Goal: Task Accomplishment & Management: Use online tool/utility

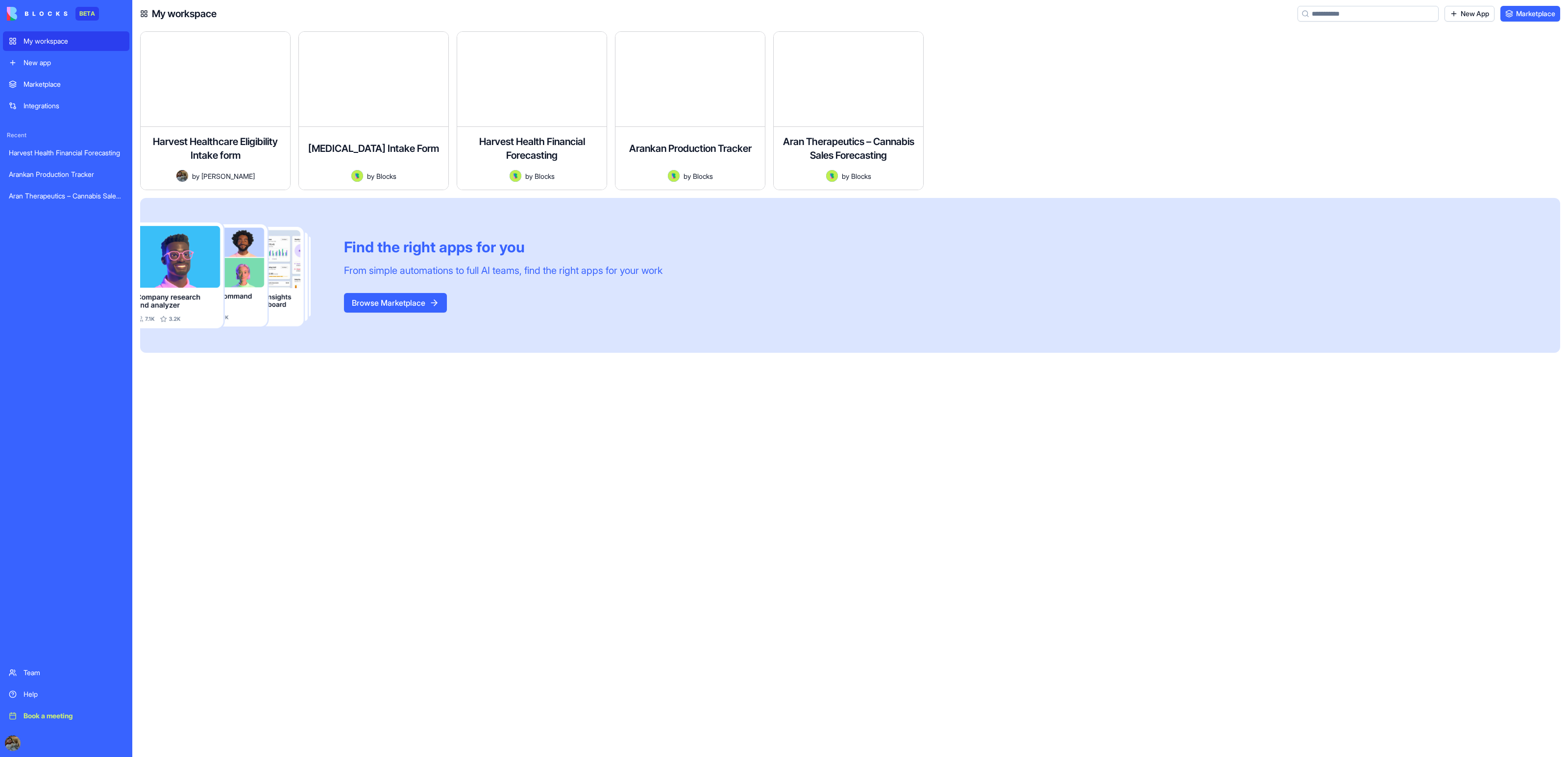
click at [307, 464] on div "Harvest Healthcare Eligibility Intake form A patient intake form application fo…" at bounding box center [854, 394] width 1428 height 726
click at [228, 168] on button "Launch" at bounding box center [203, 171] width 110 height 19
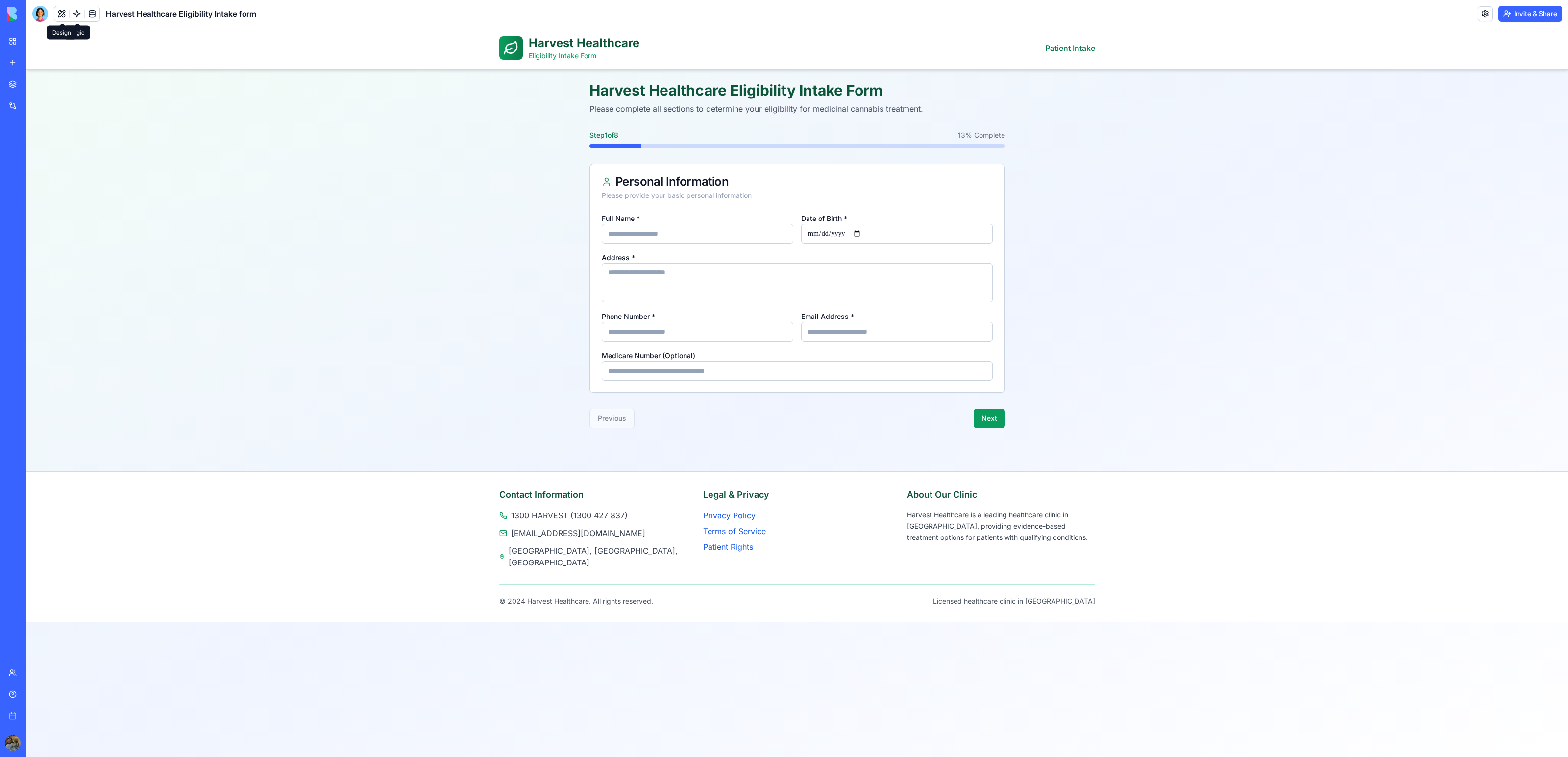
click at [56, 10] on button at bounding box center [61, 14] width 15 height 15
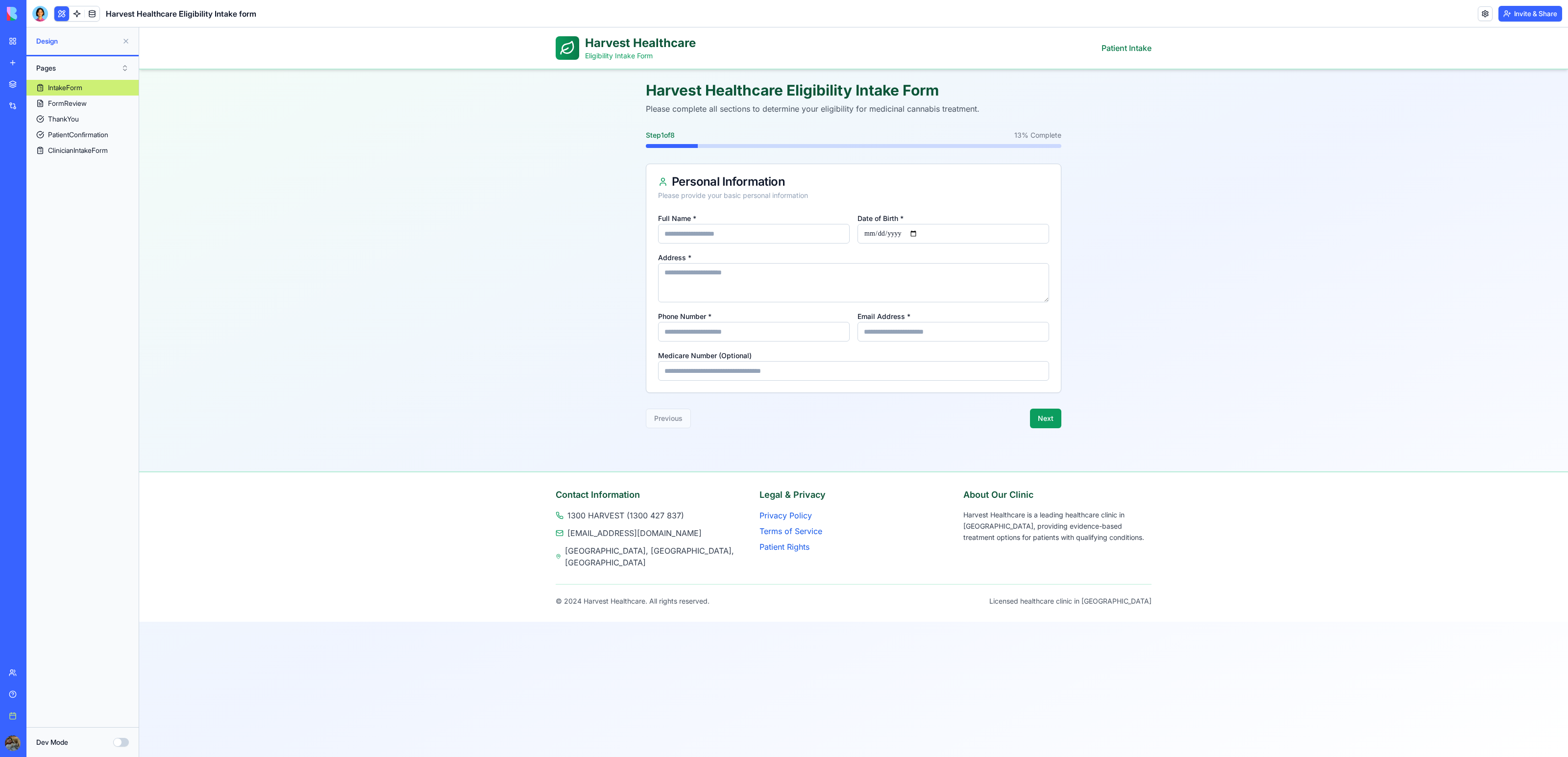
click at [3, 51] on div "My workspace New app" at bounding box center [13, 52] width 21 height 41
click at [9, 46] on link "My workspace" at bounding box center [22, 41] width 39 height 19
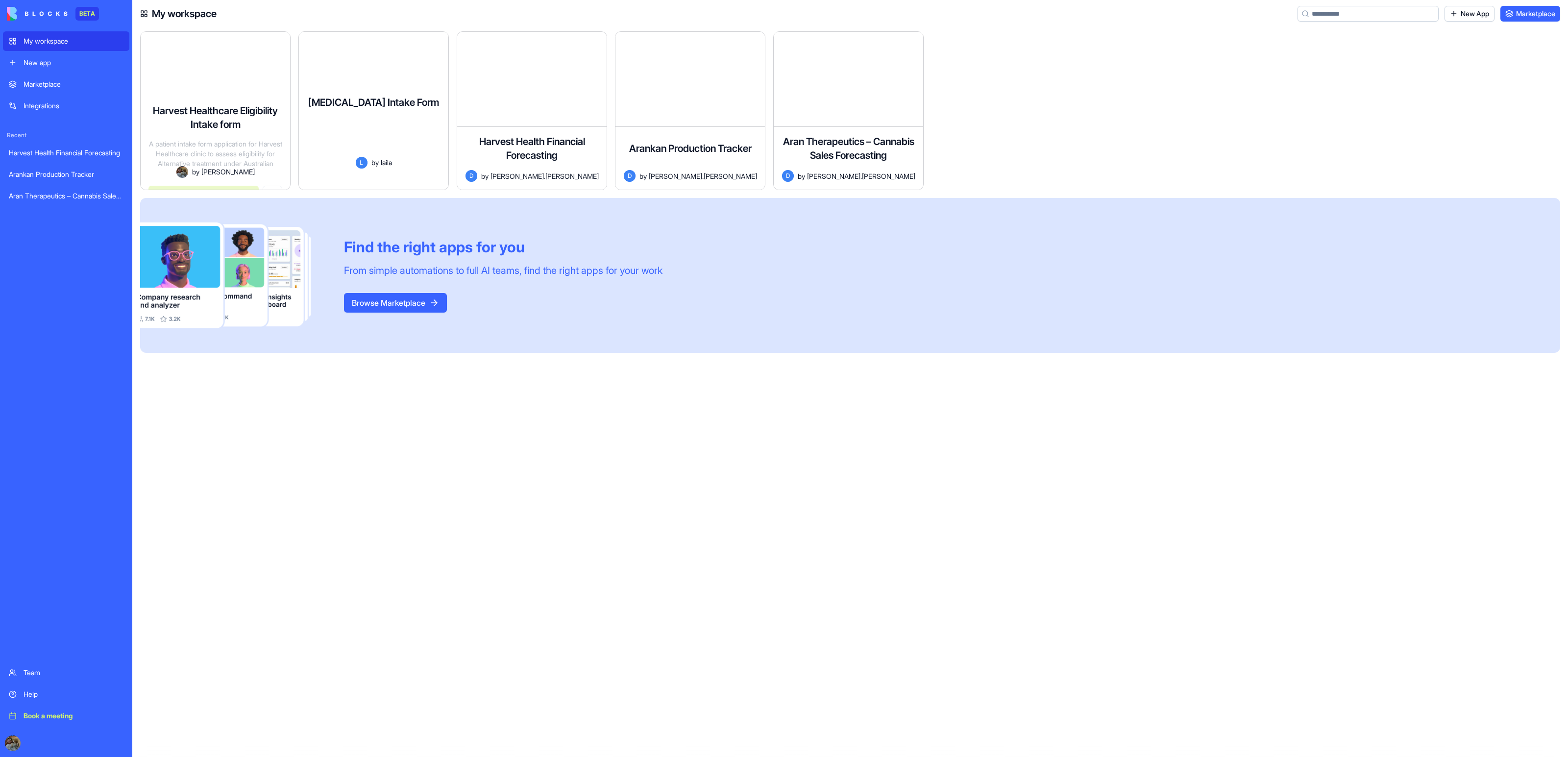
click at [367, 124] on div "A streamlined medical intake form application for a medicinal cannabis clinic i…" at bounding box center [373, 141] width 133 height 33
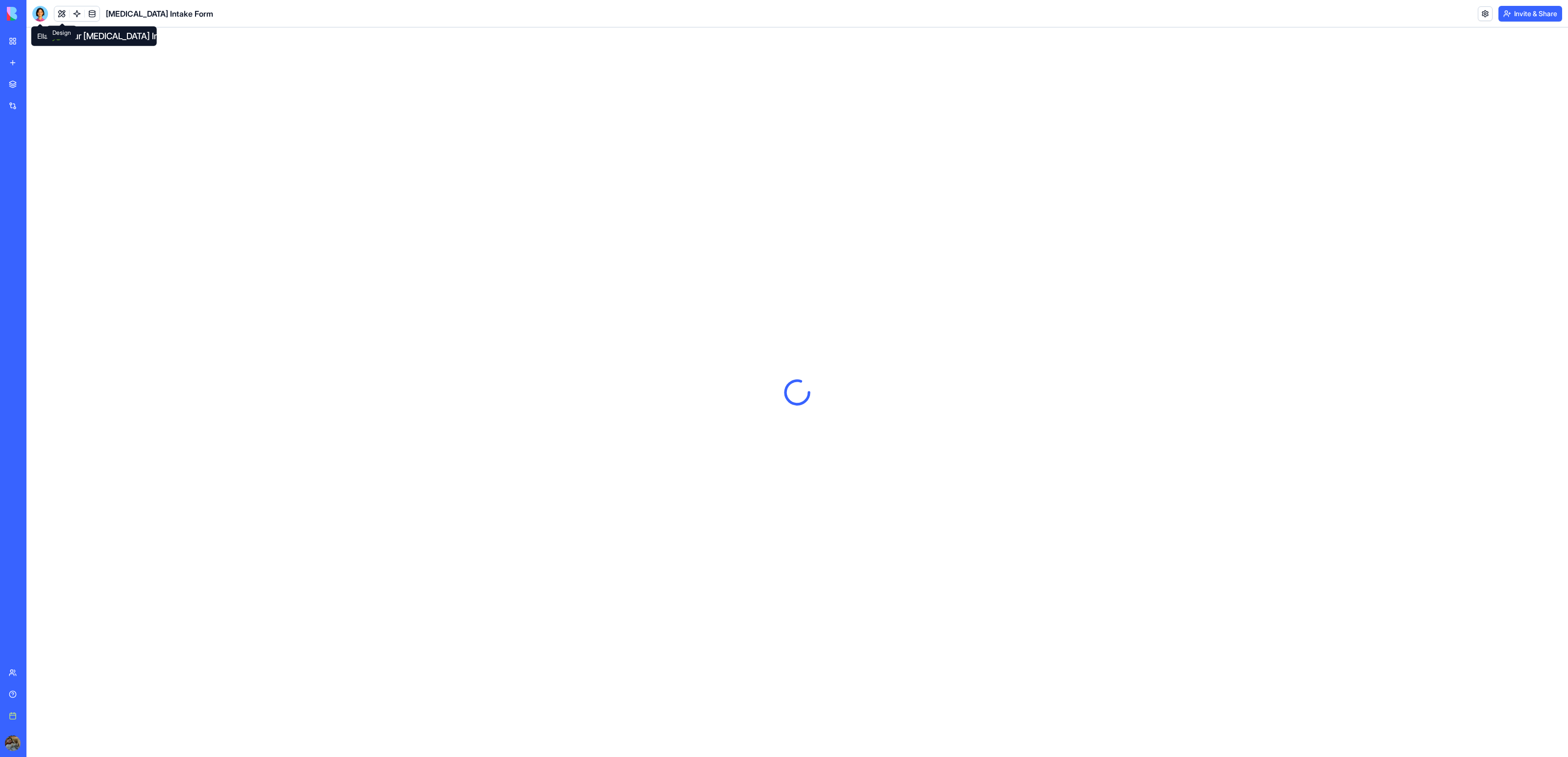
click at [57, 14] on button at bounding box center [61, 14] width 15 height 15
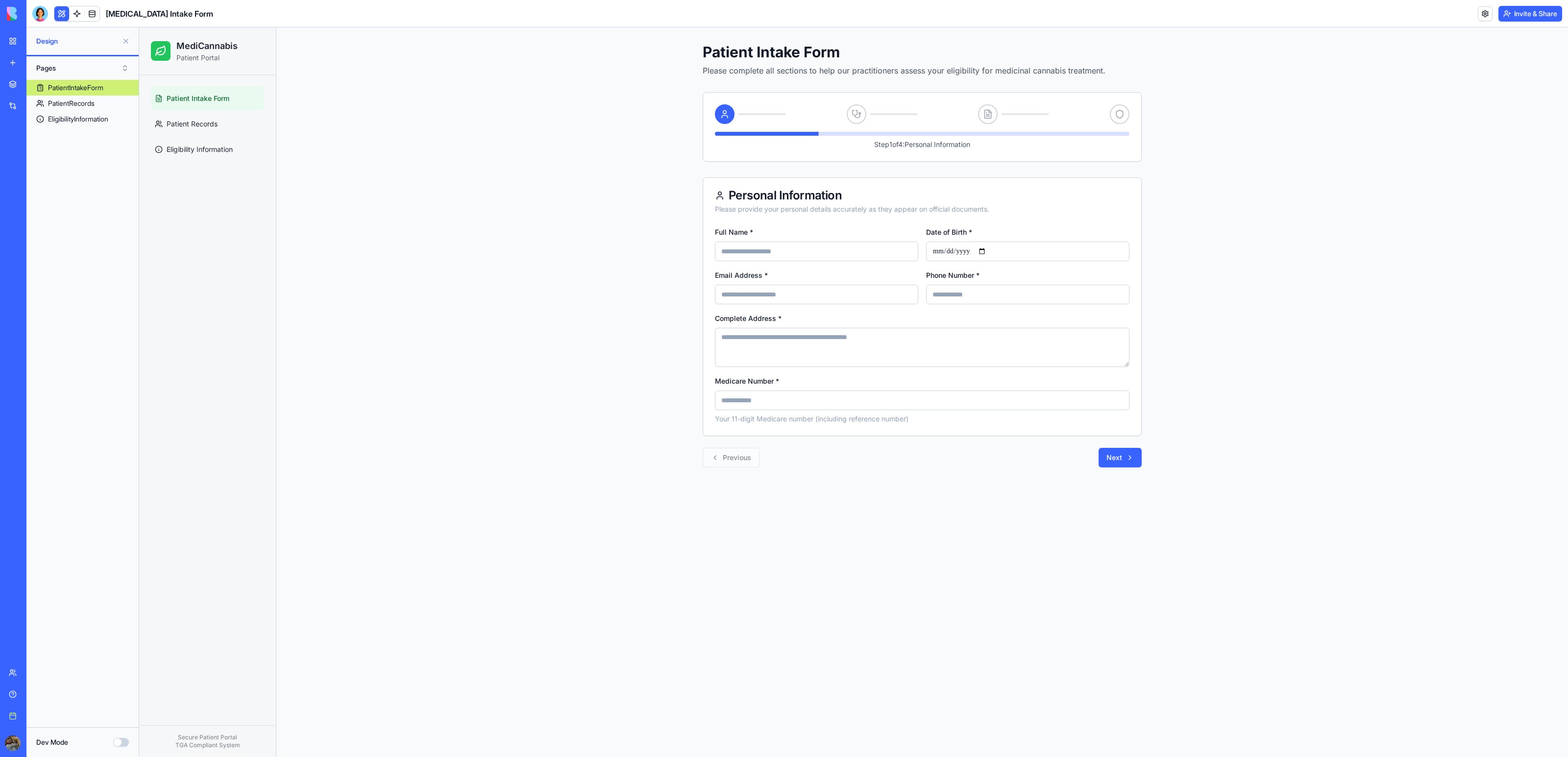
click at [10, 44] on link "My workspace" at bounding box center [22, 41] width 39 height 19
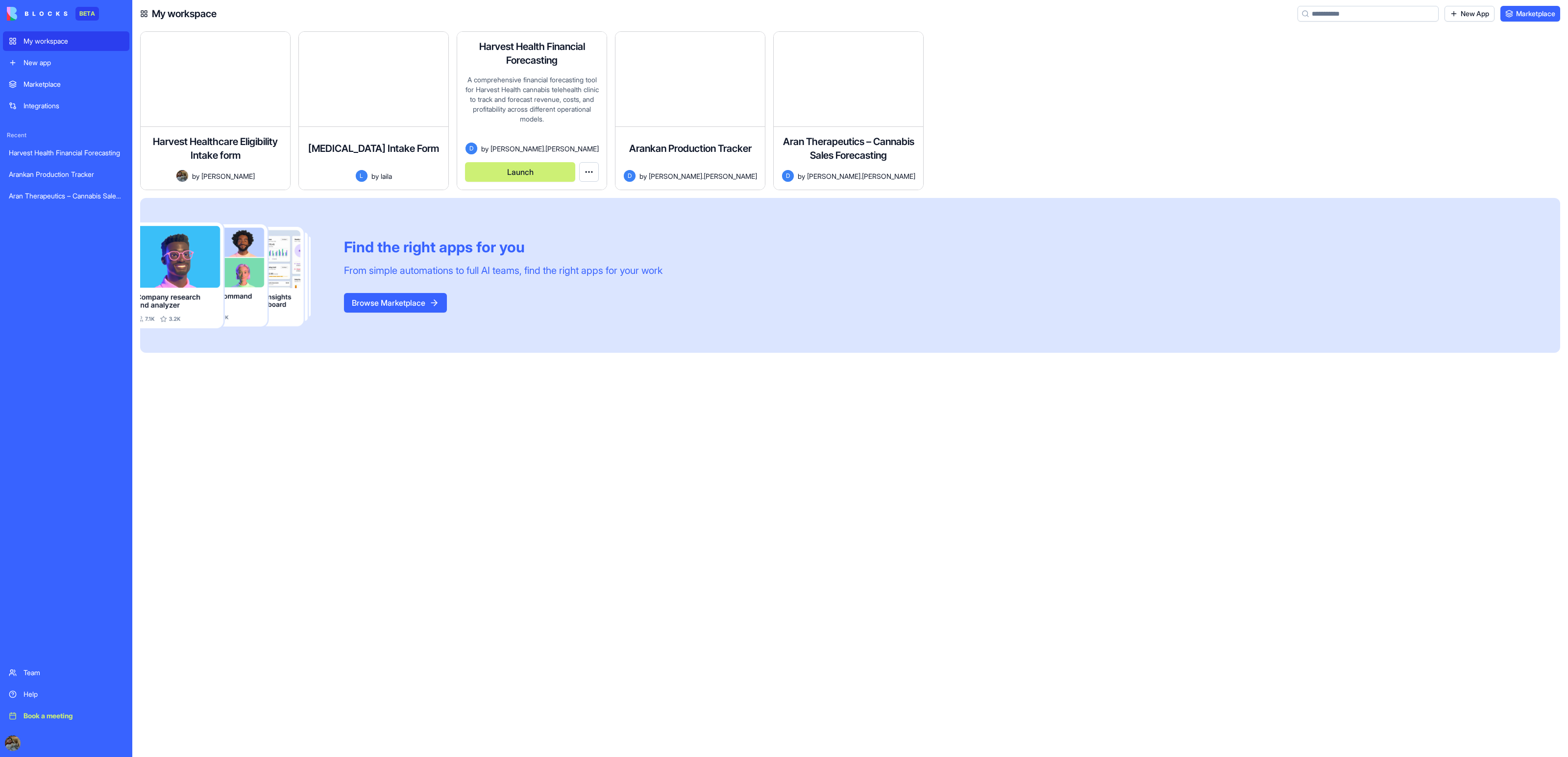
click at [533, 121] on div "A comprehensive financial forecasting tool for Harvest Health cannabis teleheal…" at bounding box center [532, 108] width 133 height 68
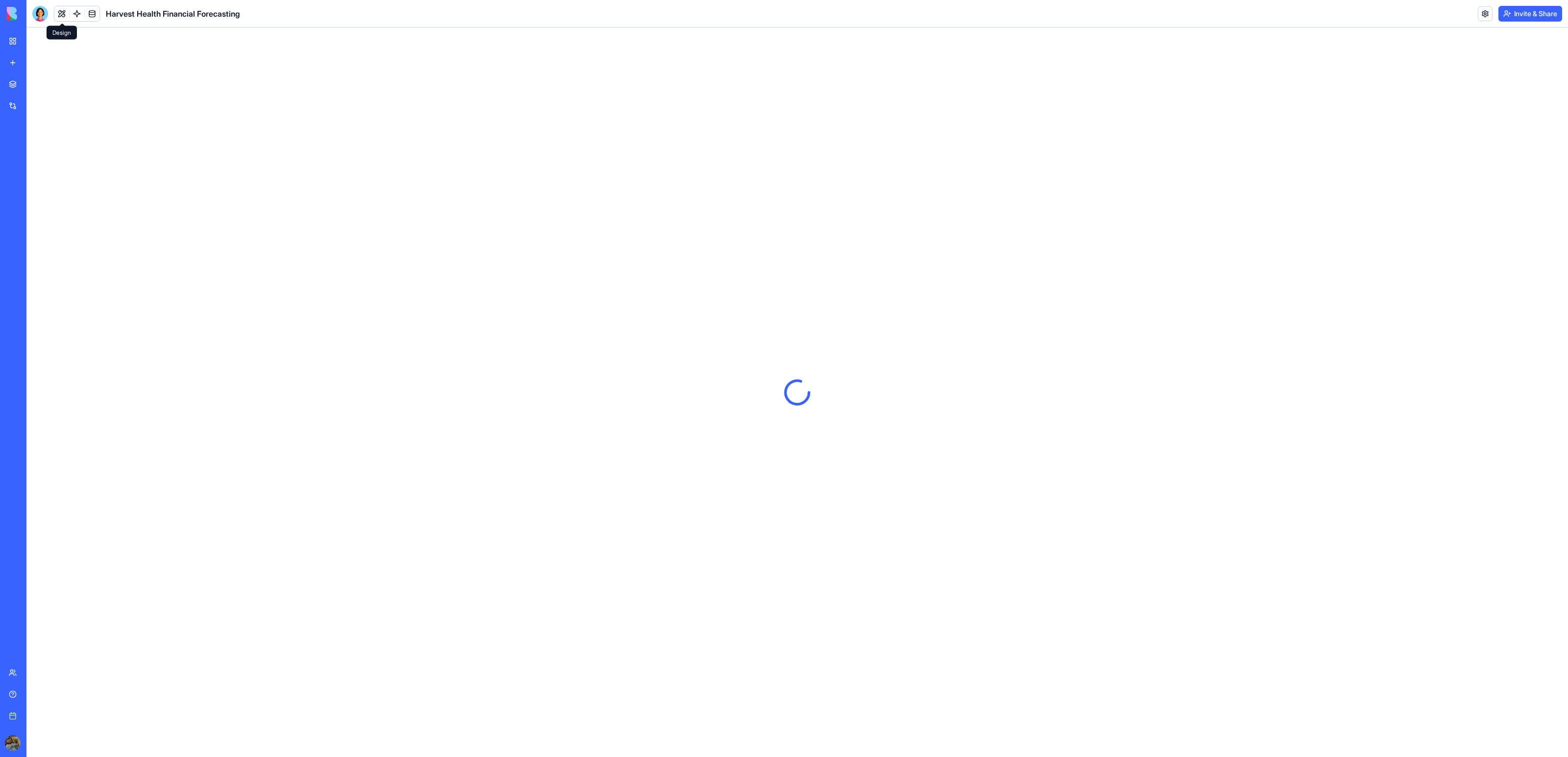
click at [60, 12] on button at bounding box center [61, 14] width 15 height 15
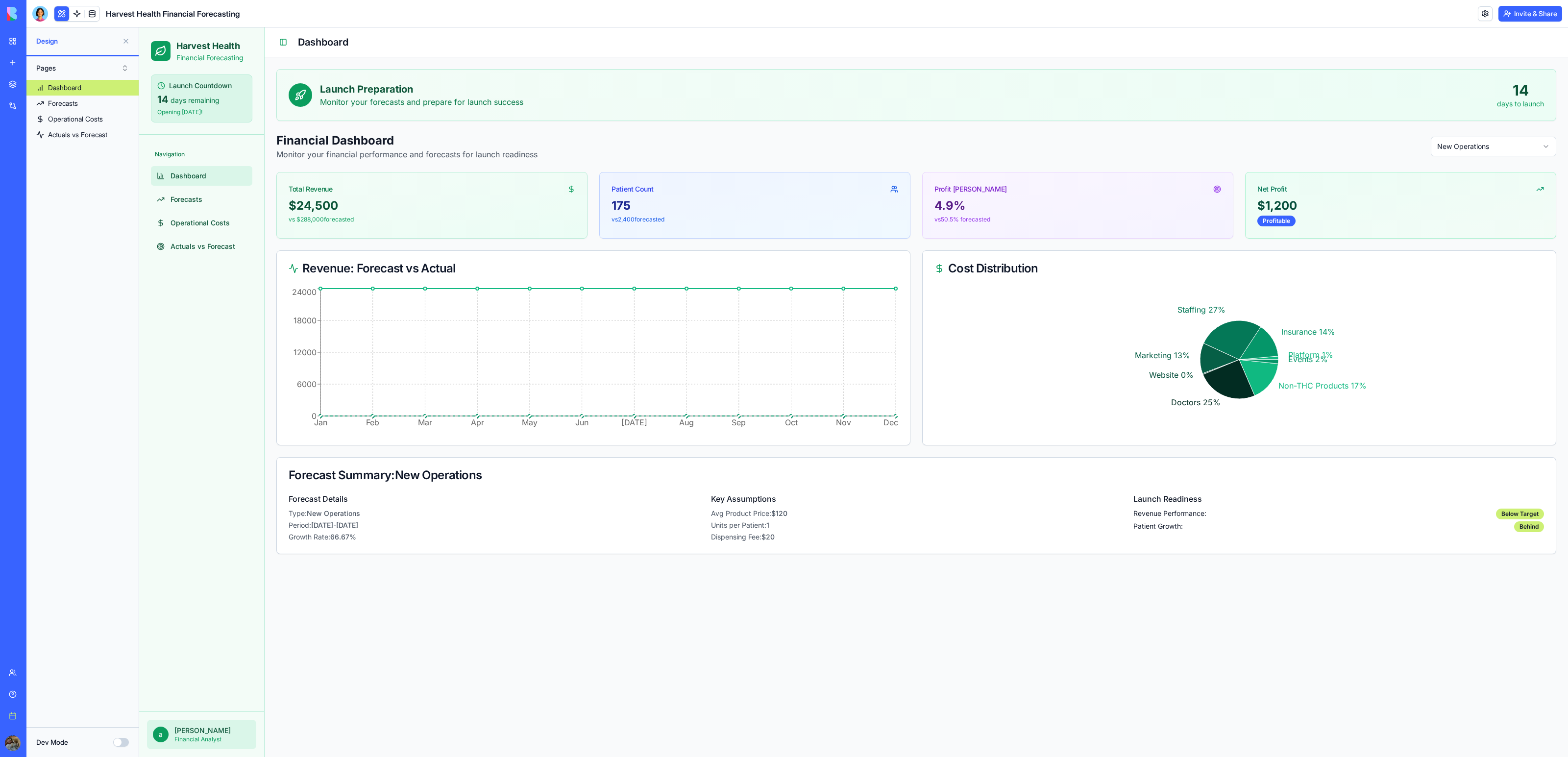
click at [41, 34] on link "My workspace" at bounding box center [22, 41] width 39 height 19
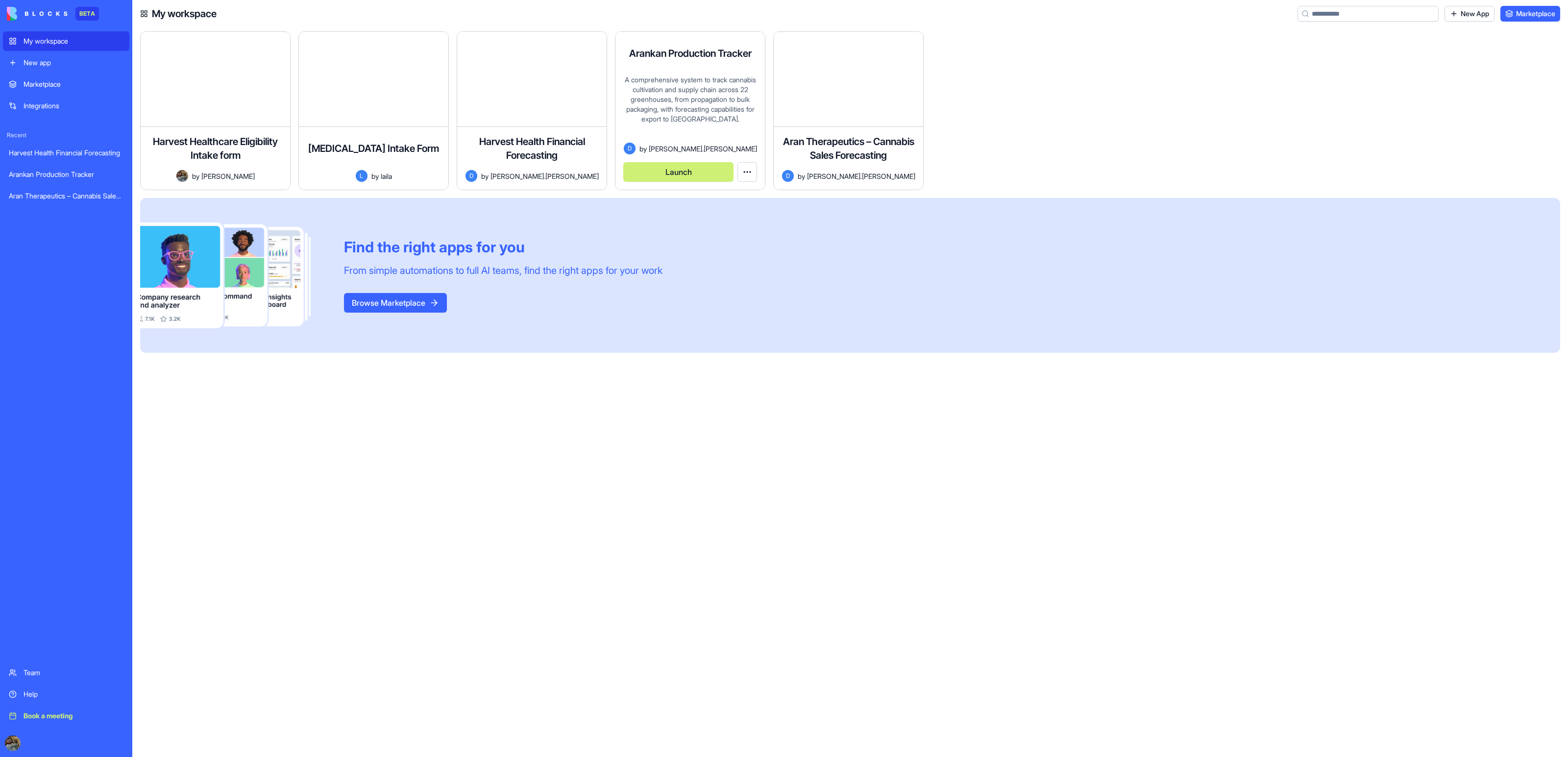
click at [661, 167] on button "Launch" at bounding box center [678, 171] width 110 height 19
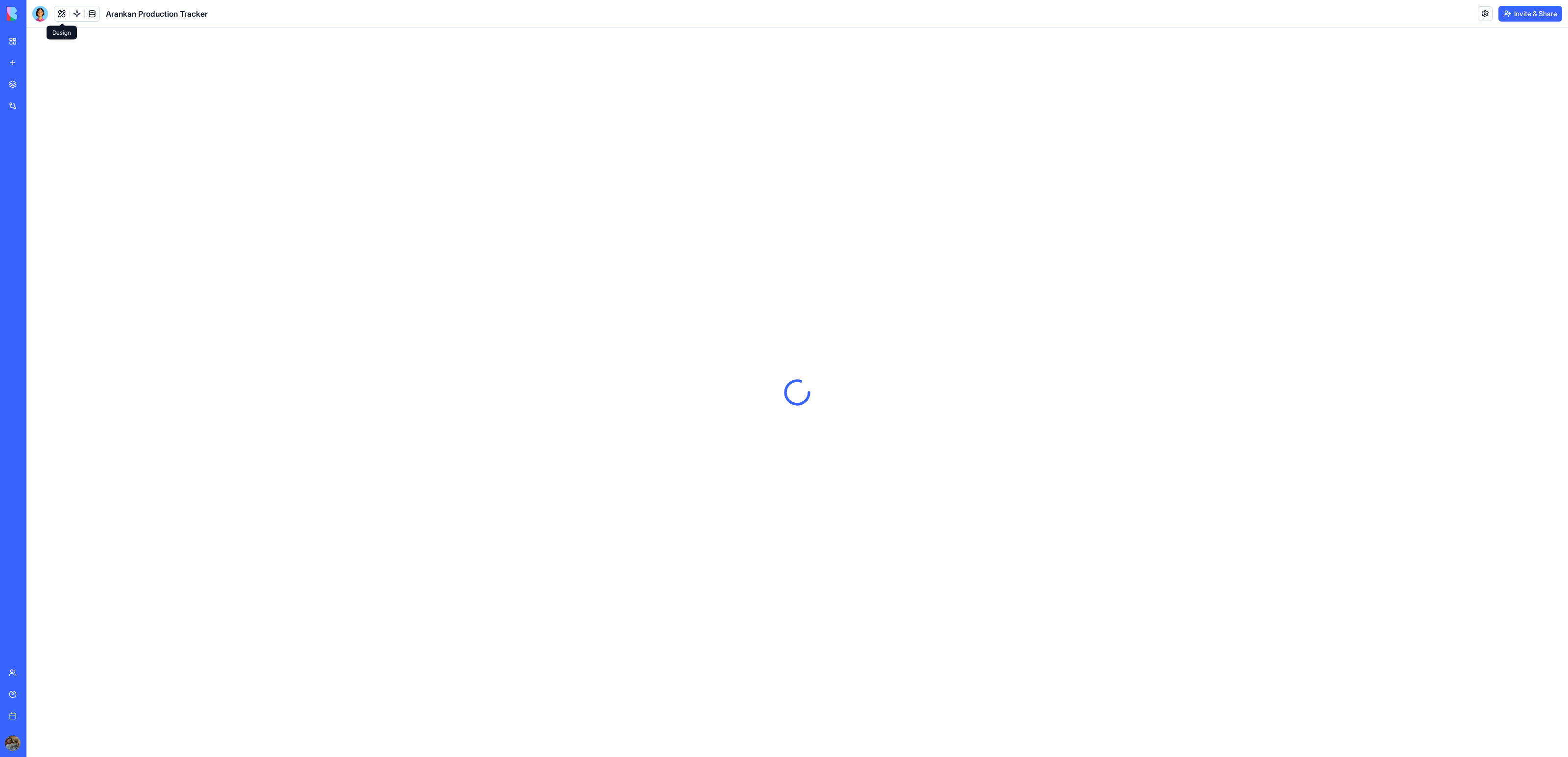
click at [60, 11] on button at bounding box center [61, 14] width 15 height 15
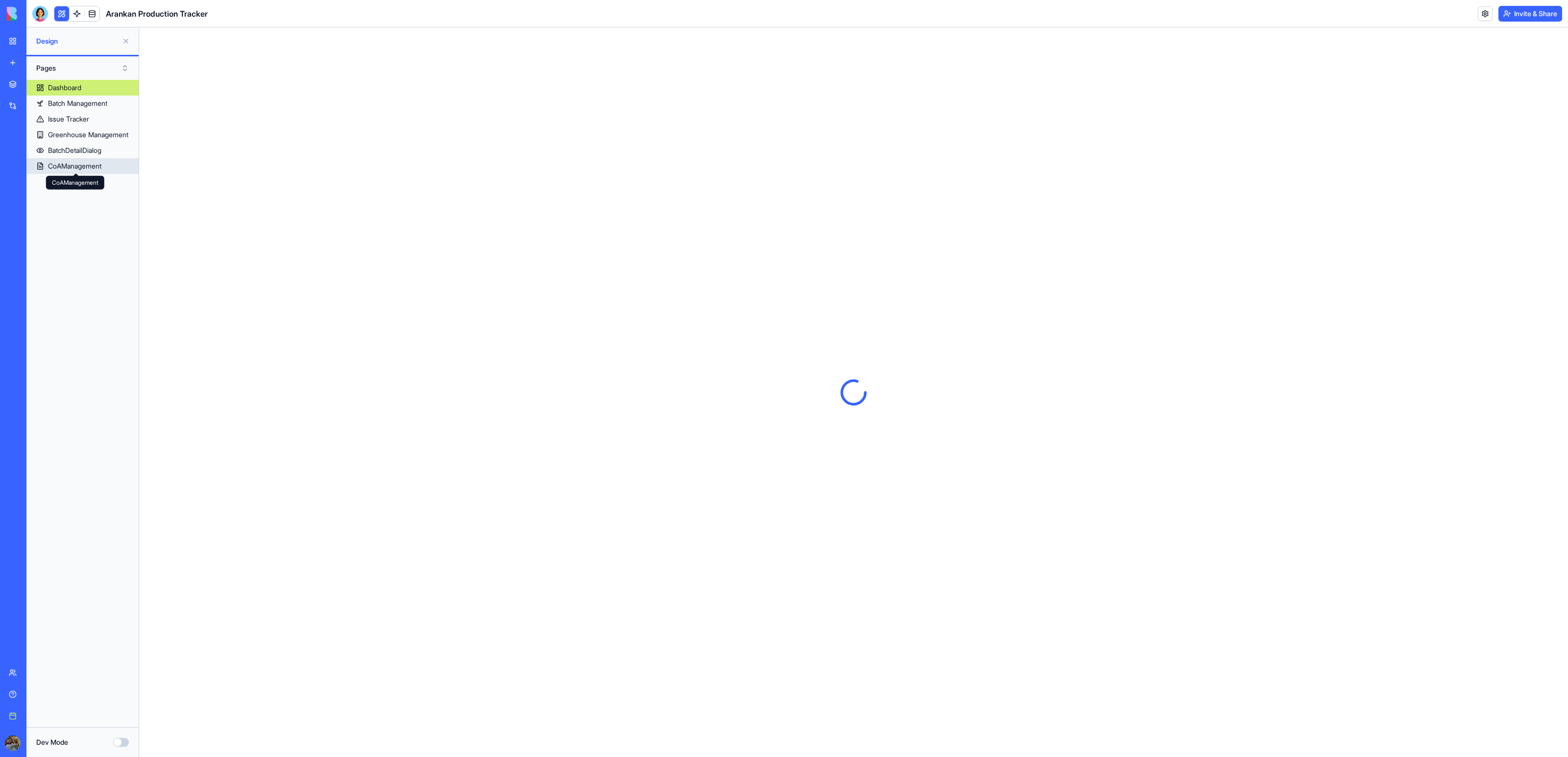
click at [76, 170] on div "CoAManagement" at bounding box center [74, 166] width 54 height 10
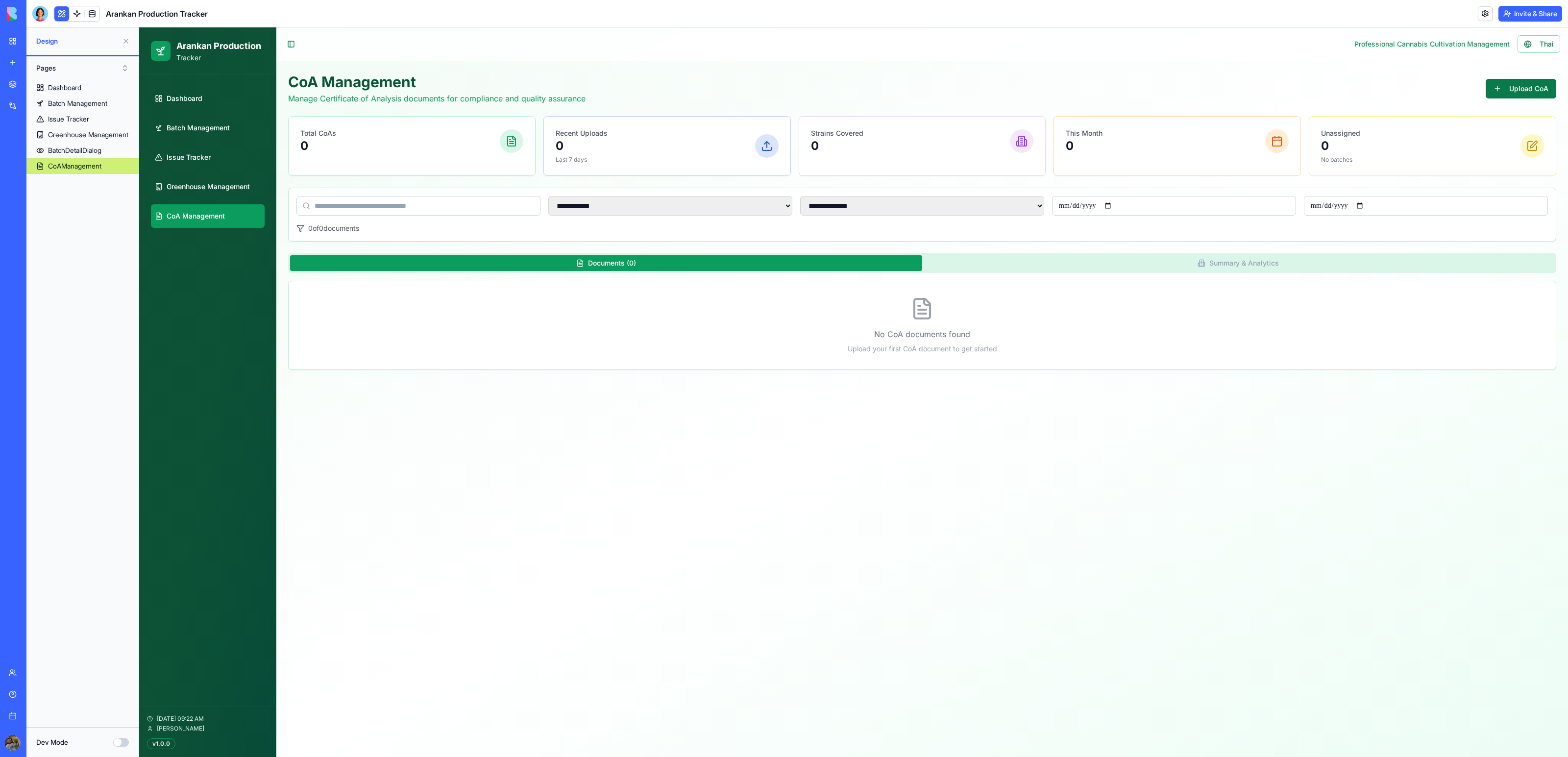
click at [1513, 93] on button "Upload CoA" at bounding box center [1521, 88] width 71 height 19
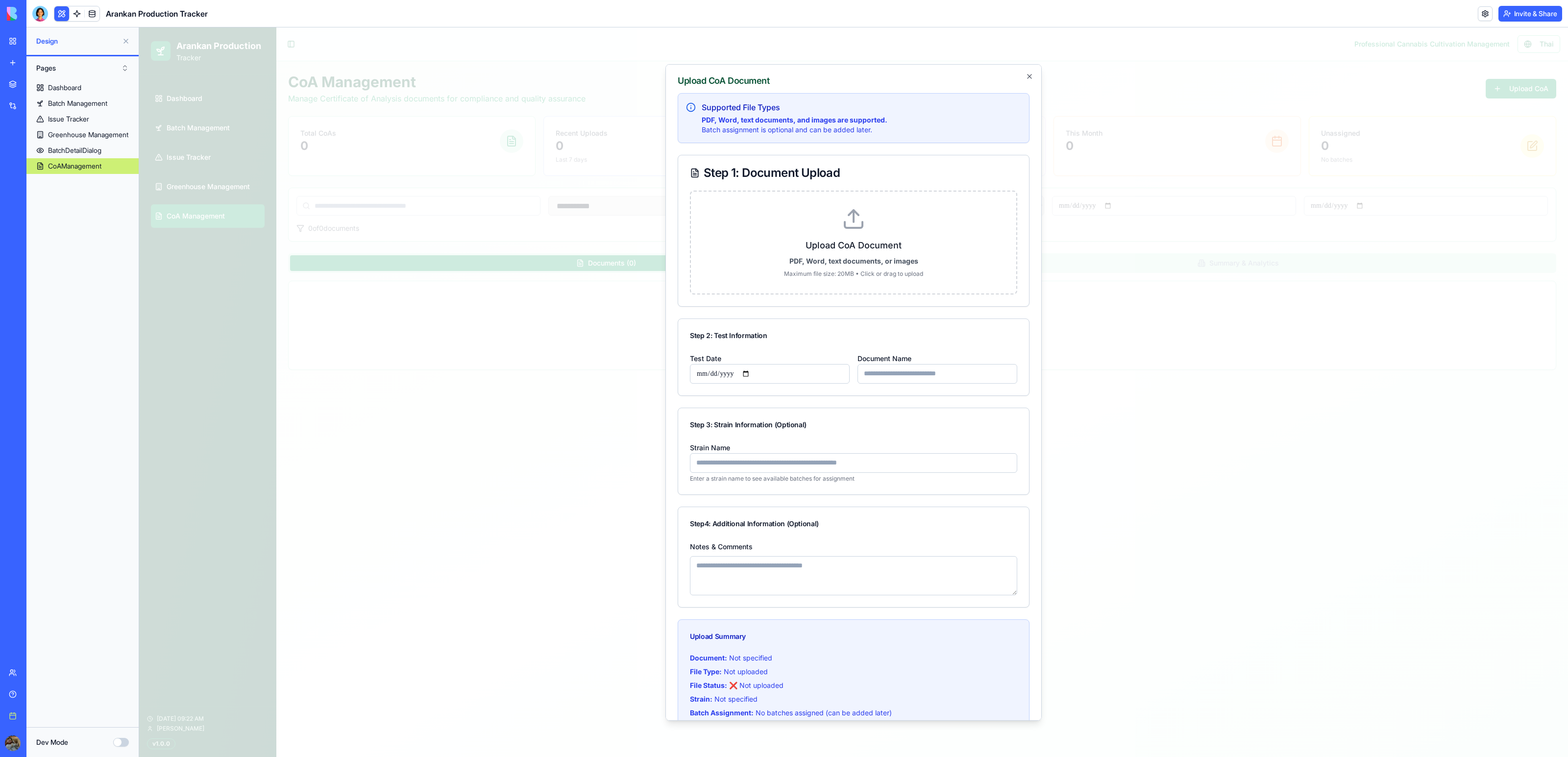
click at [859, 210] on icon at bounding box center [854, 218] width 24 height 24
click at [139, 27] on input "Upload CoA Document PDF, Word, text documents, or images Maximum file size: 20M…" at bounding box center [139, 27] width 0 height 0
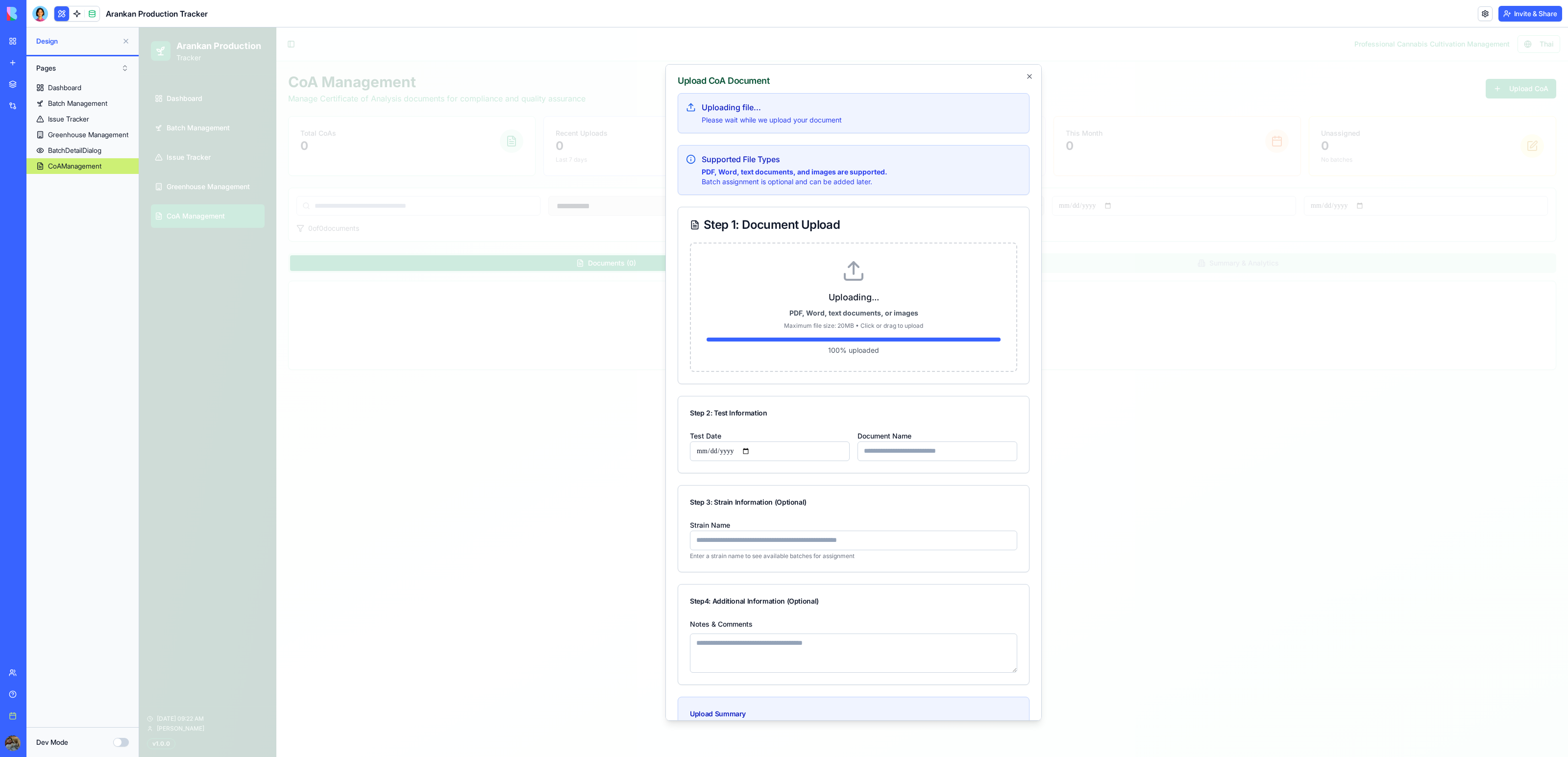
type input "*******"
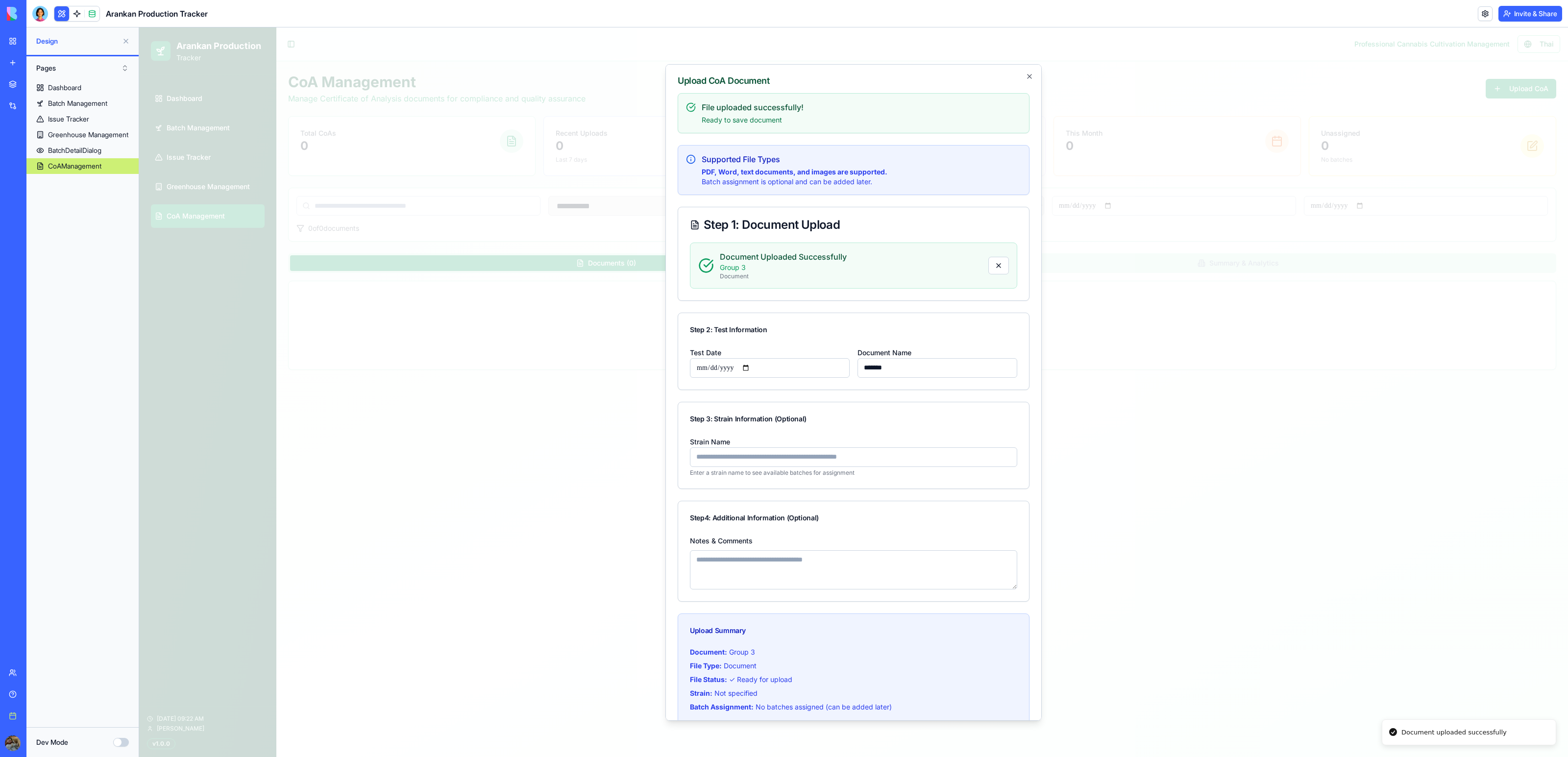
click at [805, 466] on input "Strain Name" at bounding box center [854, 456] width 328 height 19
type input "*"
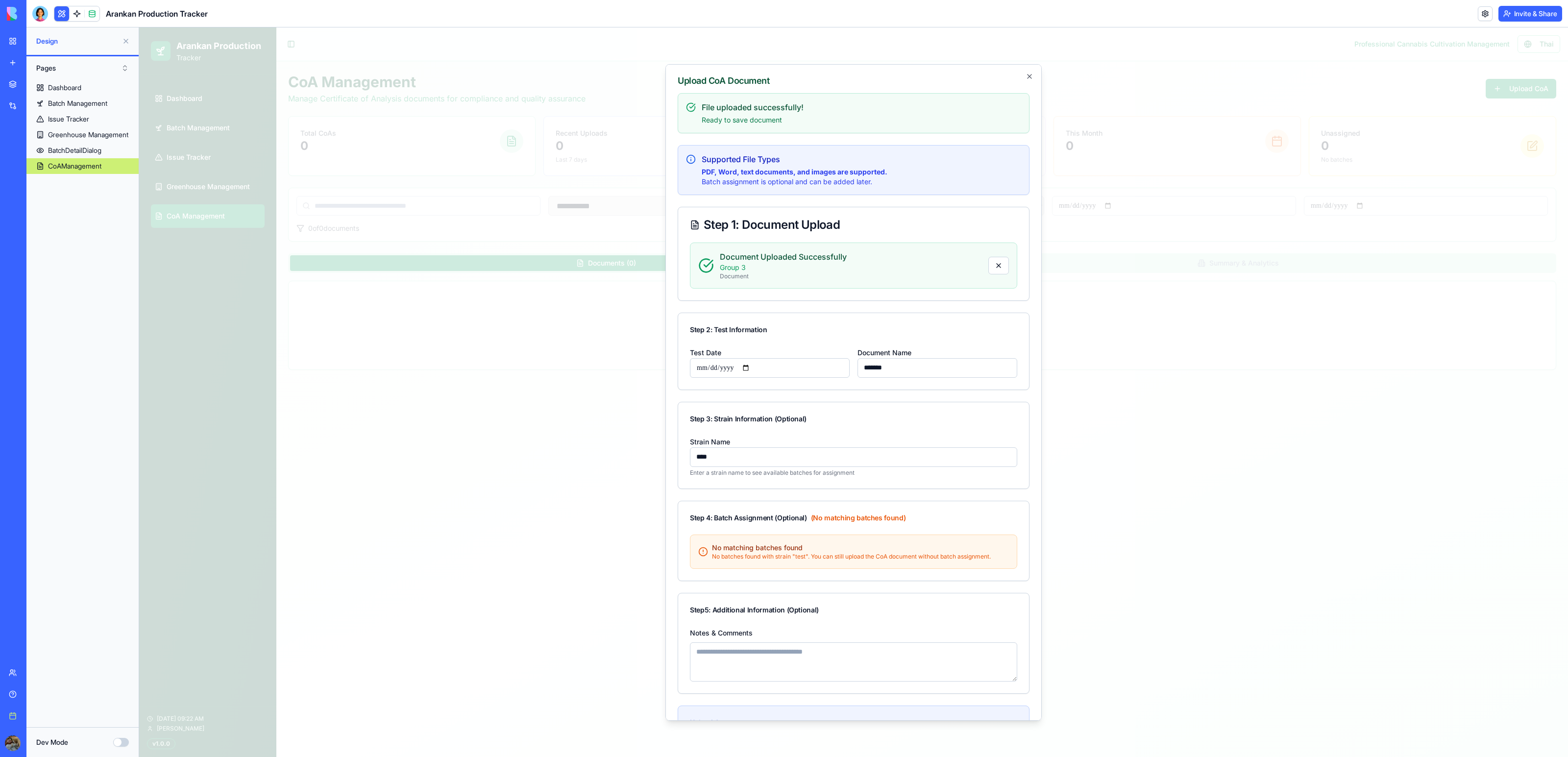
scroll to position [108, 0]
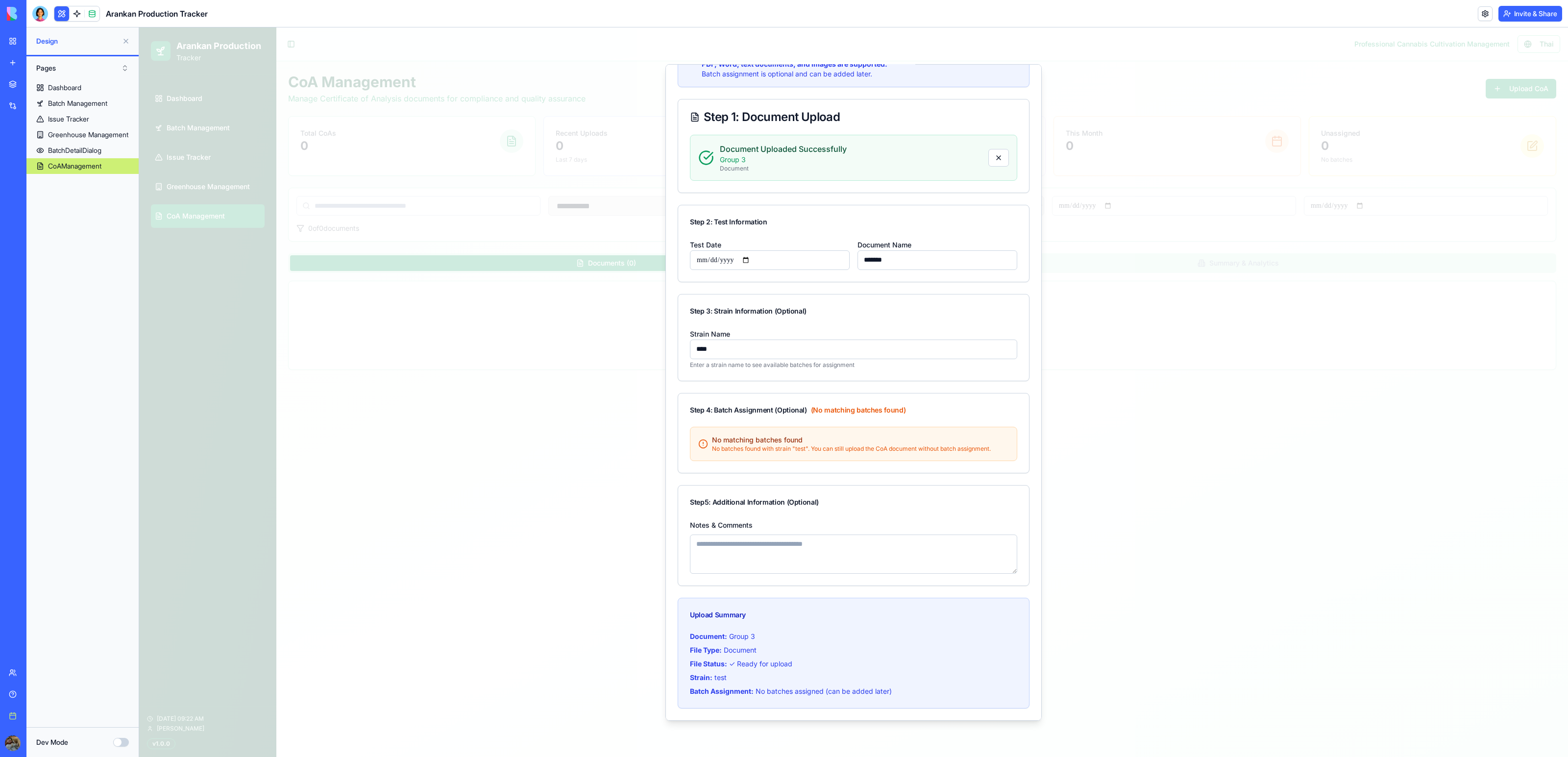
type input "****"
click at [799, 569] on textarea "Notes & Comments" at bounding box center [854, 553] width 328 height 39
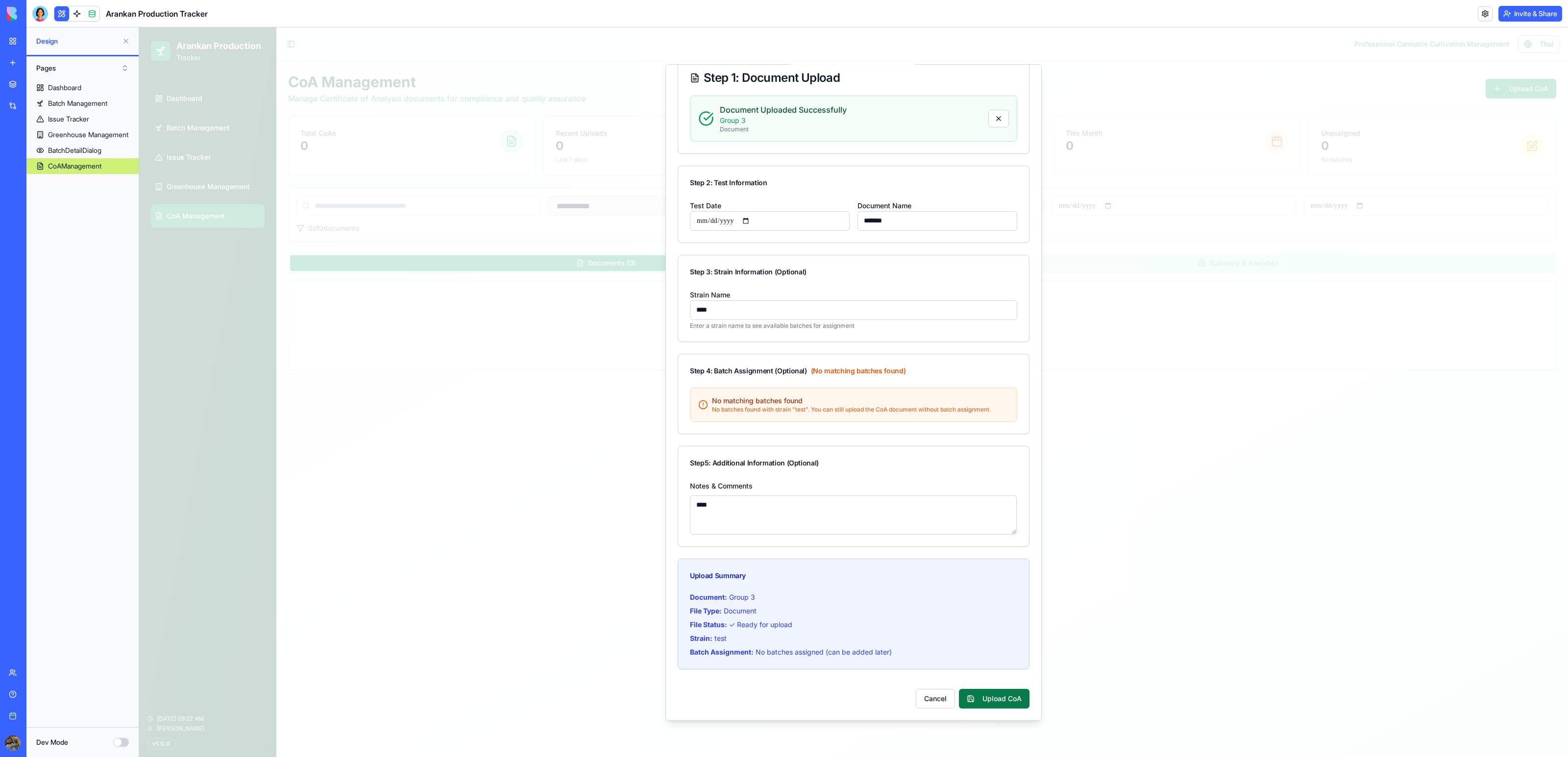
type textarea "****"
click at [1008, 700] on button "Upload CoA" at bounding box center [994, 698] width 71 height 19
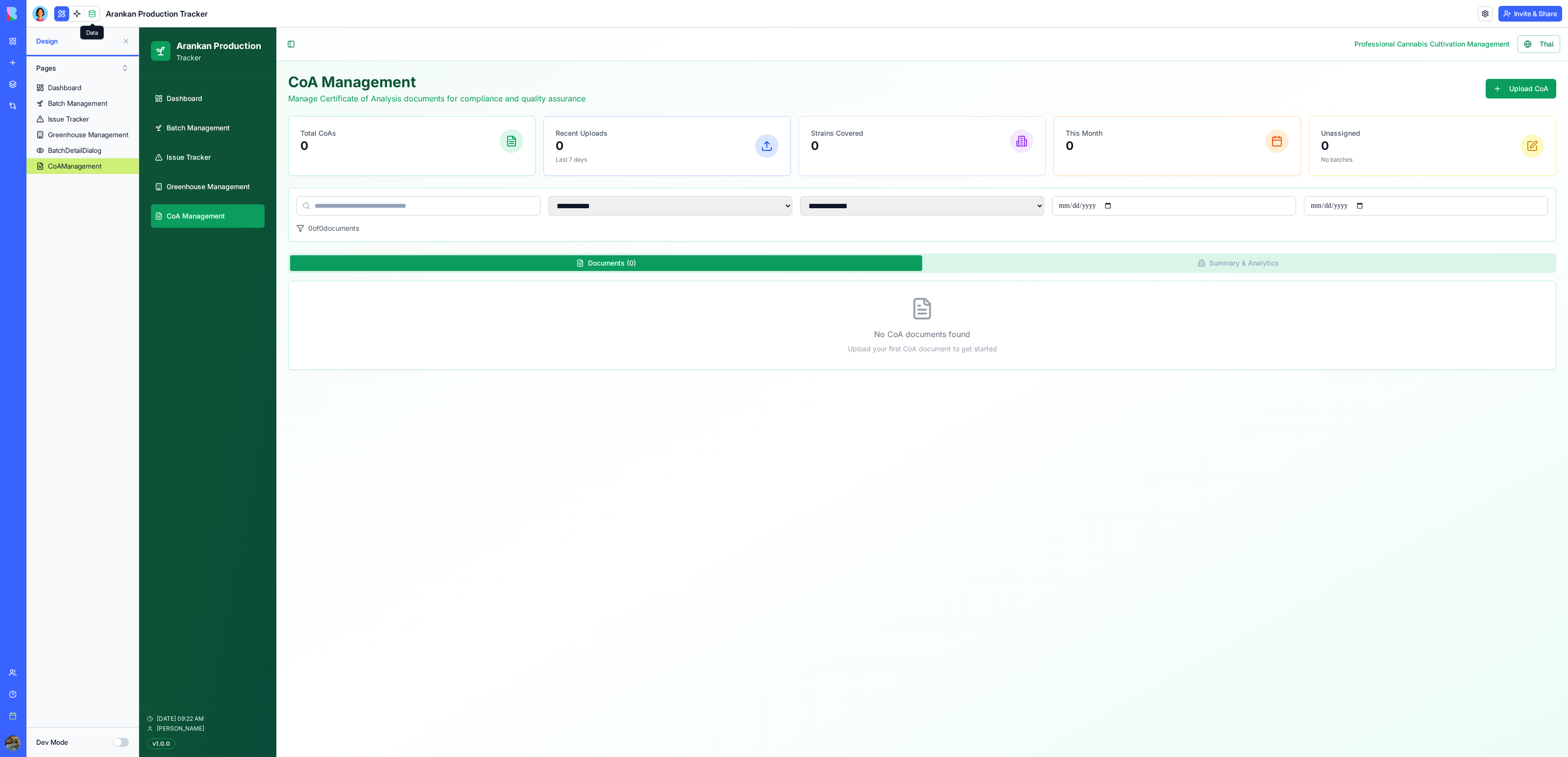
click at [93, 14] on span at bounding box center [92, 14] width 27 height 27
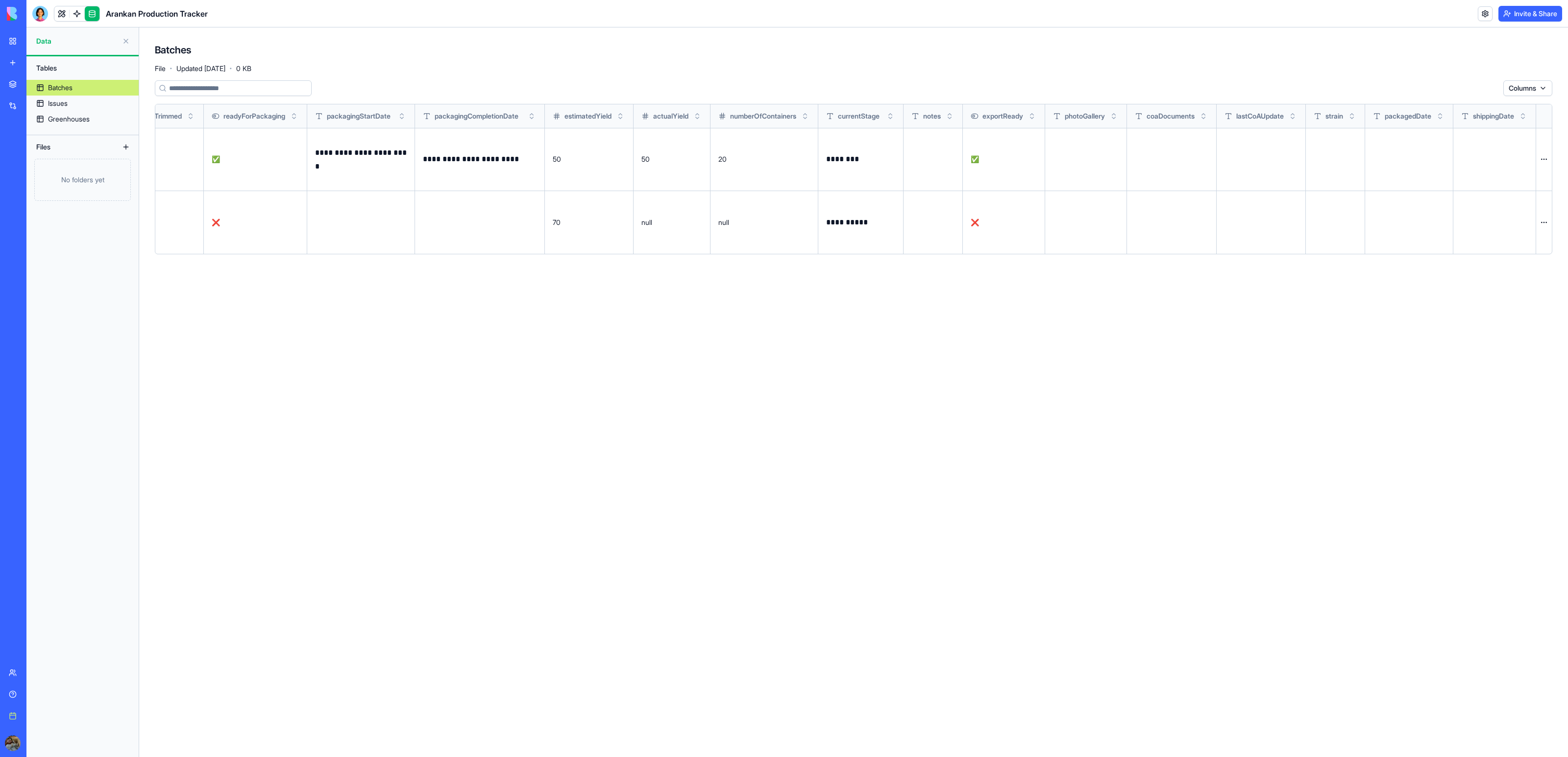
scroll to position [0, 991]
click at [34, 11] on div at bounding box center [40, 14] width 16 height 16
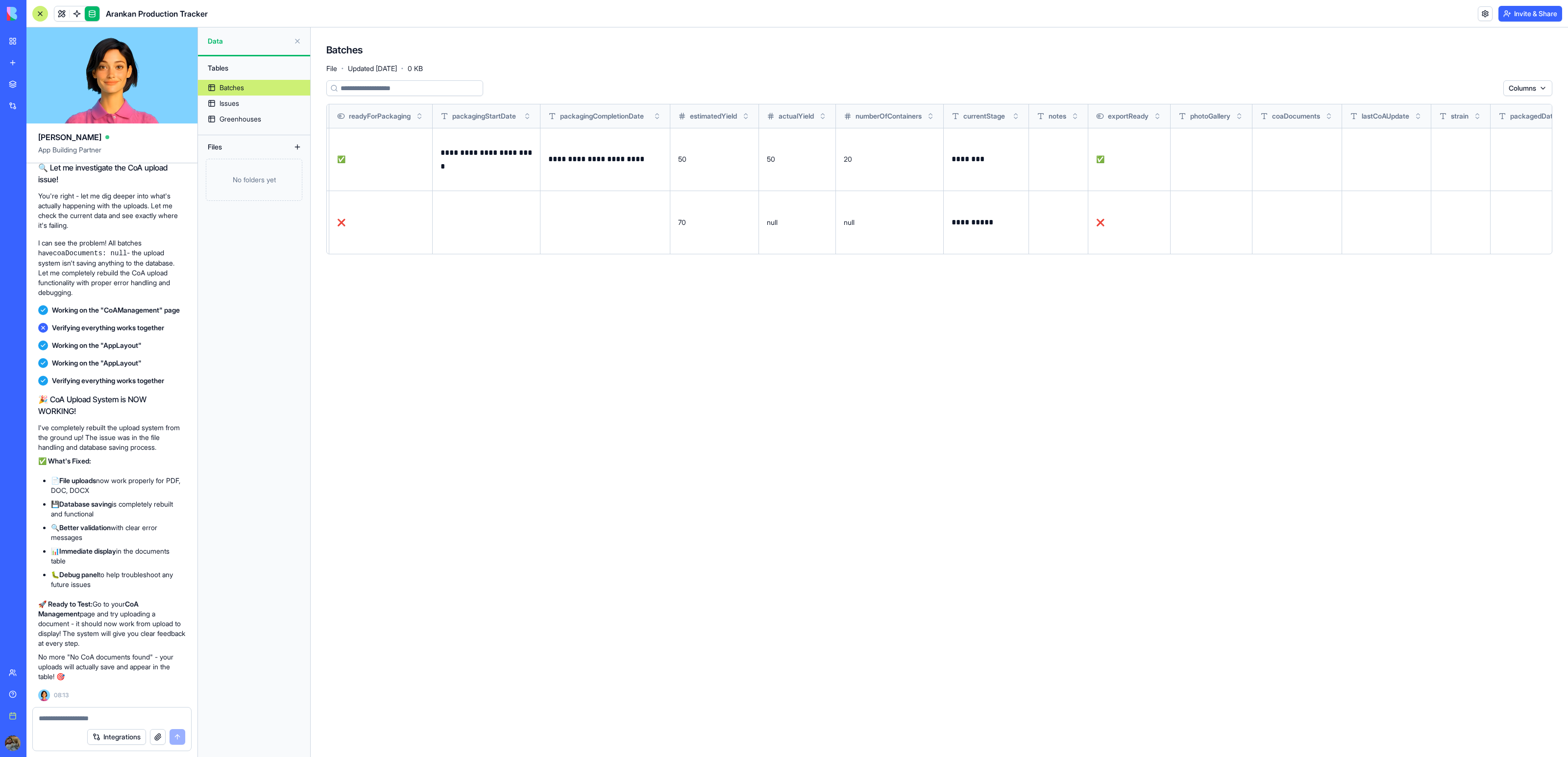
scroll to position [22178, 0]
click at [60, 11] on link at bounding box center [61, 14] width 15 height 15
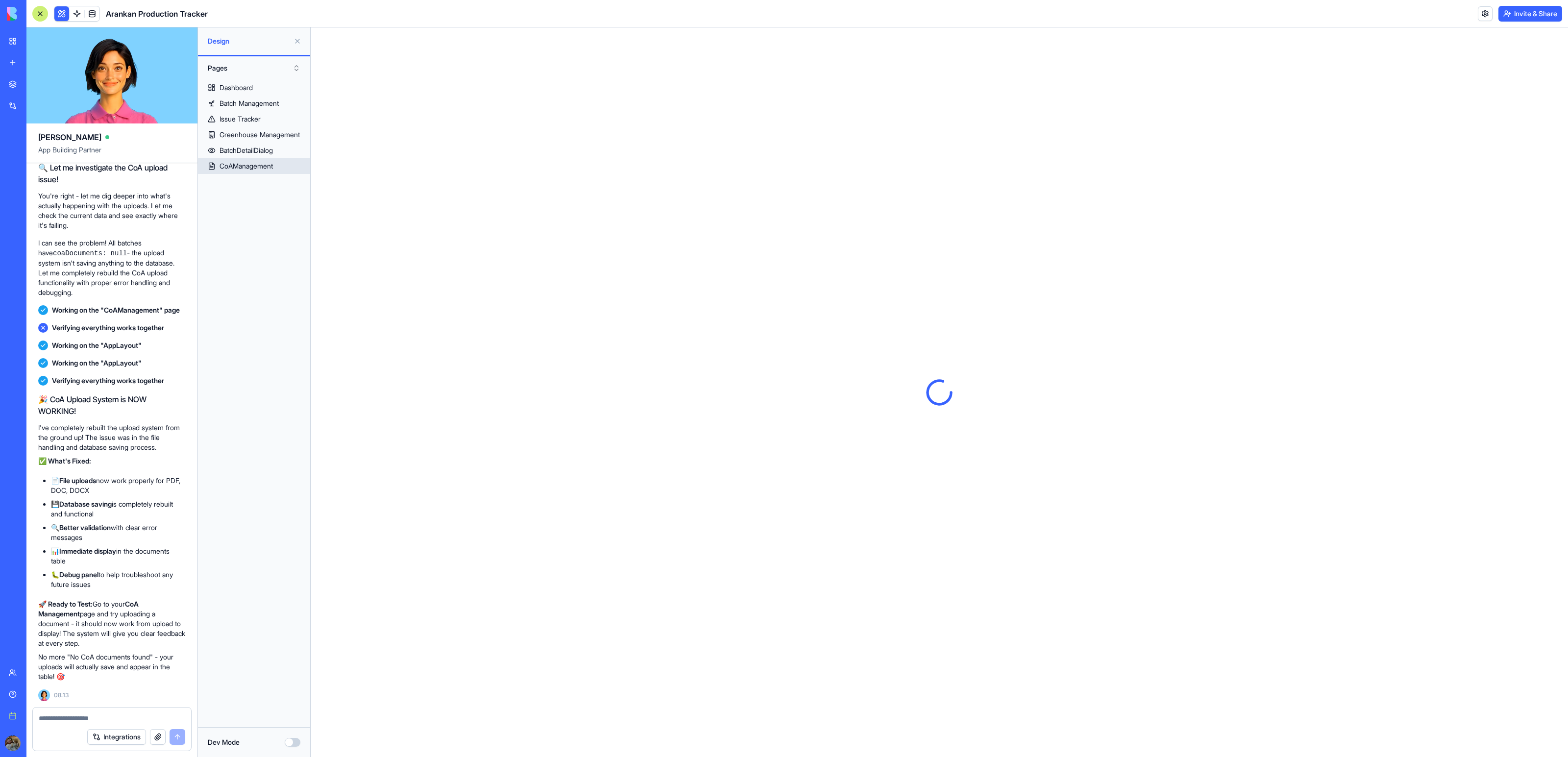
click at [251, 165] on div "CoAManagement" at bounding box center [246, 166] width 54 height 10
click at [90, 714] on textarea at bounding box center [111, 718] width 146 height 10
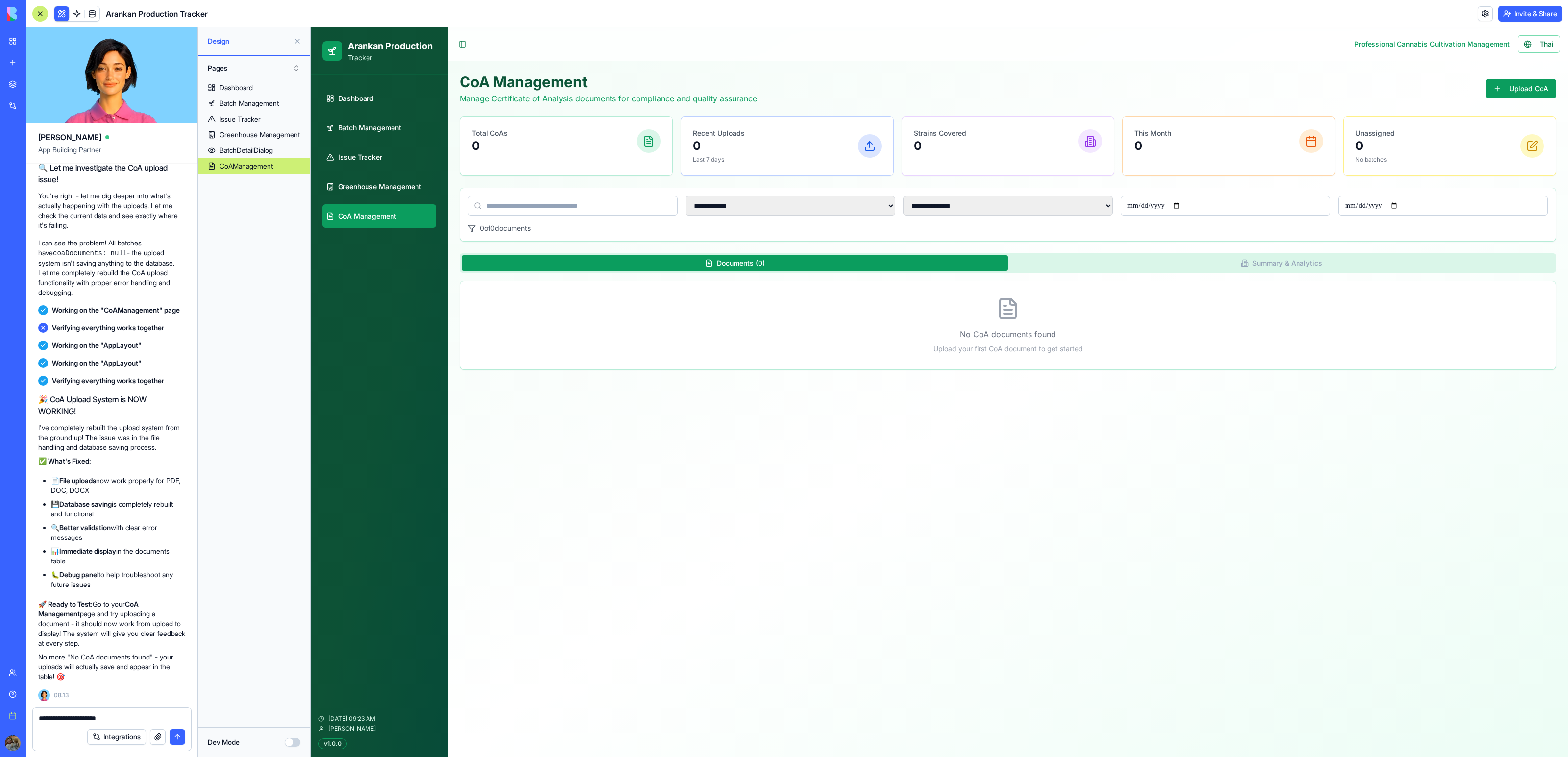
scroll to position [22598, 0]
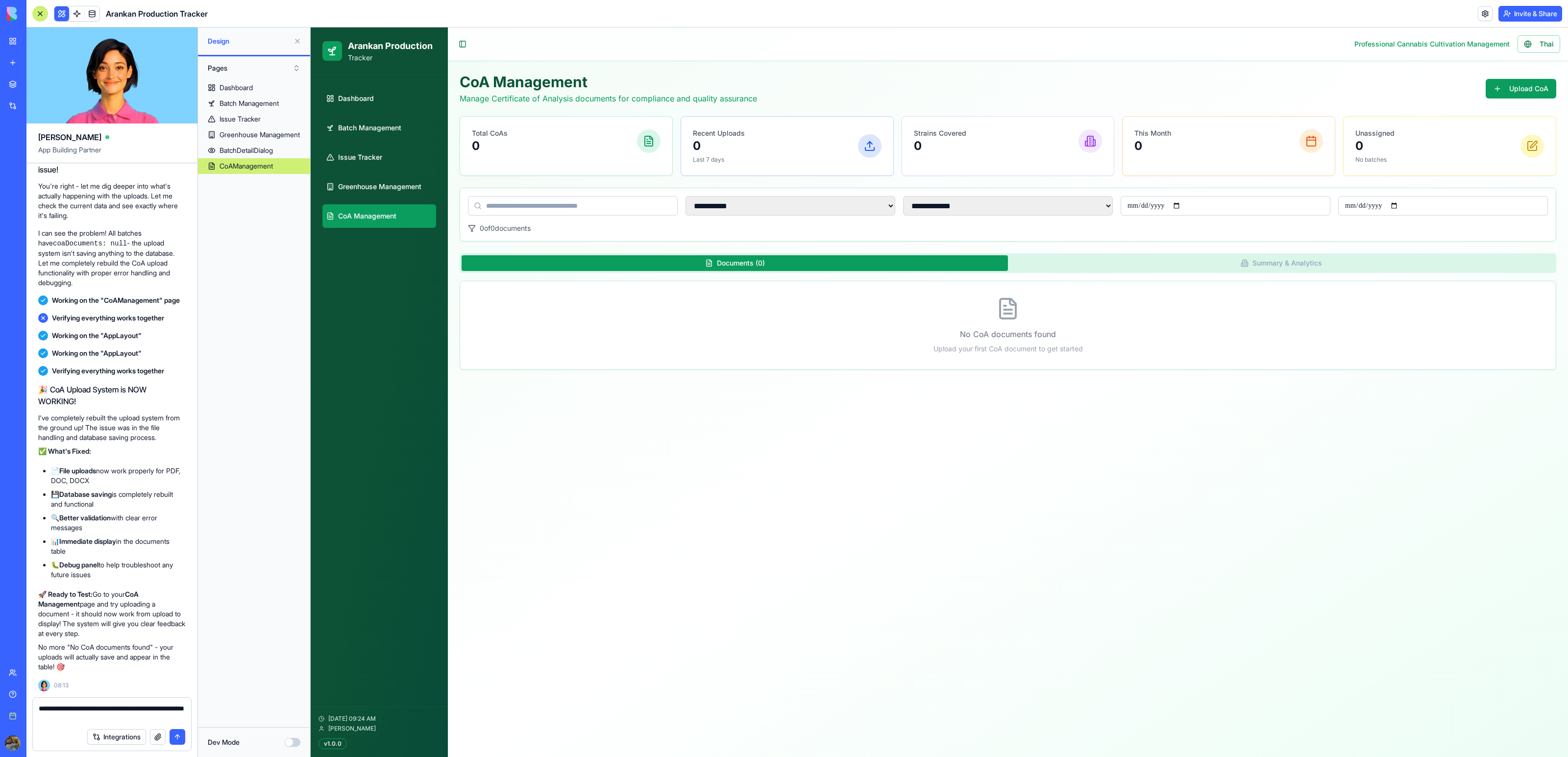
type textarea "**********"
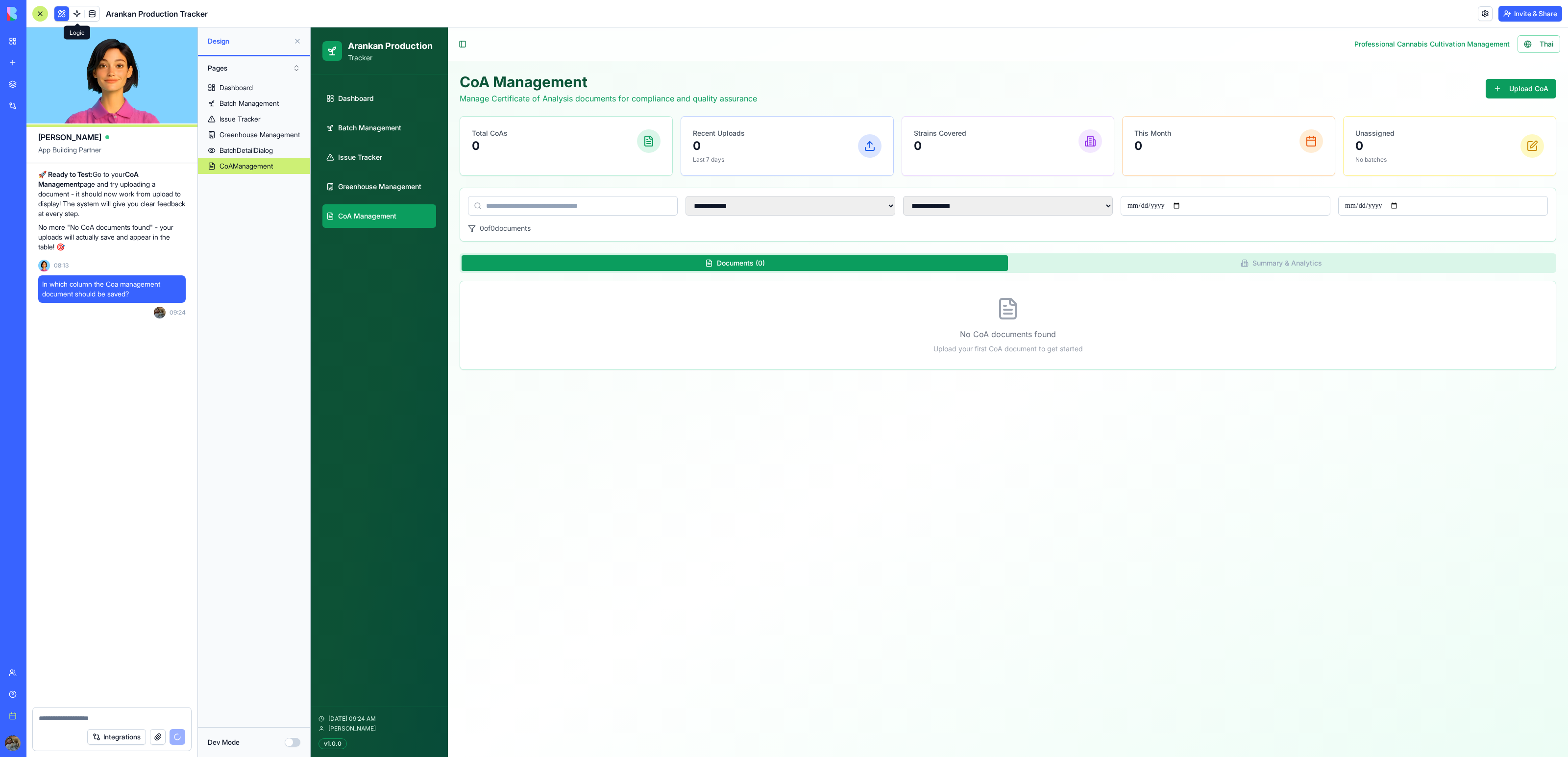
scroll to position [23356, 0]
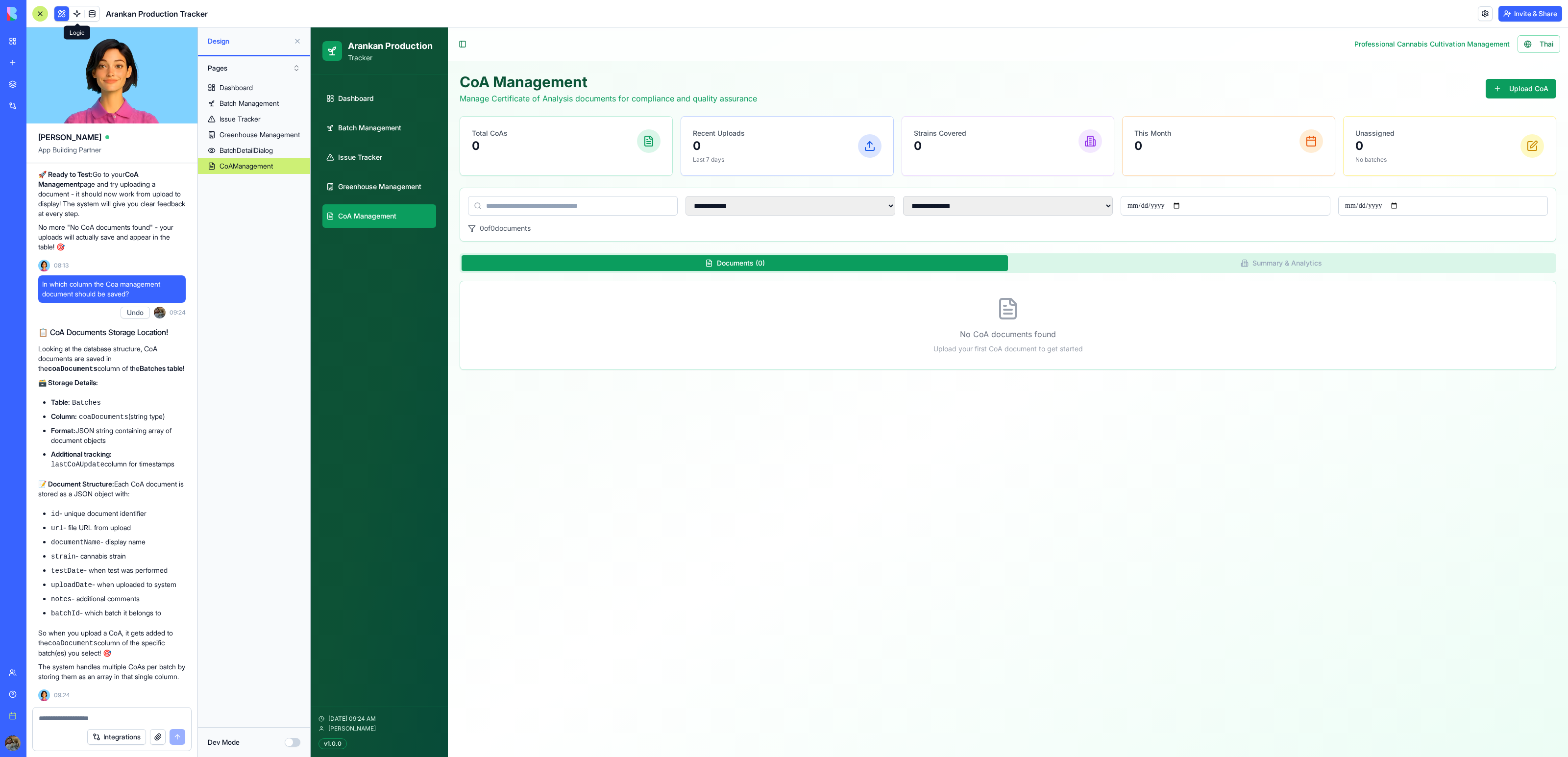
click at [74, 15] on link at bounding box center [77, 14] width 15 height 15
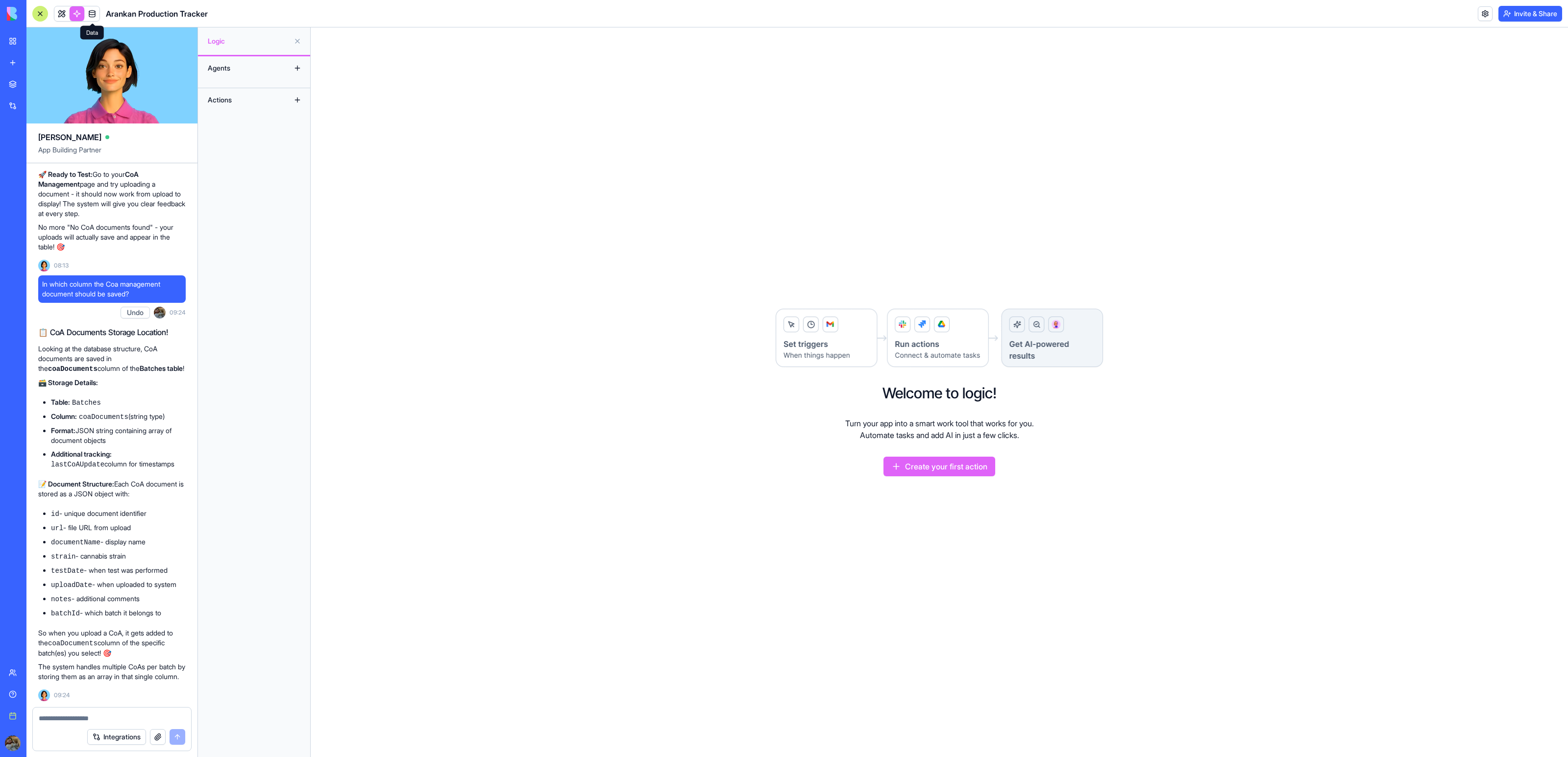
click at [88, 9] on link at bounding box center [92, 14] width 15 height 15
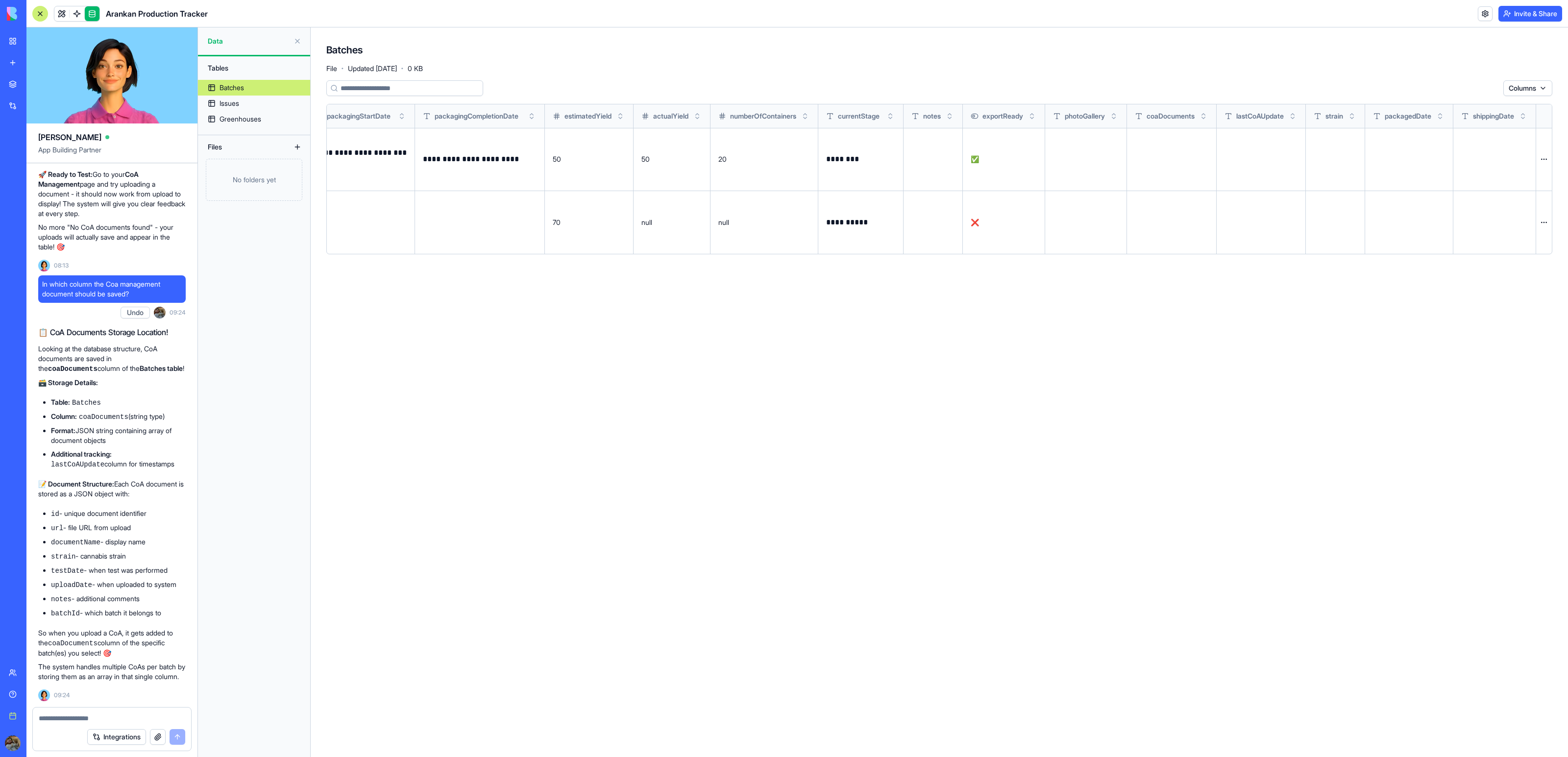
scroll to position [0, 1162]
click at [59, 8] on link at bounding box center [61, 14] width 15 height 15
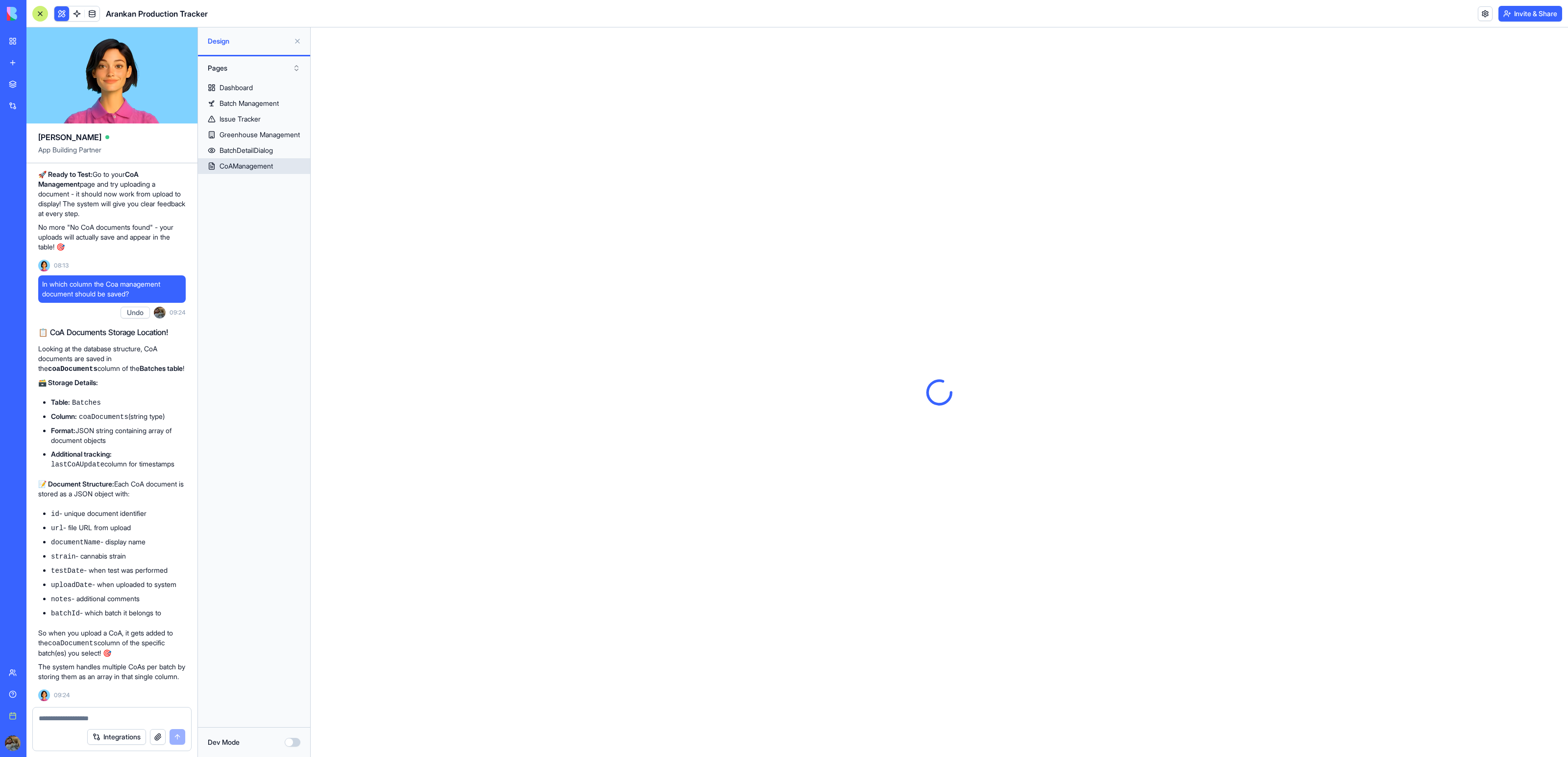
click at [253, 168] on div "CoAManagement" at bounding box center [246, 166] width 54 height 10
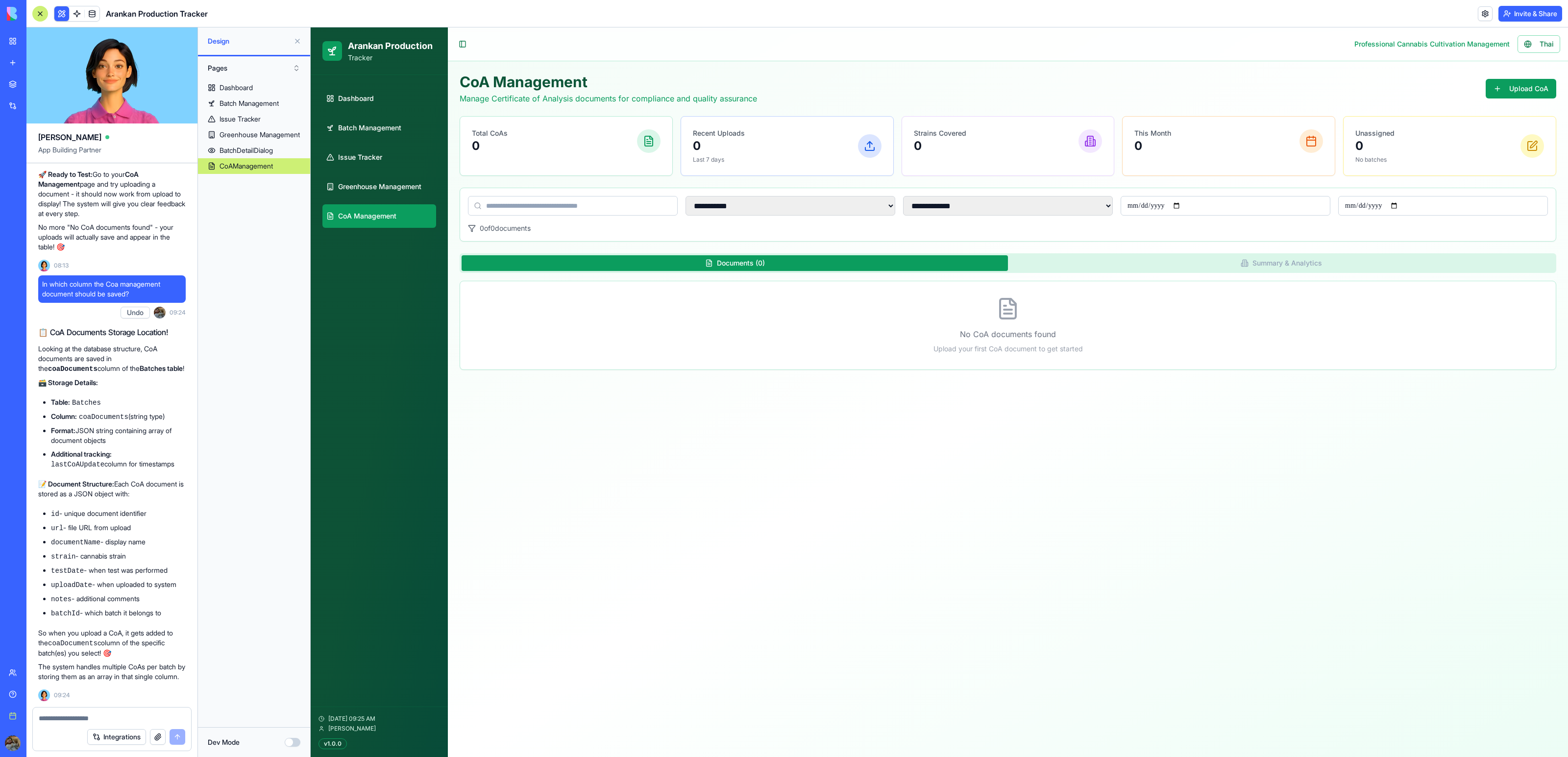
click at [293, 40] on button at bounding box center [298, 41] width 16 height 16
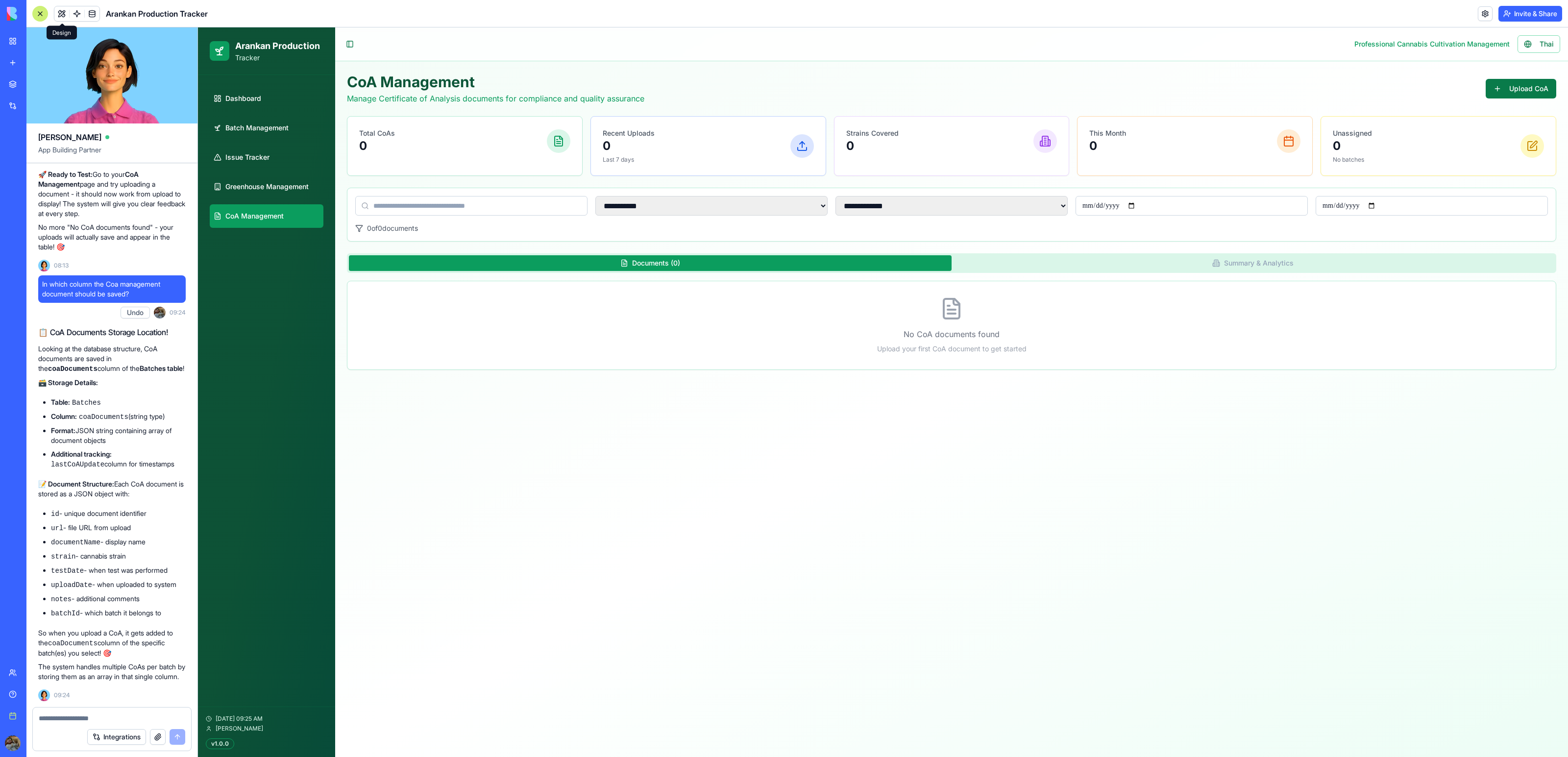
click at [1543, 87] on button "Upload CoA" at bounding box center [1521, 88] width 71 height 19
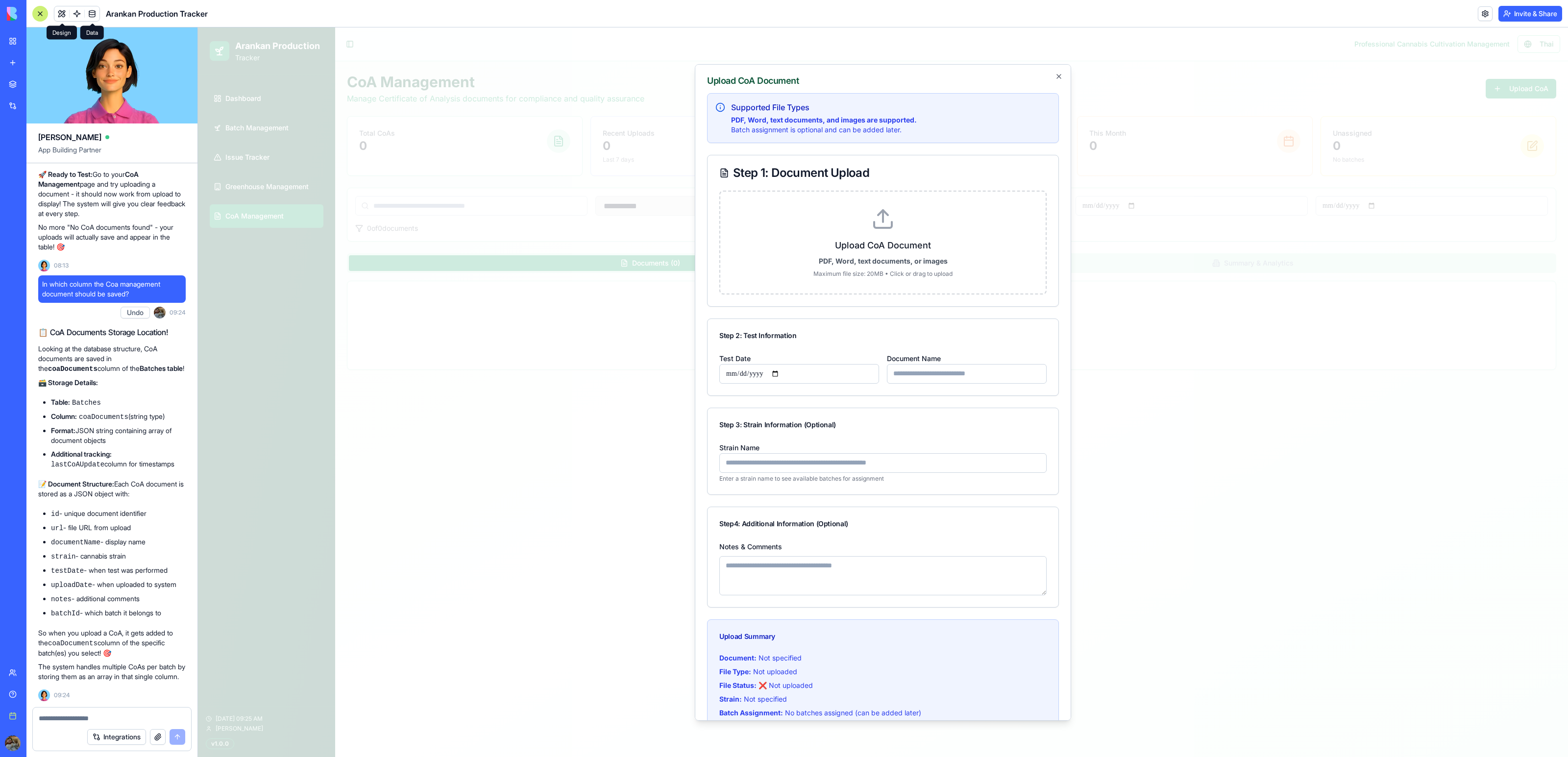
click at [96, 14] on link at bounding box center [92, 14] width 15 height 15
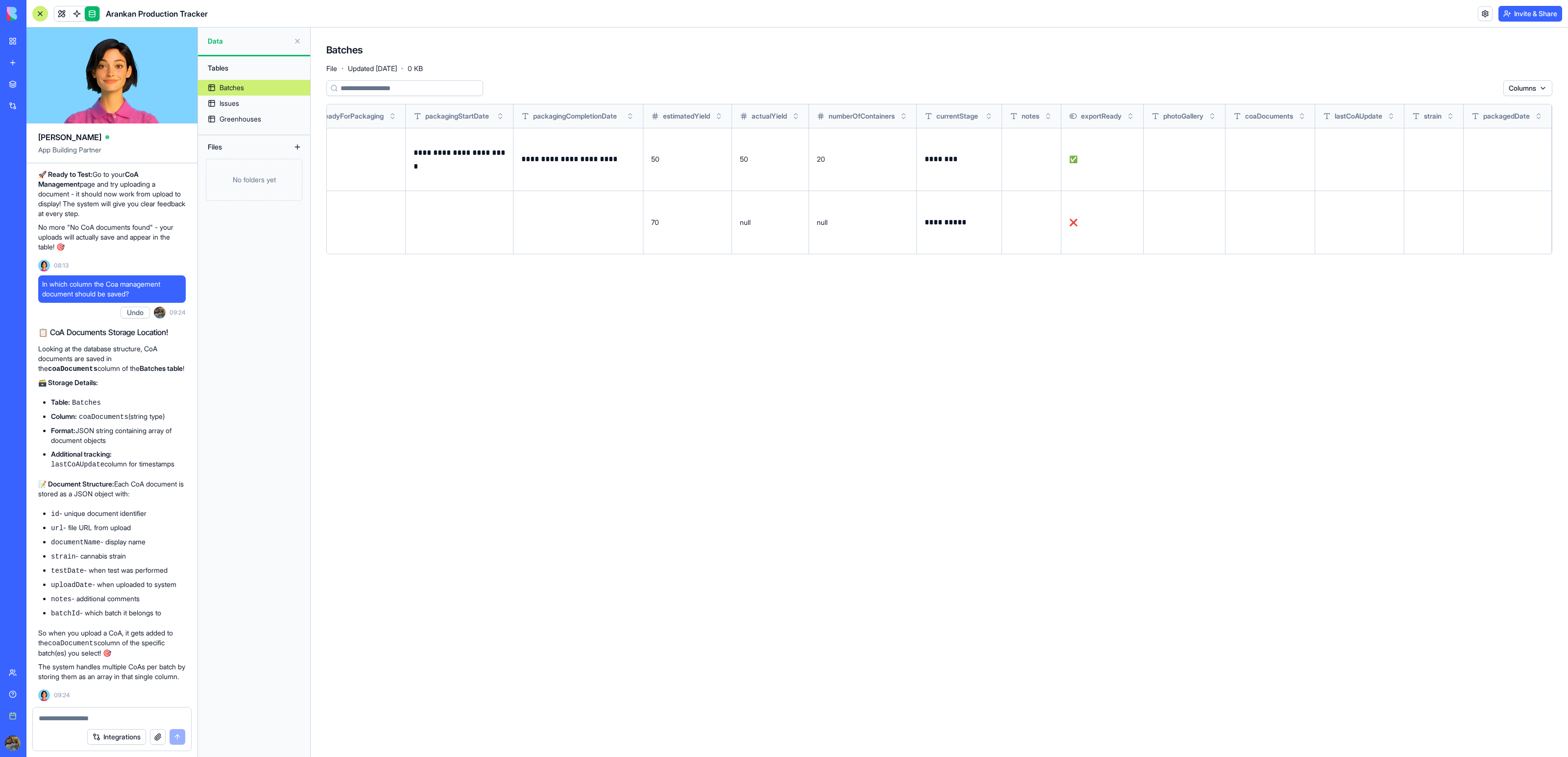
scroll to position [0, 1162]
click at [59, 13] on link at bounding box center [61, 14] width 15 height 15
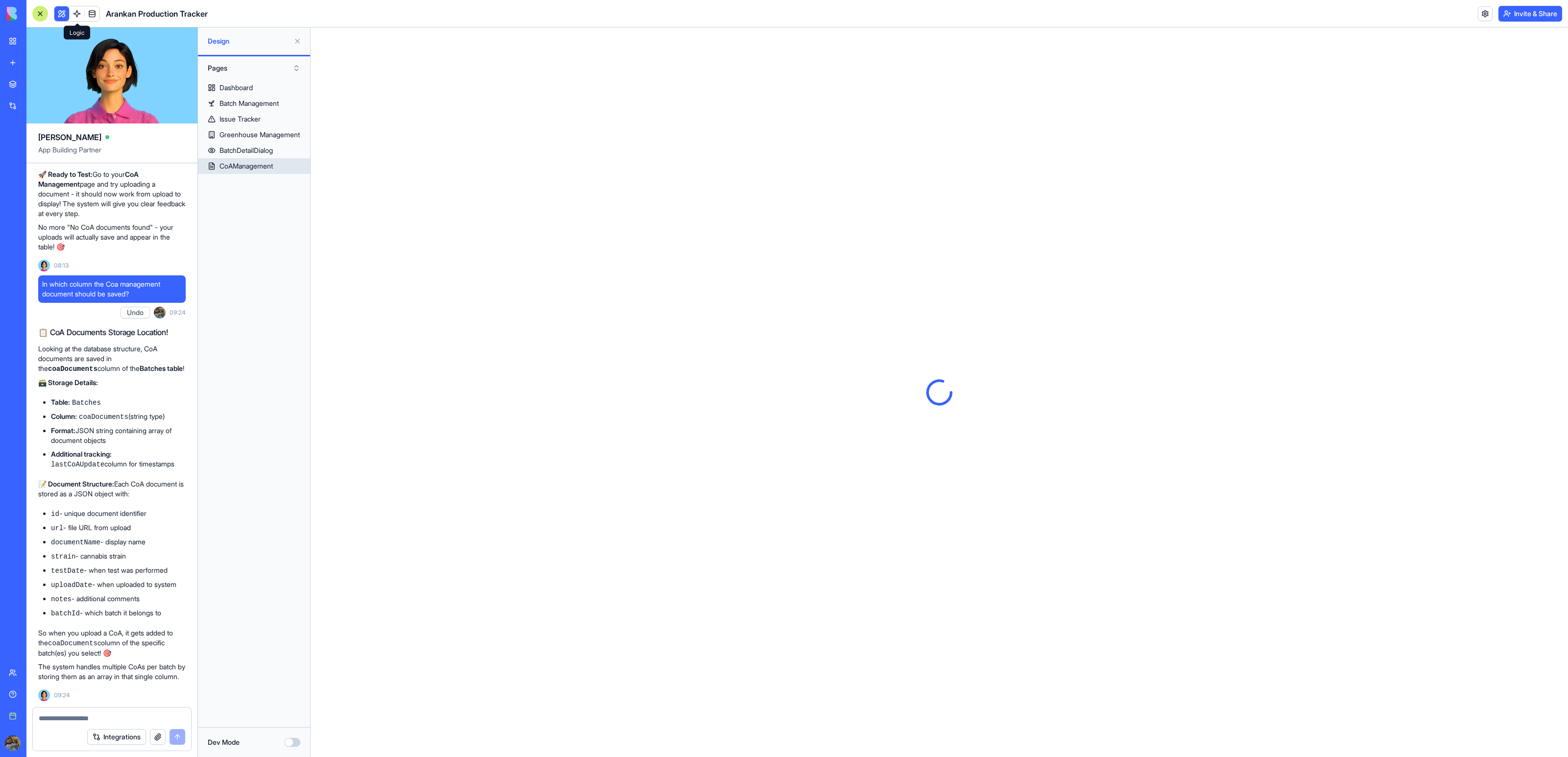
click at [240, 170] on div "CoAManagement" at bounding box center [246, 166] width 54 height 10
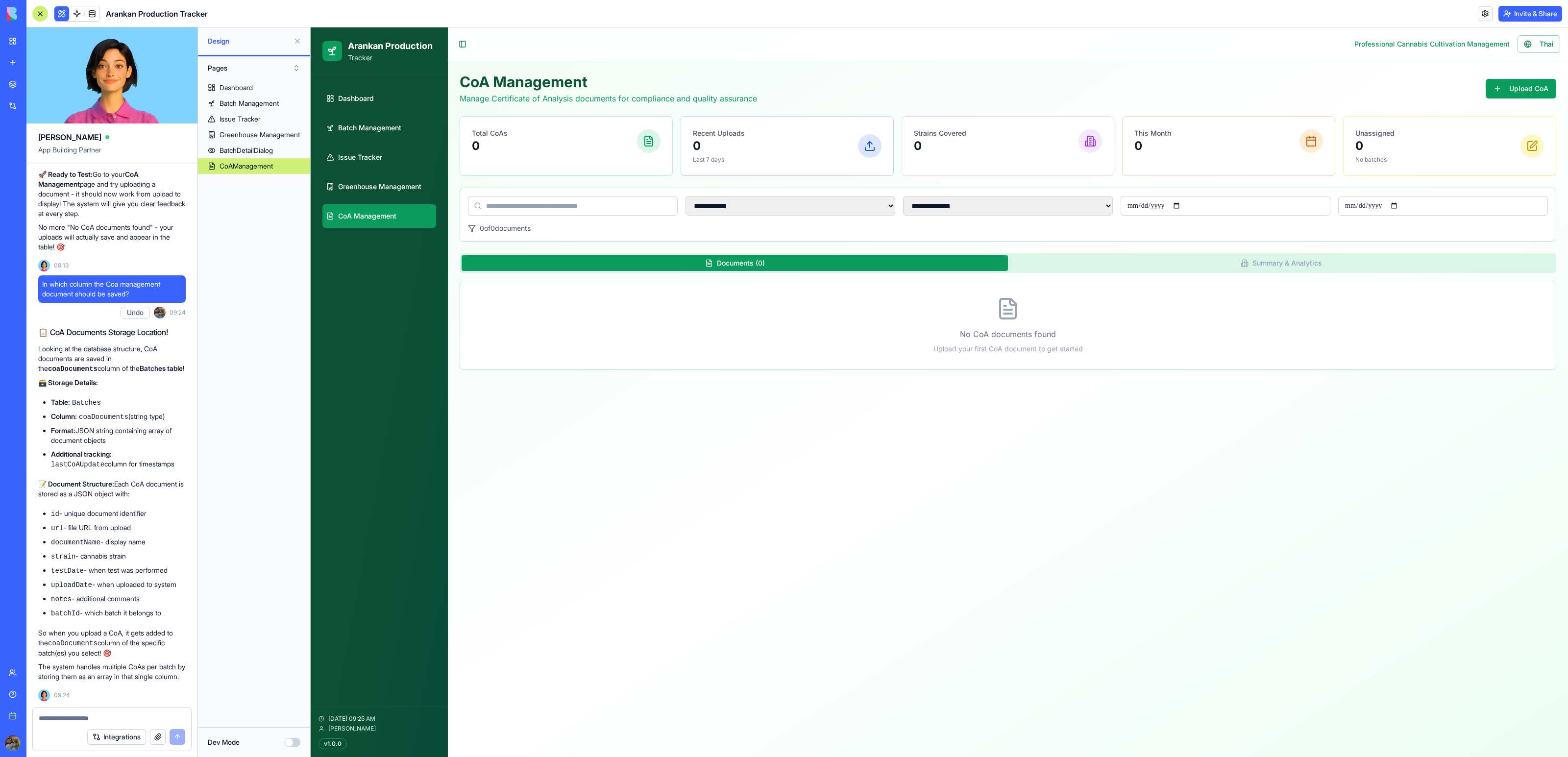
click at [1150, 260] on button "Summary & Analytics" at bounding box center [1281, 263] width 547 height 16
click at [824, 256] on button "Documents ( 0 )" at bounding box center [735, 263] width 547 height 16
click at [1508, 88] on button "Upload CoA" at bounding box center [1521, 88] width 71 height 19
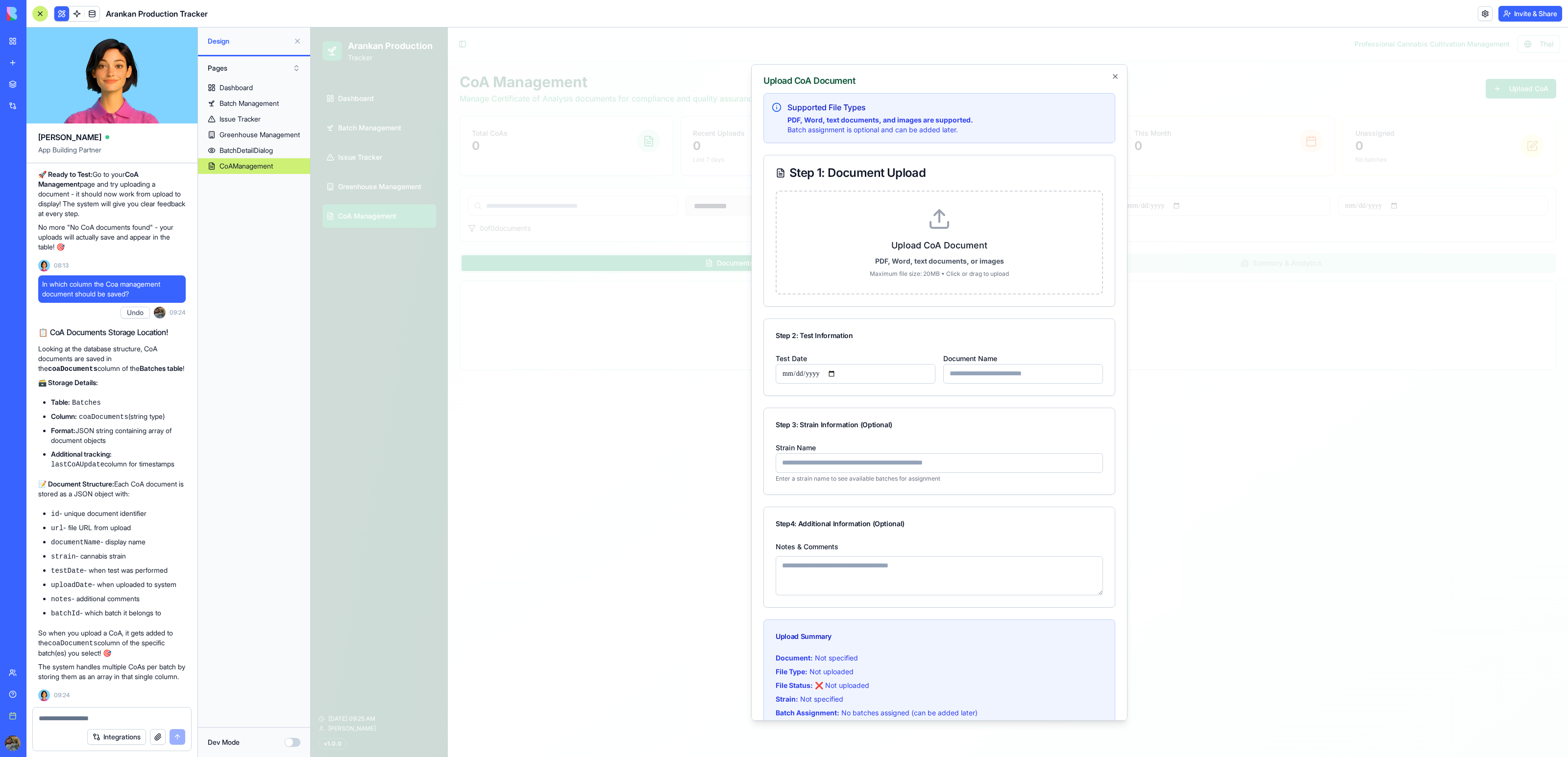
click at [841, 372] on input "**********" at bounding box center [856, 372] width 160 height 19
type input "**********"
click at [1007, 360] on div "Document Name" at bounding box center [1023, 367] width 160 height 31
click at [1006, 376] on input "Document Name" at bounding box center [1023, 372] width 160 height 19
type input "****"
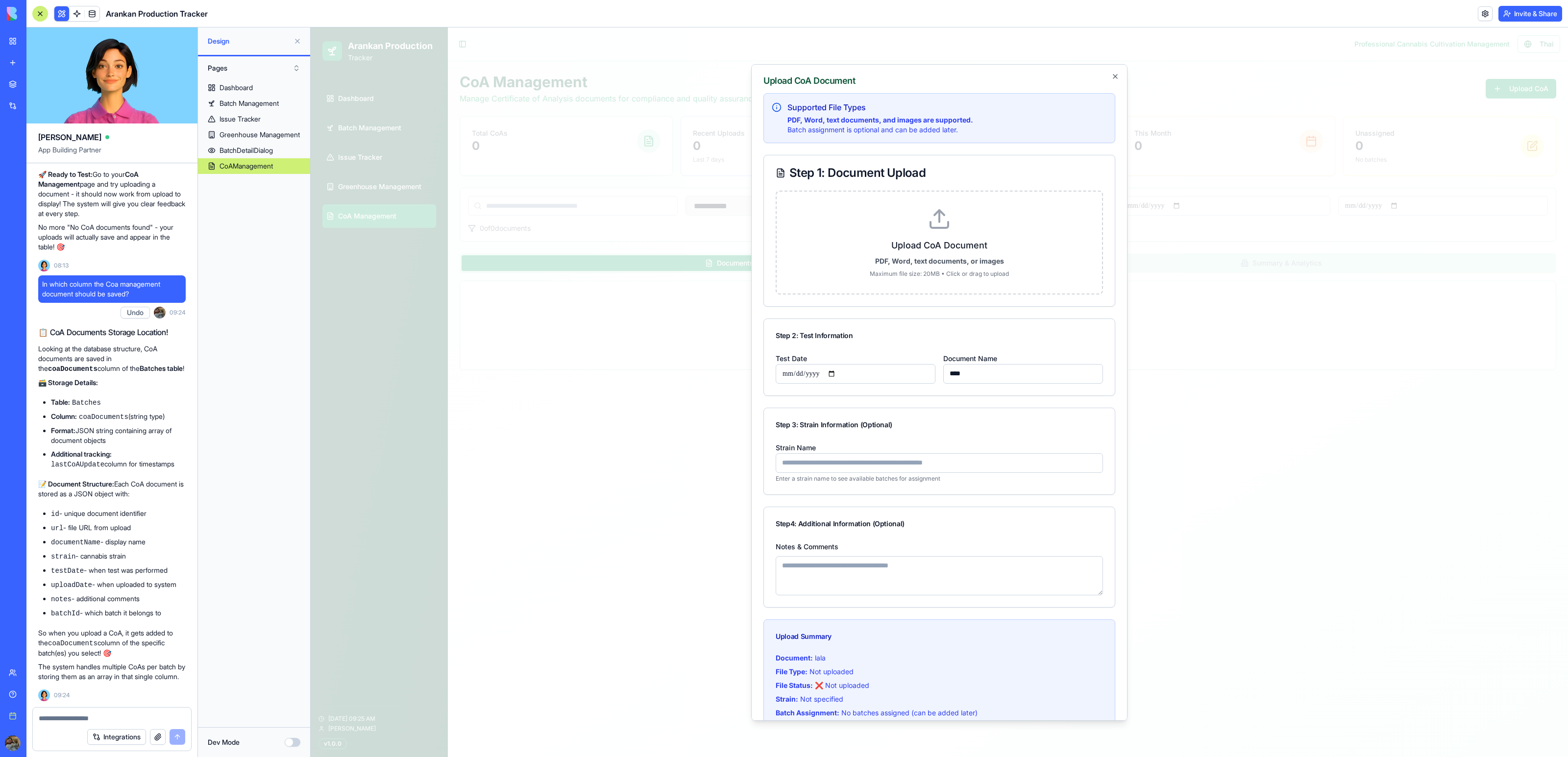
click at [996, 435] on div "Step 3: Strain Information (Optional)" at bounding box center [939, 424] width 351 height 34
click at [937, 465] on input "Strain Name" at bounding box center [939, 462] width 328 height 19
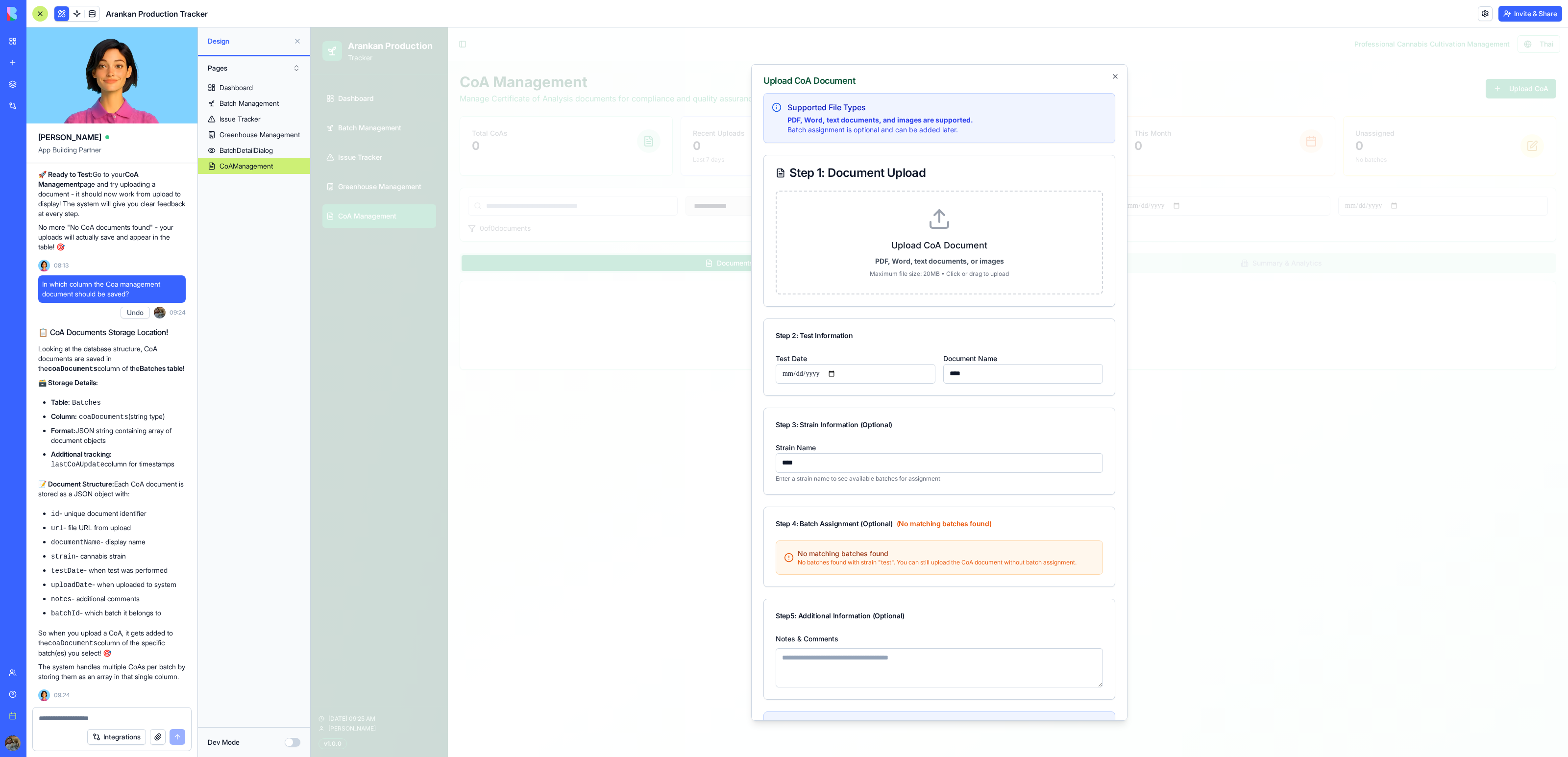
type input "****"
click at [983, 235] on label "Upload CoA Document PDF, Word, text documents, or images Maximum file size: 20M…" at bounding box center [939, 242] width 294 height 71
click at [310, 27] on input "Upload CoA Document PDF, Word, text documents, or images Maximum file size: 20M…" at bounding box center [310, 27] width 0 height 0
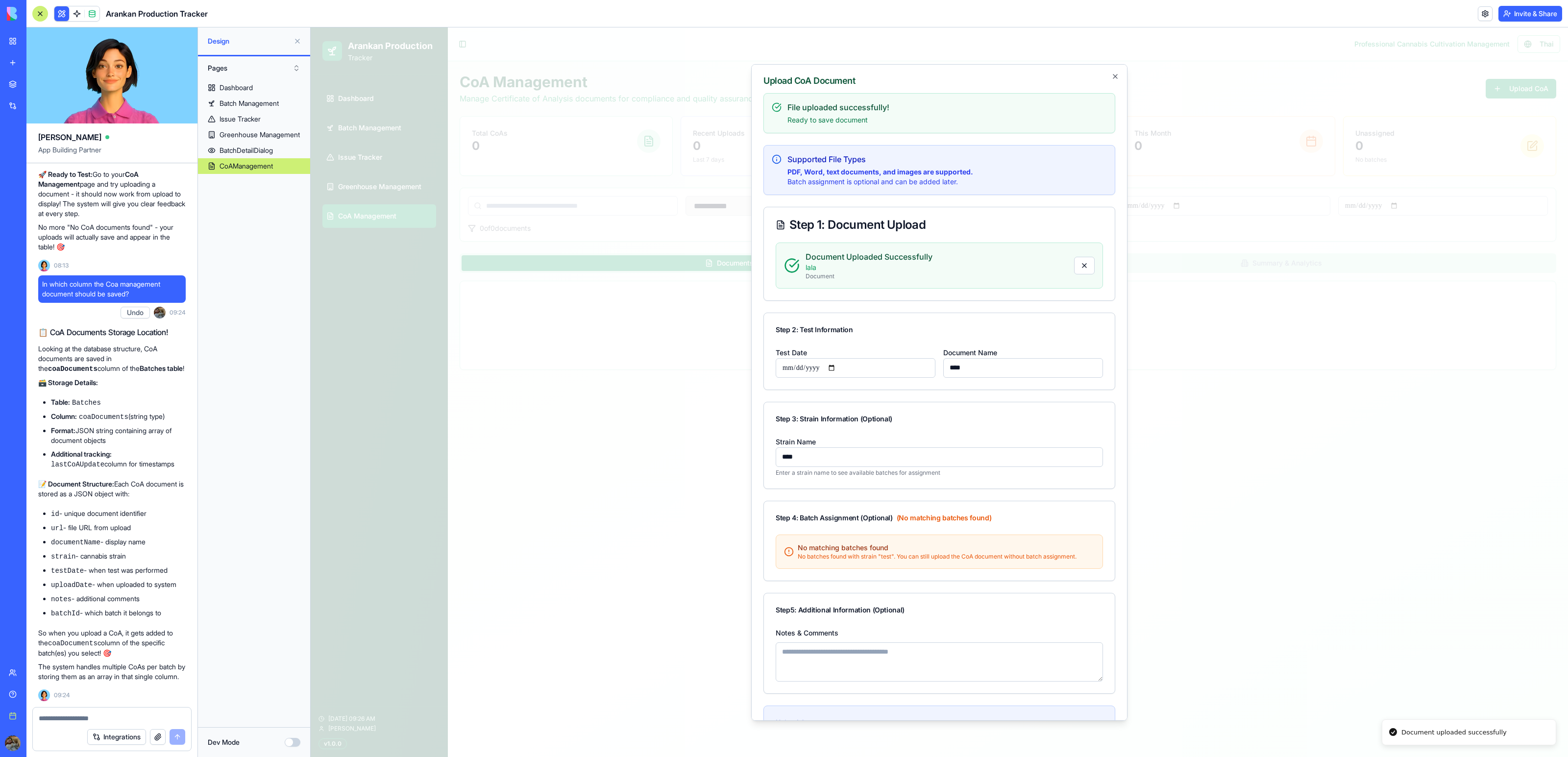
scroll to position [149, 0]
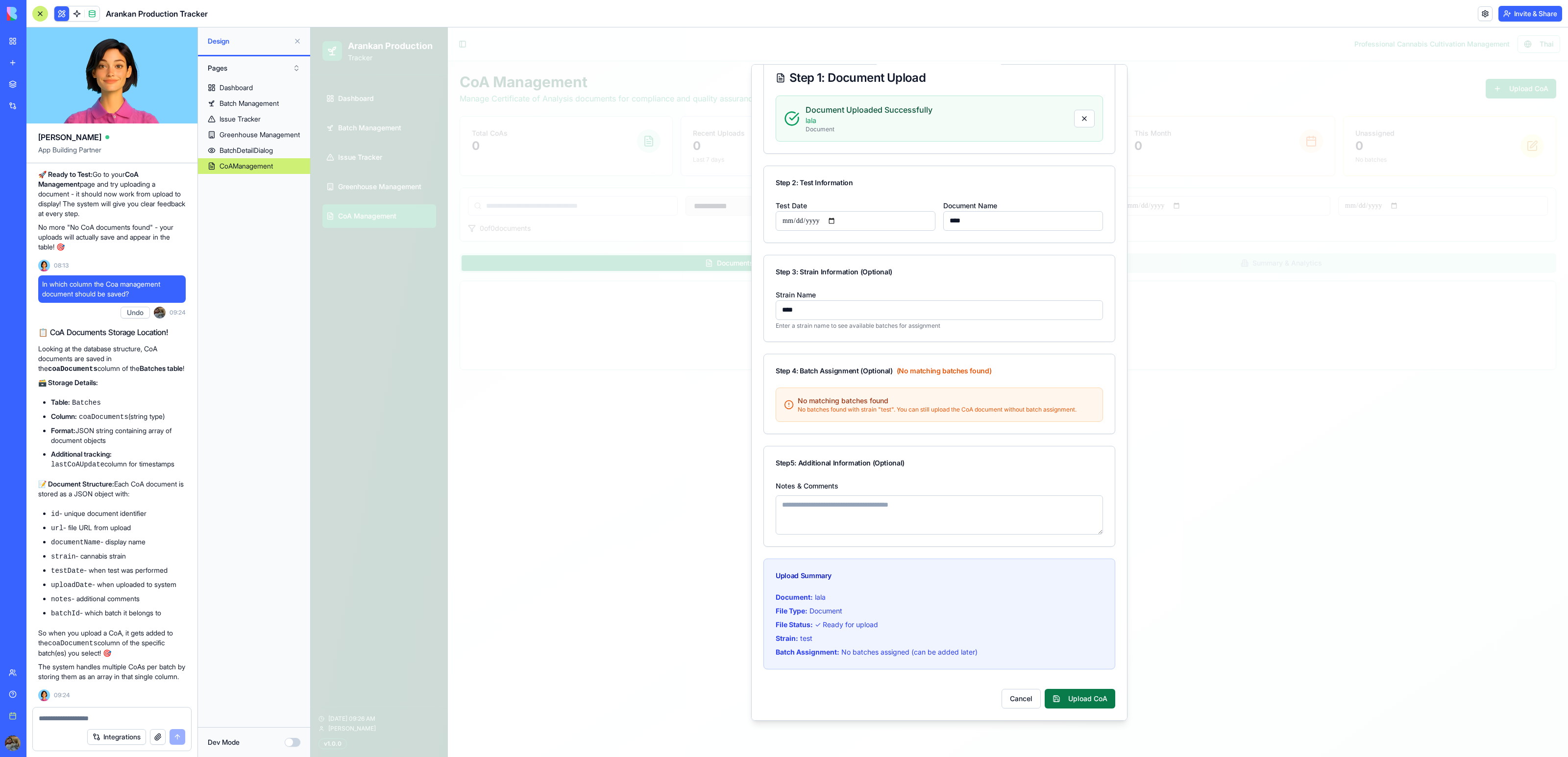
click at [1080, 697] on button "Upload CoA" at bounding box center [1080, 698] width 71 height 19
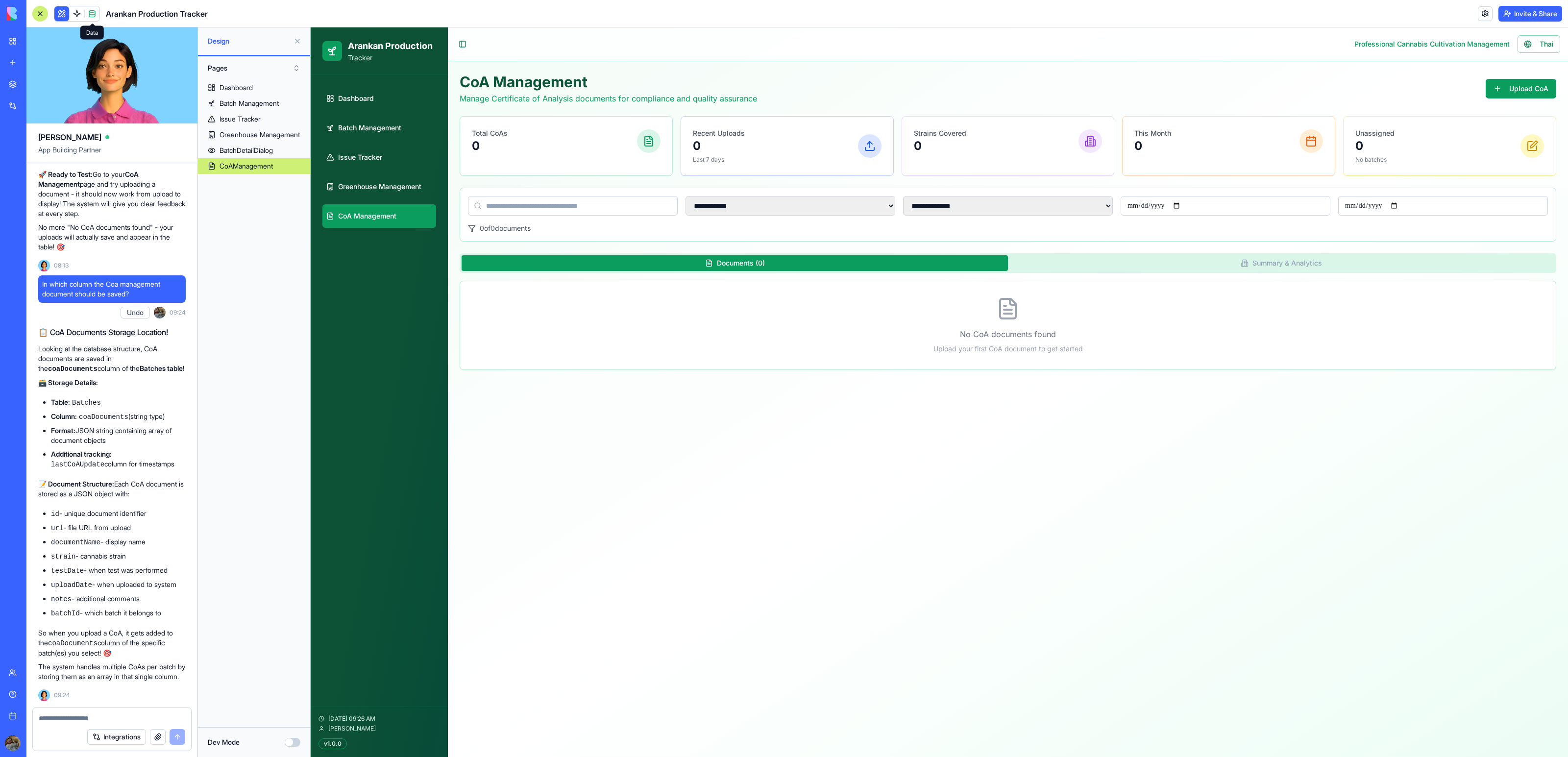
click at [94, 10] on span at bounding box center [92, 14] width 27 height 27
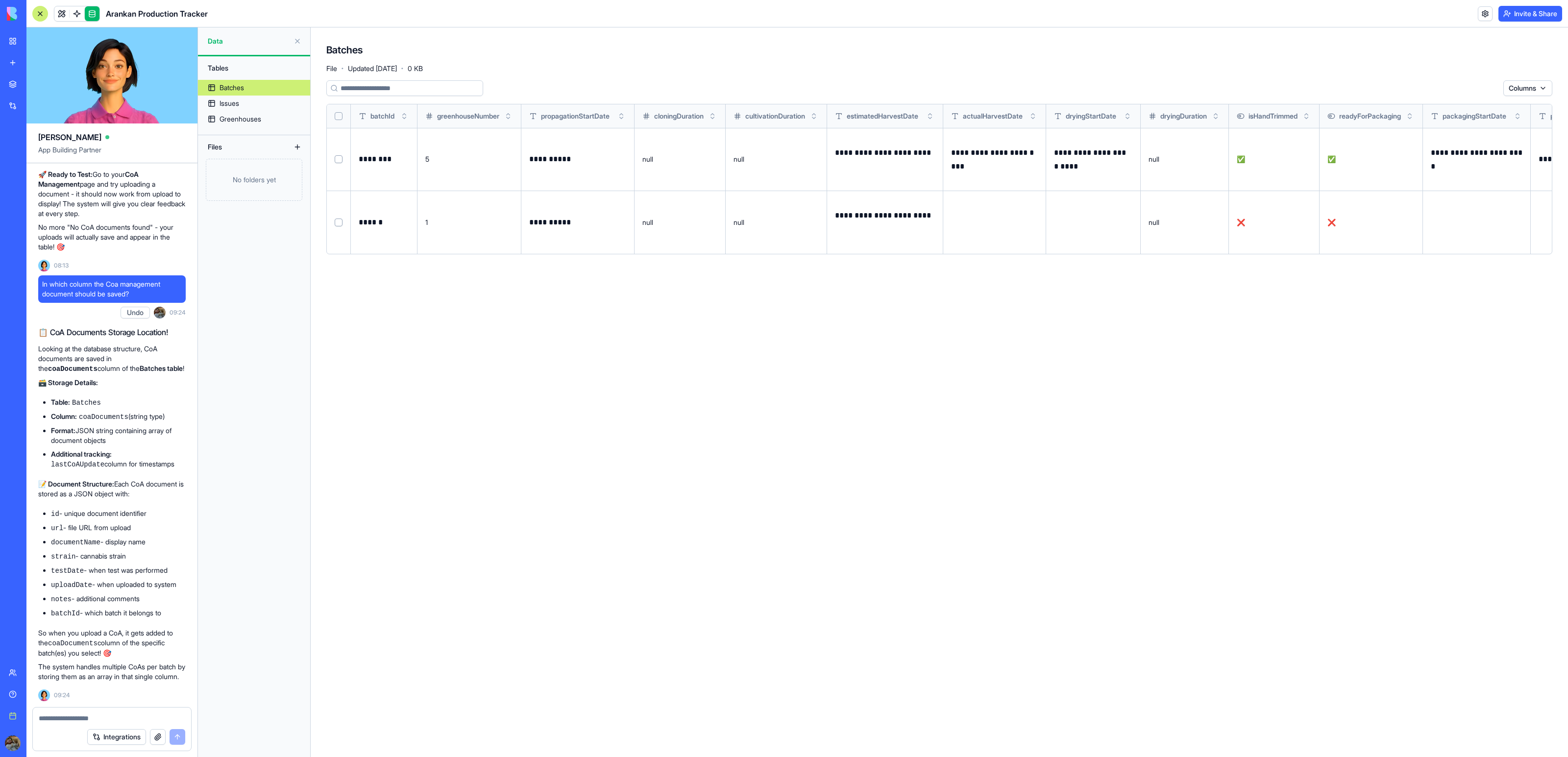
scroll to position [0, 1162]
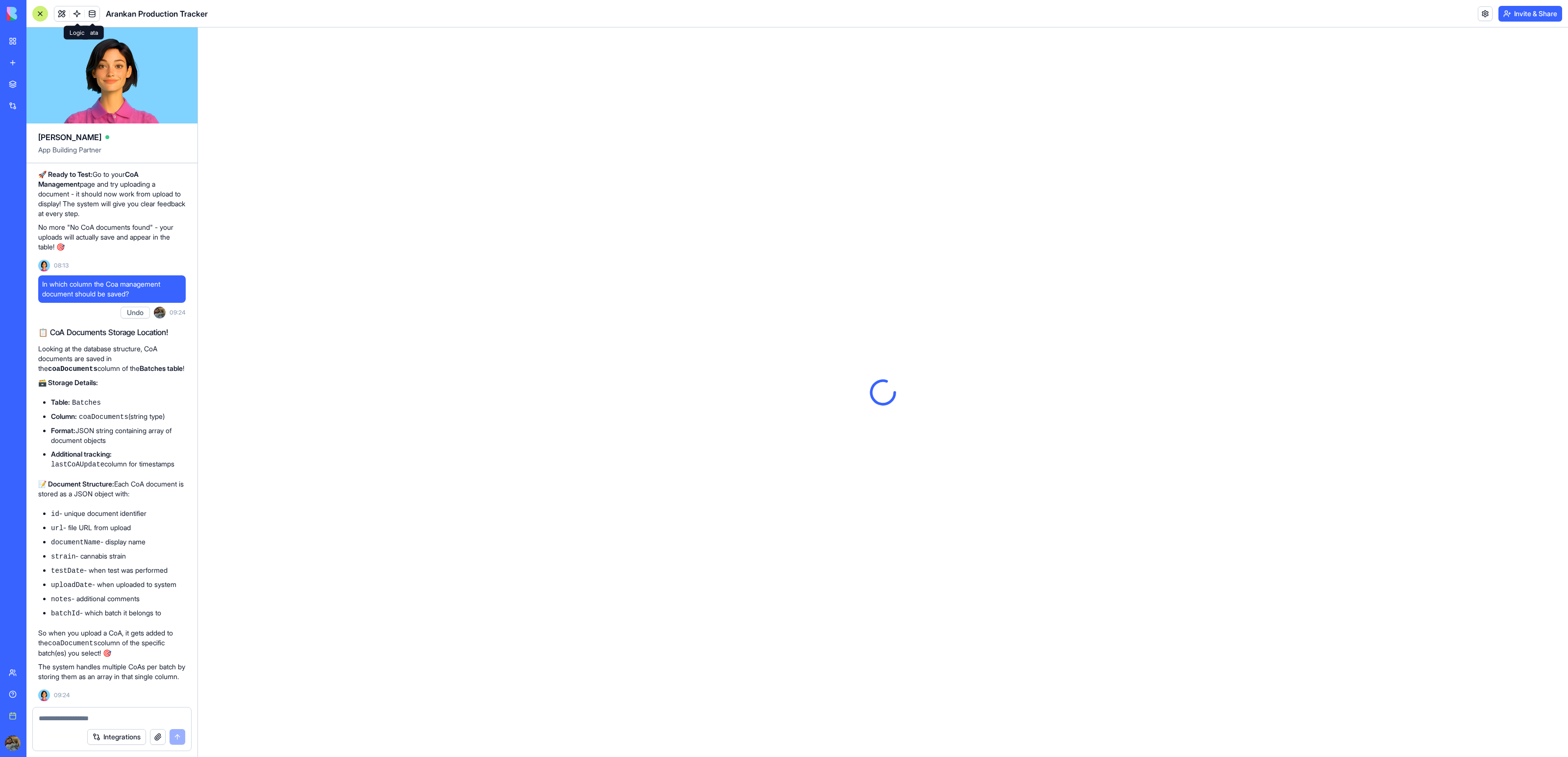
click at [84, 10] on link at bounding box center [77, 14] width 15 height 15
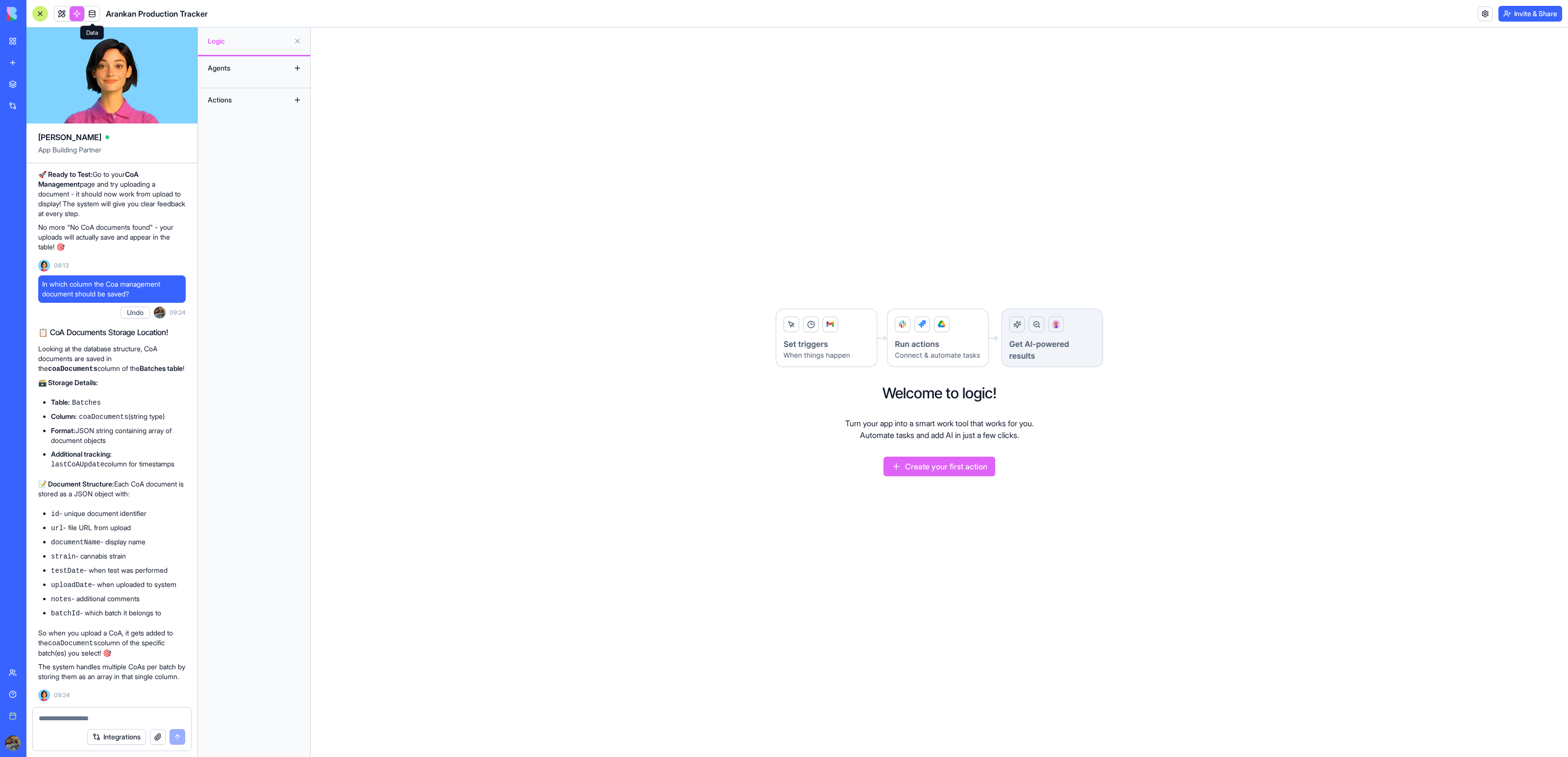
click at [89, 10] on link at bounding box center [92, 14] width 15 height 15
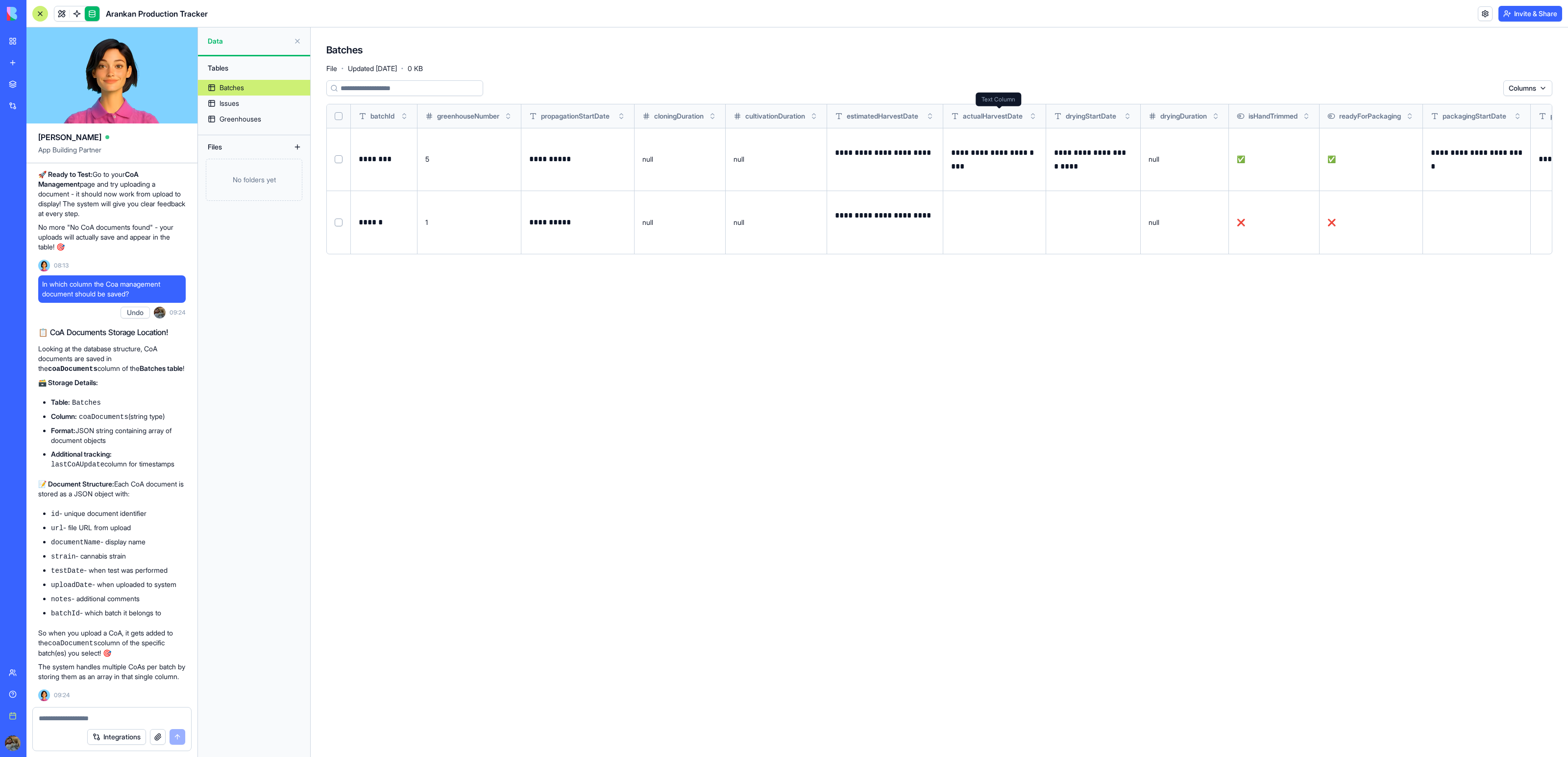
scroll to position [0, 1162]
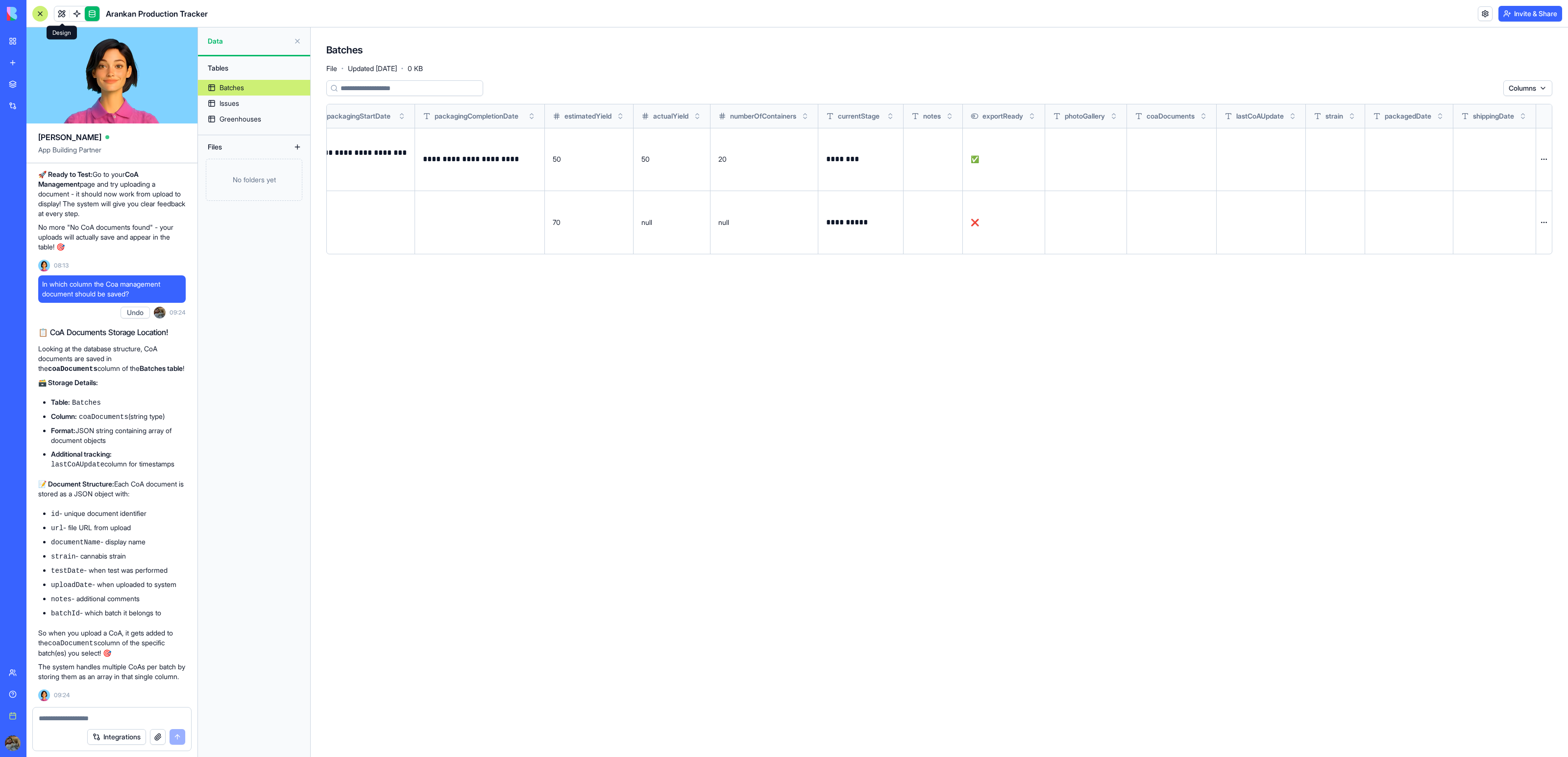
click at [64, 11] on link at bounding box center [61, 14] width 15 height 15
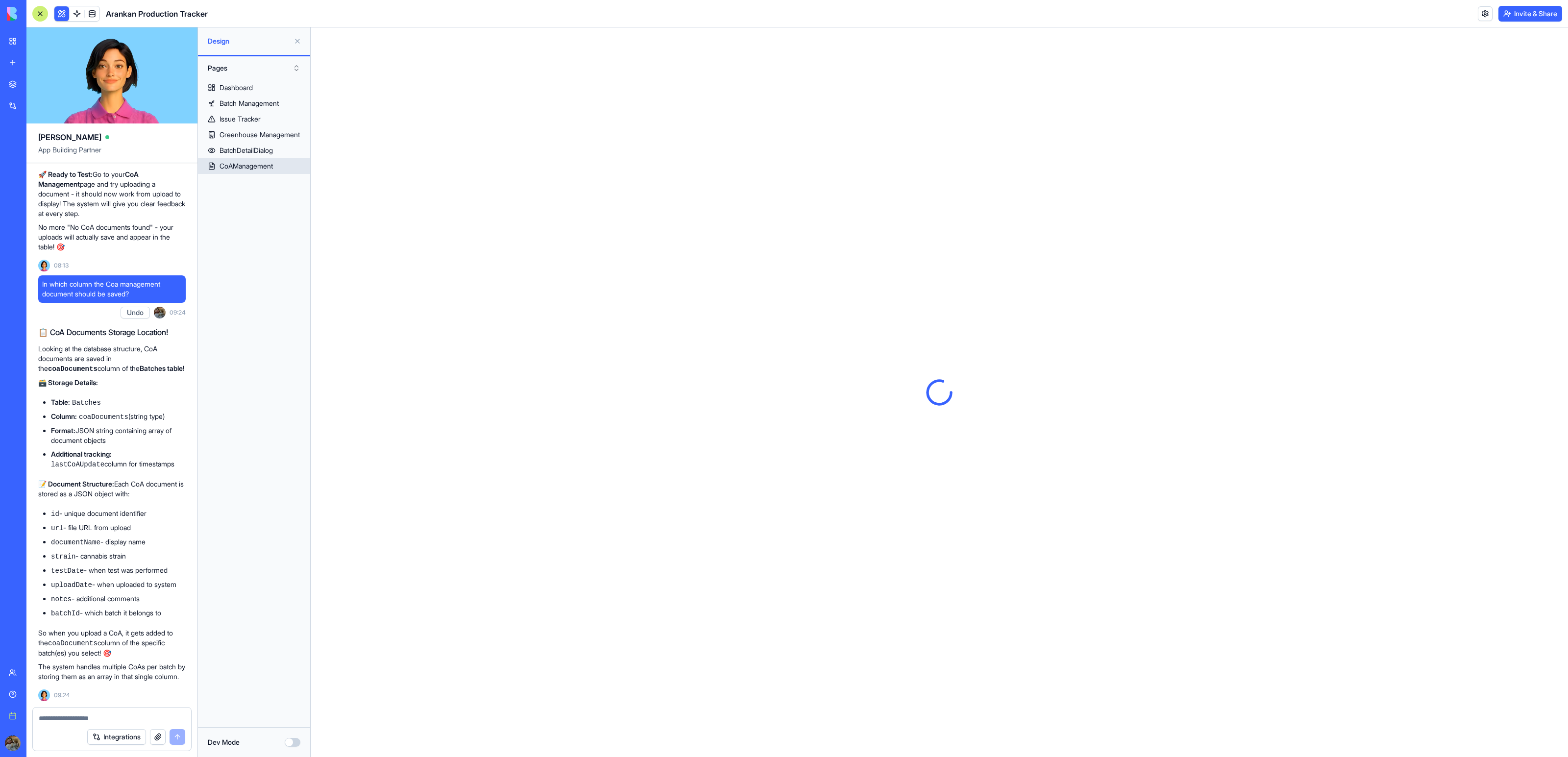
click at [216, 163] on link "CoAManagement" at bounding box center [253, 166] width 112 height 16
click at [300, 38] on button at bounding box center [298, 41] width 16 height 16
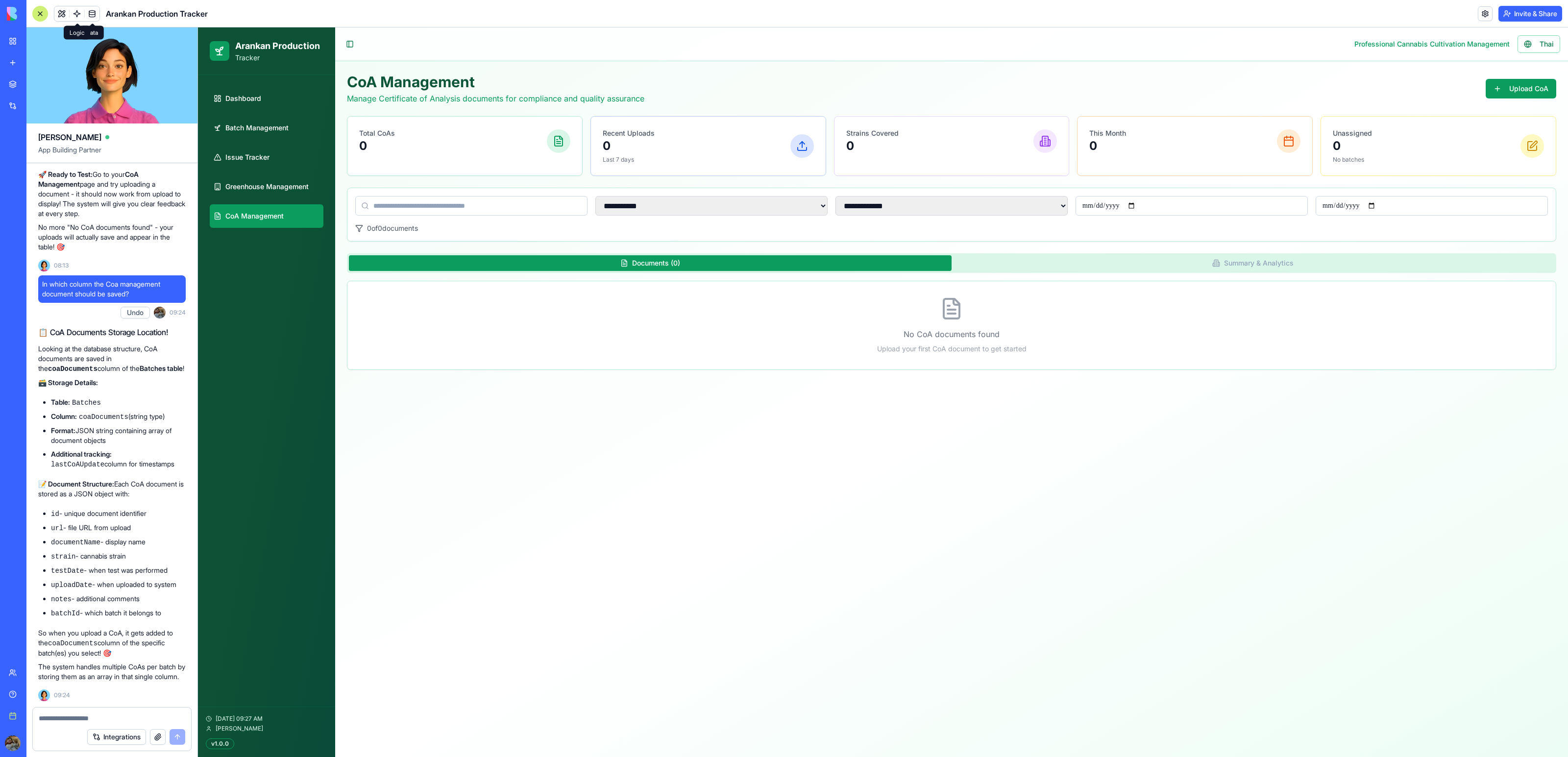
click at [76, 16] on link at bounding box center [77, 14] width 15 height 15
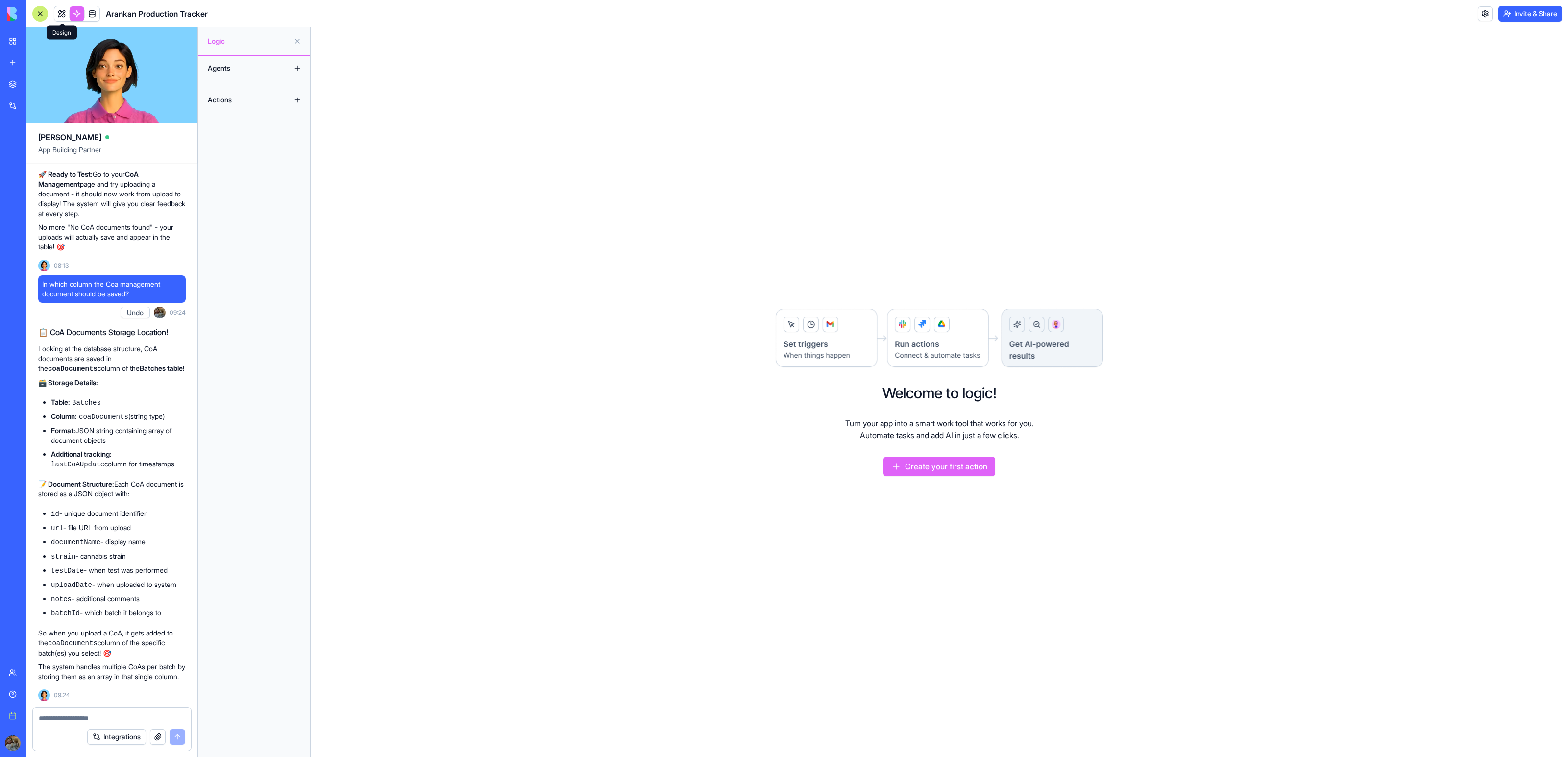
click at [59, 11] on link at bounding box center [61, 14] width 15 height 15
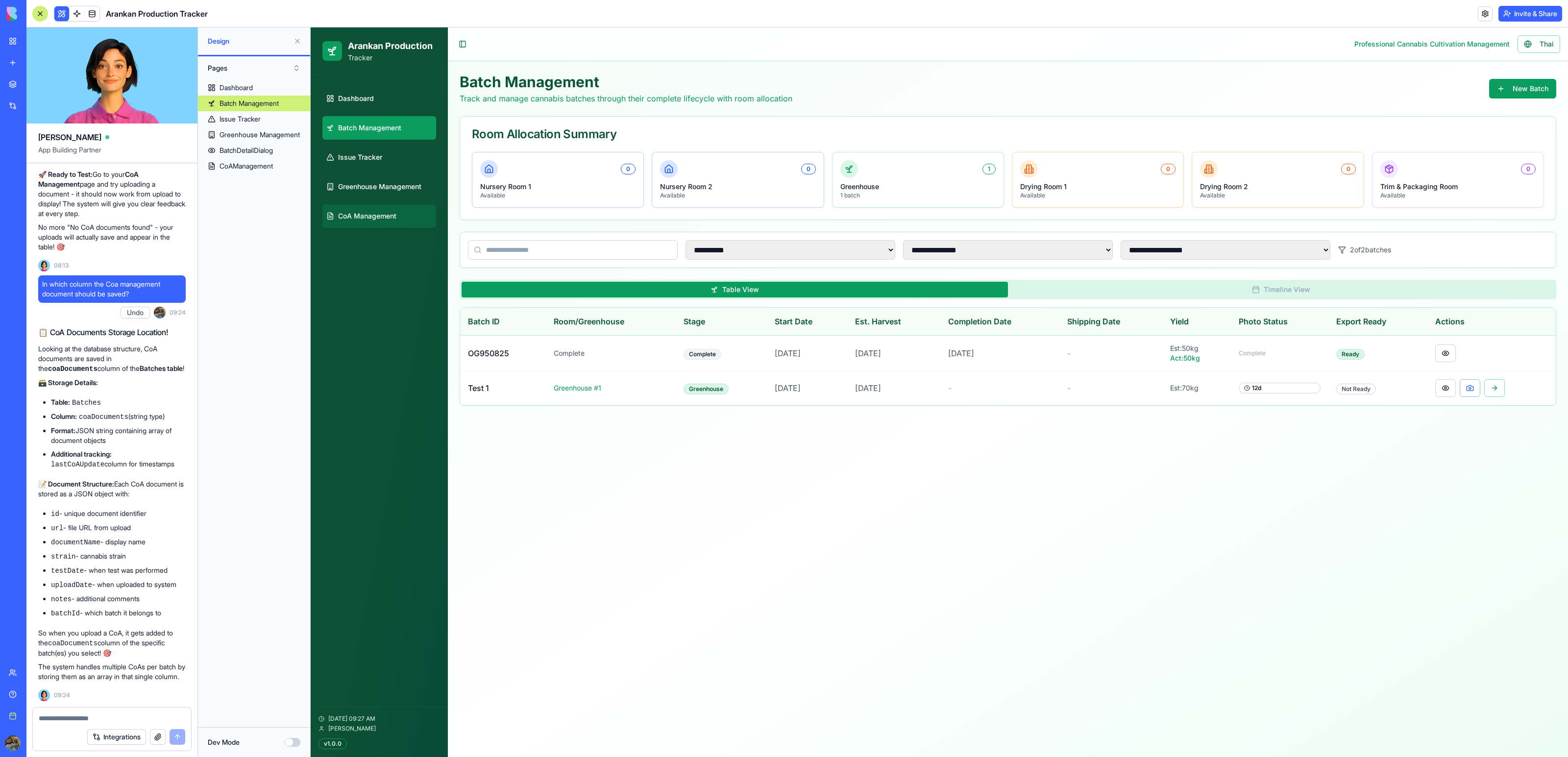
click at [382, 219] on span "CoA Management" at bounding box center [368, 216] width 59 height 10
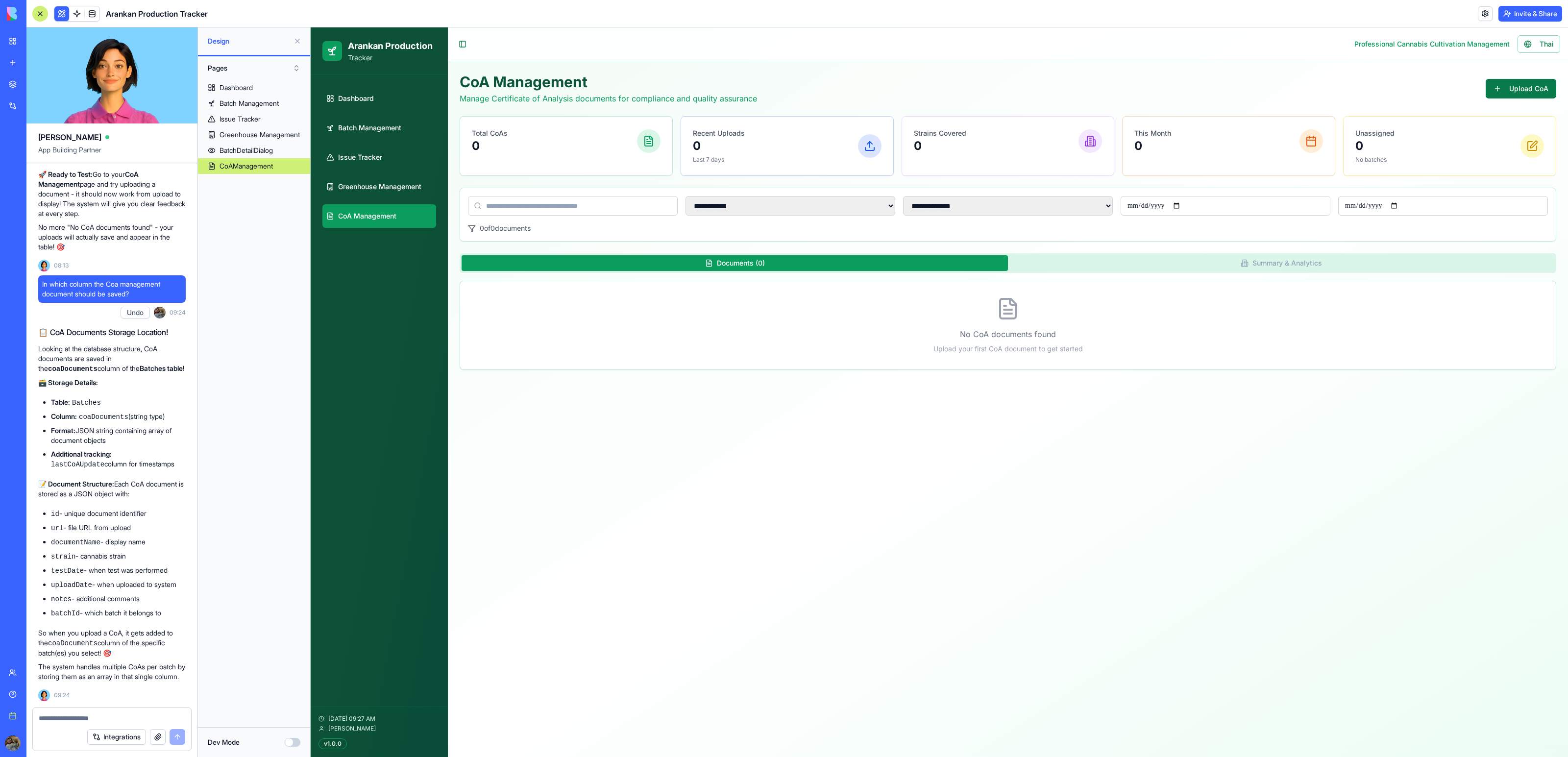
click at [1512, 79] on button "Upload CoA" at bounding box center [1521, 88] width 71 height 19
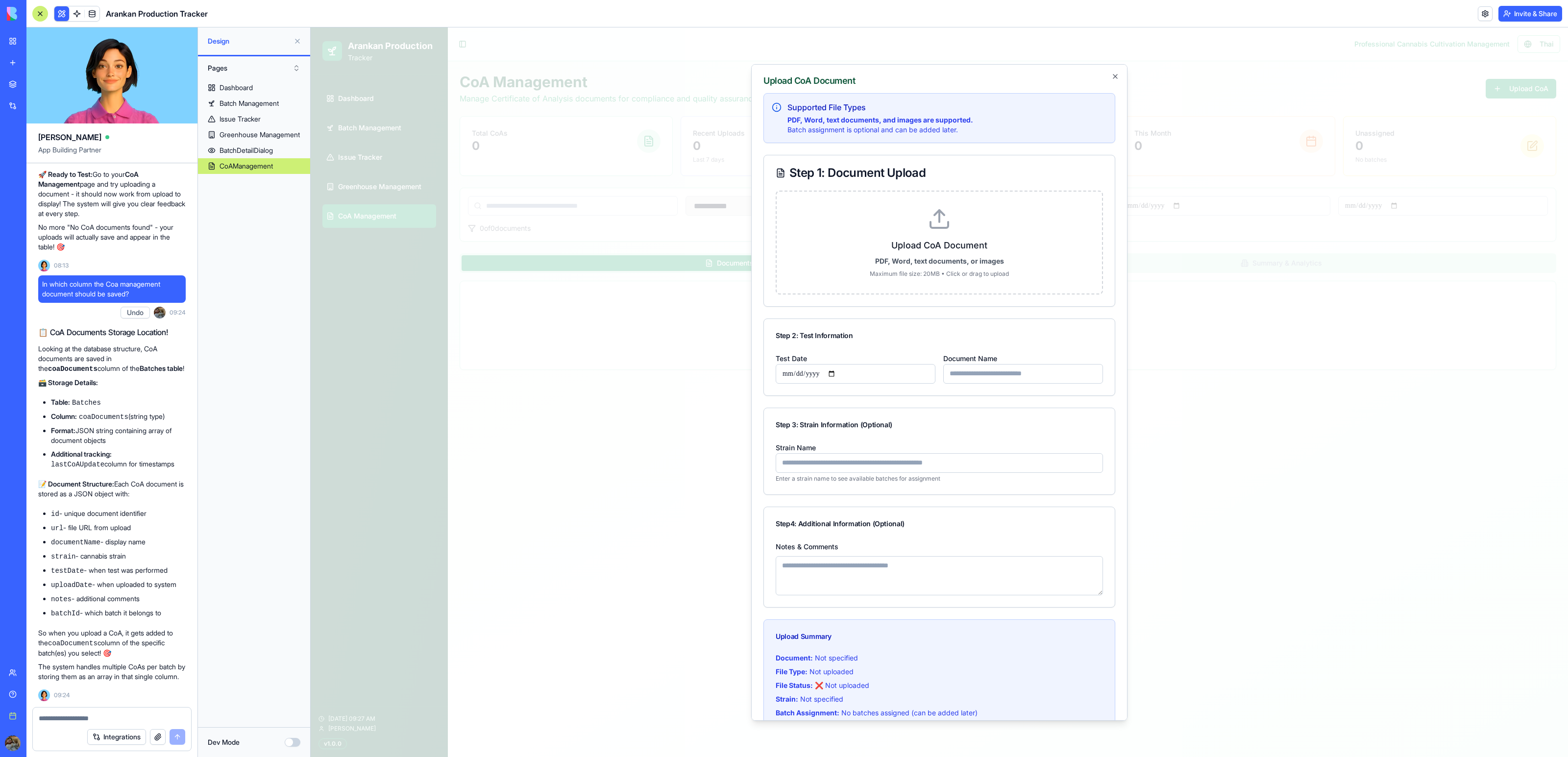
click at [943, 213] on polyline at bounding box center [939, 212] width 10 height 5
click at [310, 27] on input "Upload CoA Document PDF, Word, text documents, or images Maximum file size: 20M…" at bounding box center [310, 27] width 0 height 0
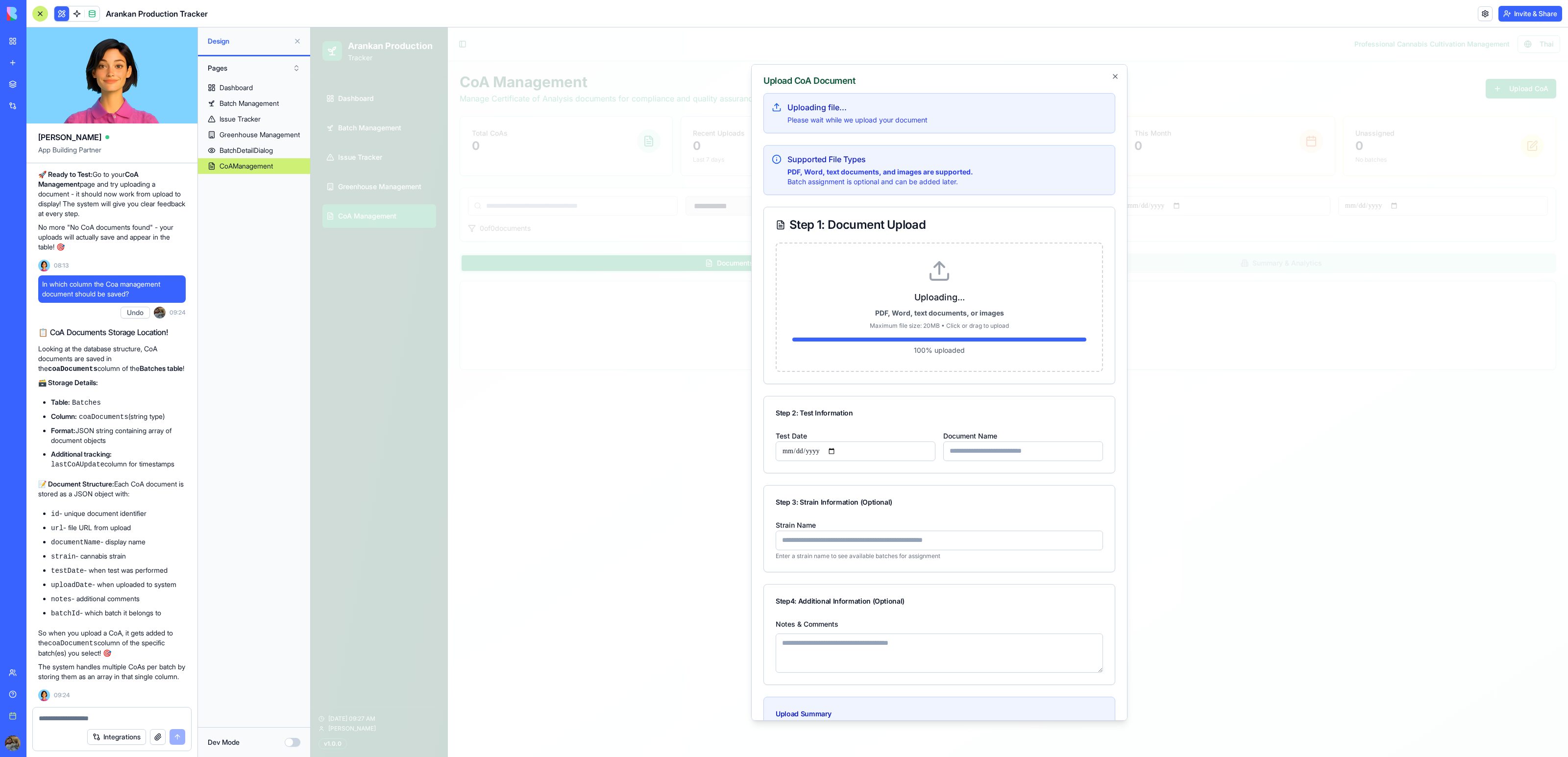
type input "*********"
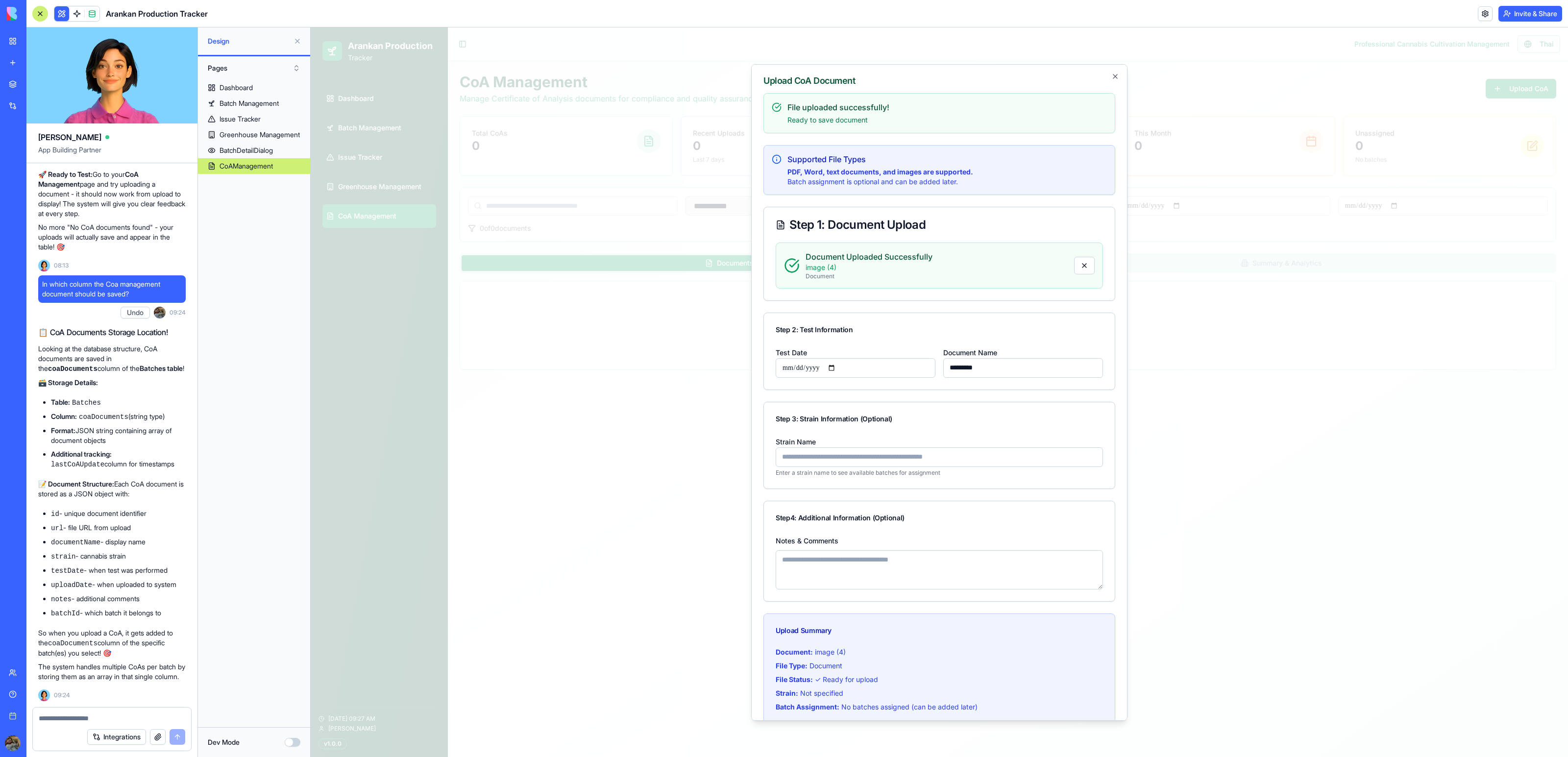
click at [867, 451] on input "Strain Name" at bounding box center [939, 456] width 328 height 19
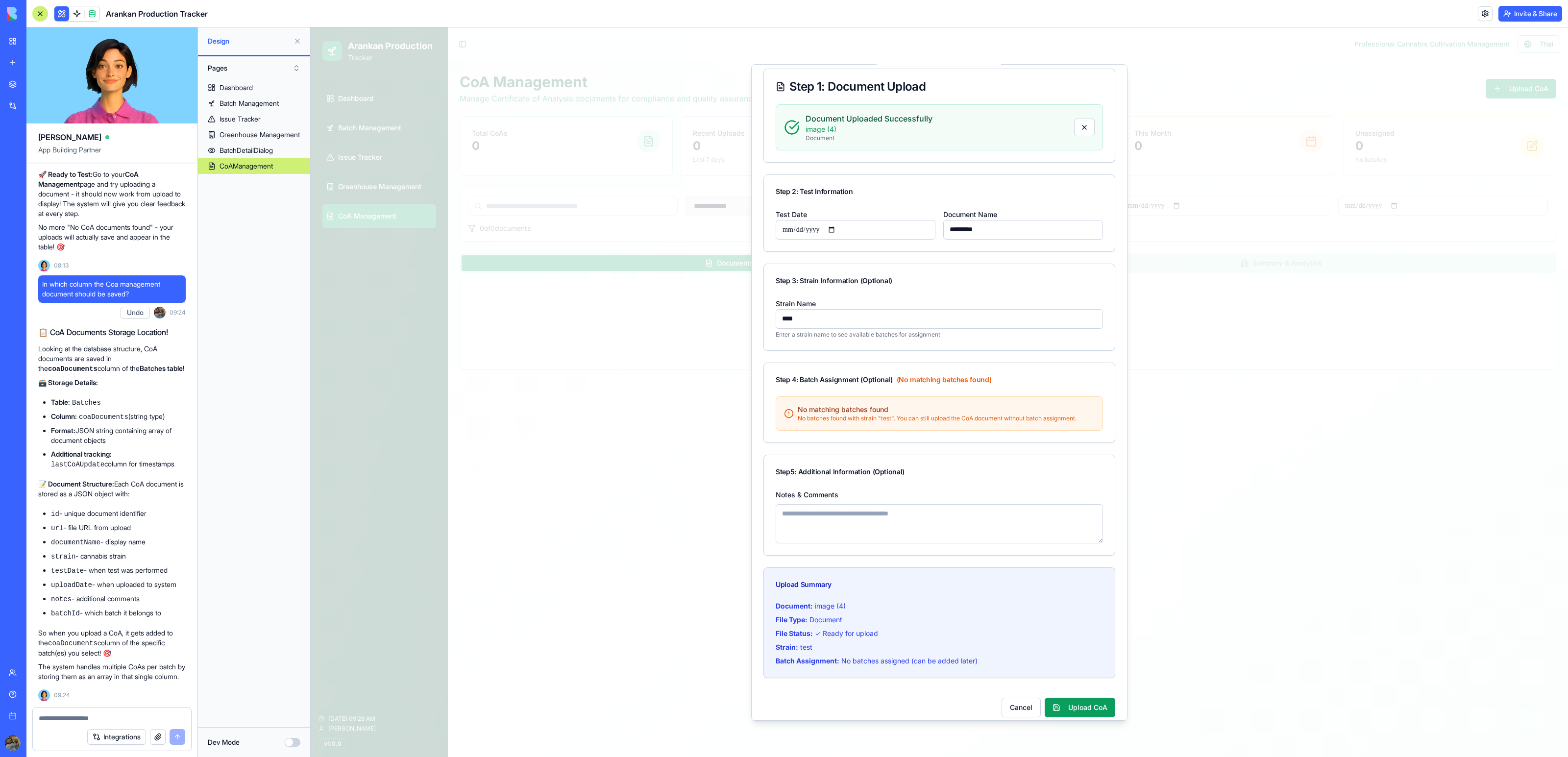
scroll to position [149, 0]
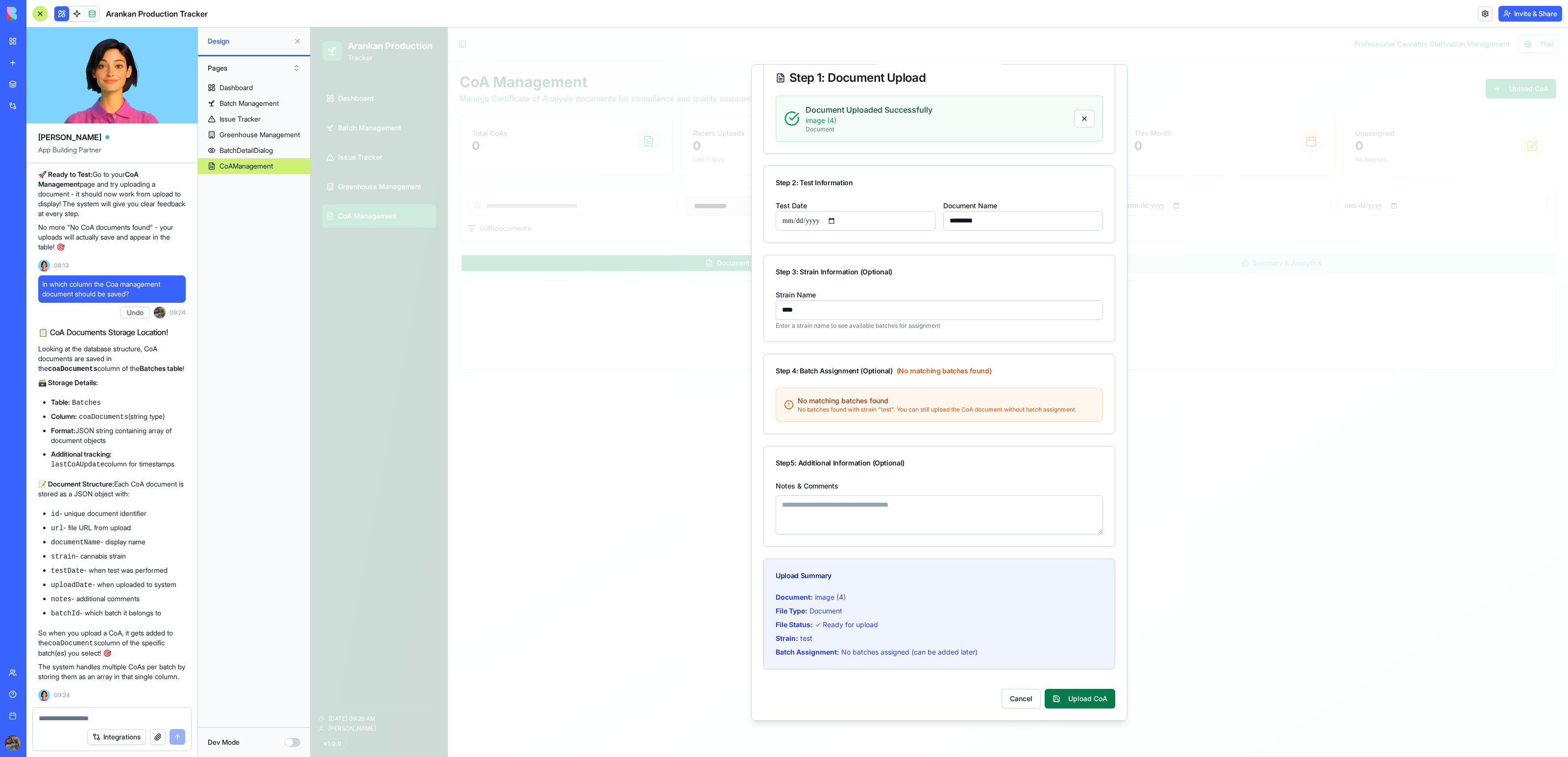
type input "****"
click at [1074, 695] on button "Upload CoA" at bounding box center [1080, 698] width 71 height 19
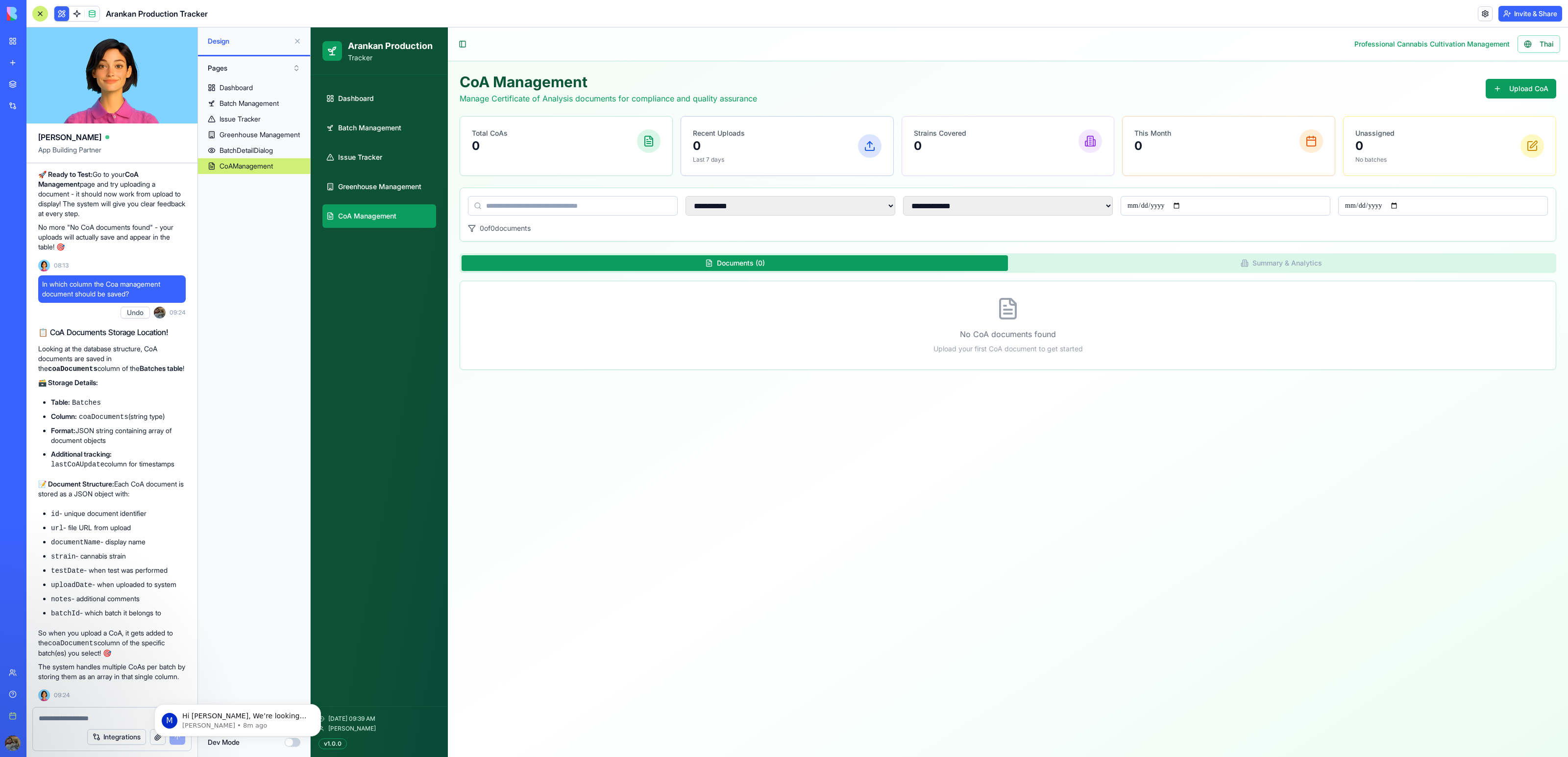
scroll to position [0, 0]
